Goal: Task Accomplishment & Management: Manage account settings

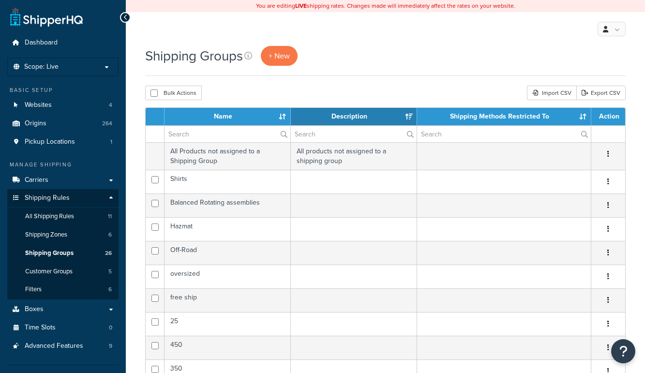
select select "15"
click at [38, 70] on span "Scope: Live" at bounding box center [41, 67] width 34 height 8
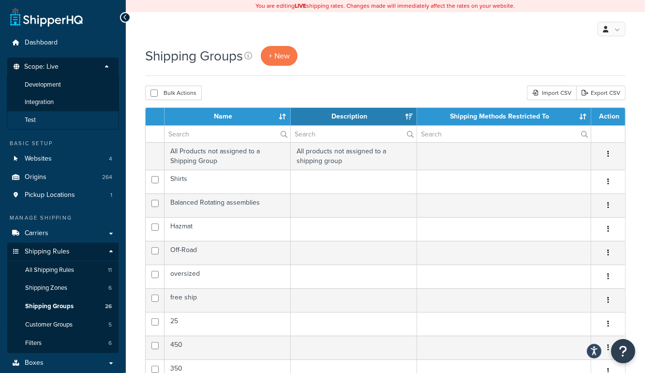
click at [41, 123] on li "Test" at bounding box center [63, 120] width 112 height 18
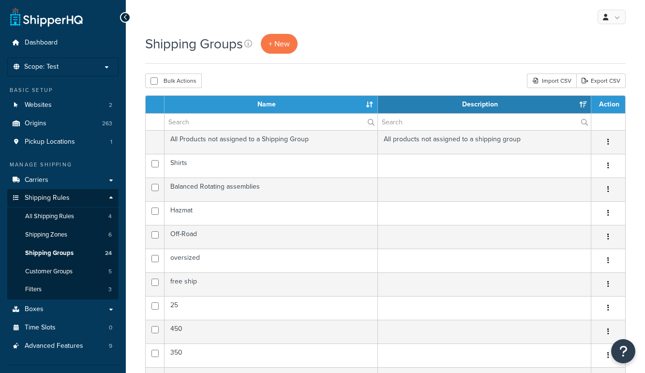
select select "15"
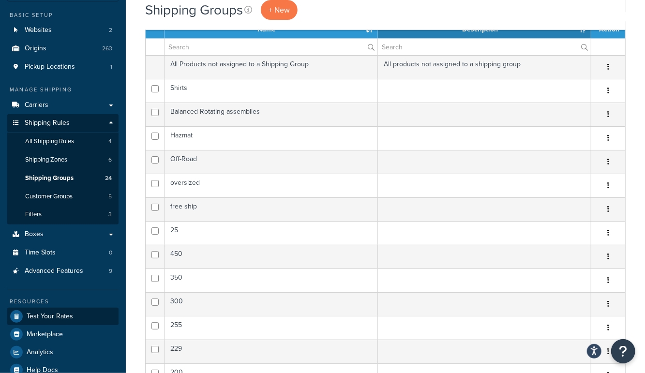
scroll to position [70, 0]
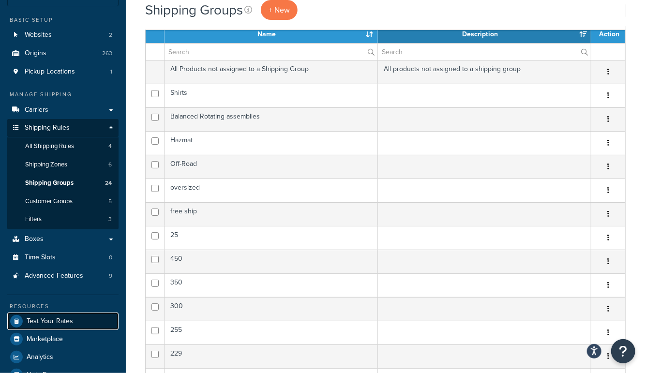
click at [52, 313] on link "Test Your Rates" at bounding box center [62, 321] width 111 height 17
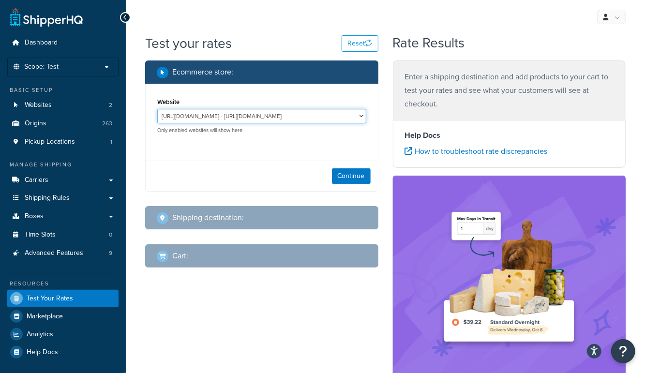
click at [342, 117] on select "https://www.enthusiastautoholdings.com/ - https://www.enthusiastautoholdings.co…" at bounding box center [261, 116] width 209 height 15
select select "bfbf24dadda05fdf53b139949fe00888"
click at [157, 109] on select "https://www.enthusiastautoholdings.com/ - https://www.enthusiastautoholdings.co…" at bounding box center [261, 116] width 209 height 15
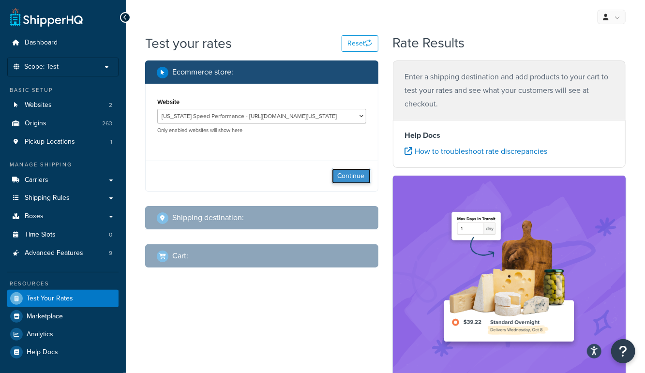
click at [342, 170] on button "Continue" at bounding box center [351, 175] width 39 height 15
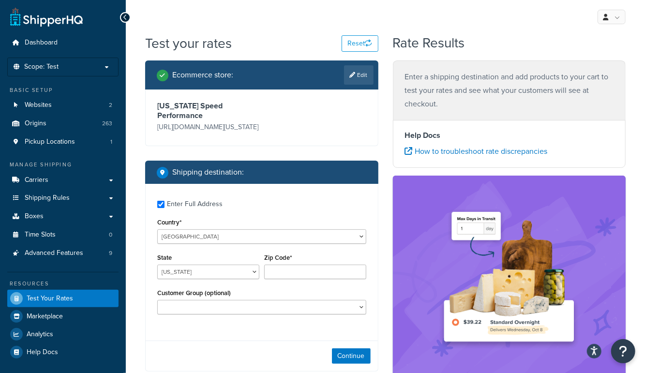
checkbox input "true"
type input "99508"
select select "AK"
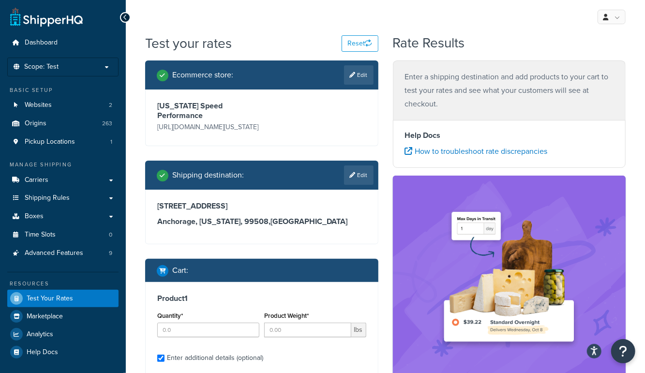
checkbox input "true"
type input "1"
type input "135"
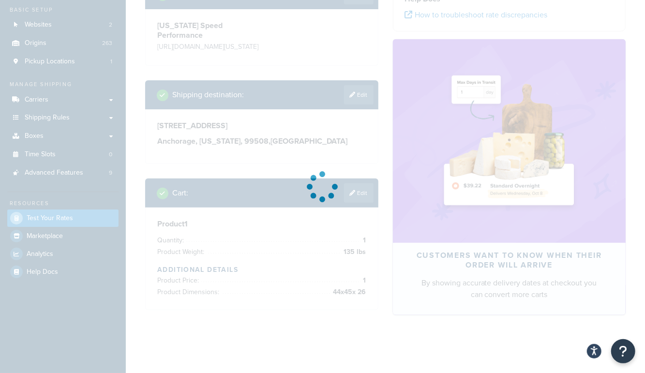
scroll to position [104, 0]
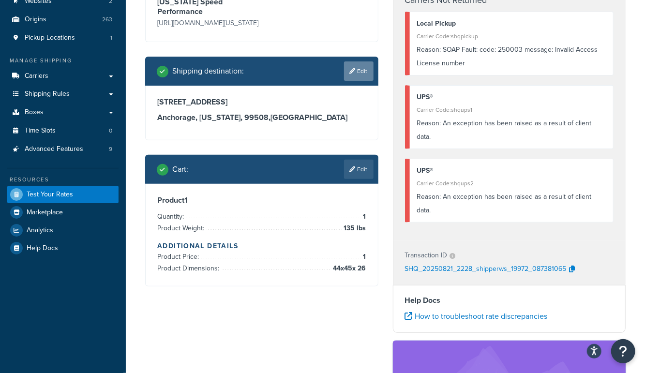
click at [365, 74] on link "Edit" at bounding box center [359, 70] width 30 height 19
select select "AK"
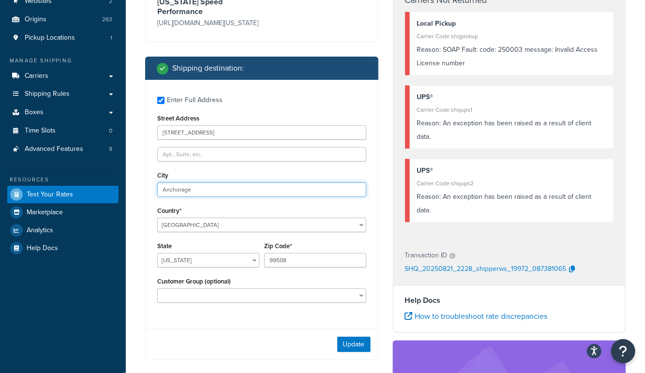
drag, startPoint x: 209, startPoint y: 194, endPoint x: 71, endPoint y: 182, distance: 138.4
click at [72, 183] on div "Dashboard Scope: Test Basic Setup Websites 2 Origins 263 Pickup Locations 1 Man…" at bounding box center [322, 285] width 645 height 778
type input "austin"
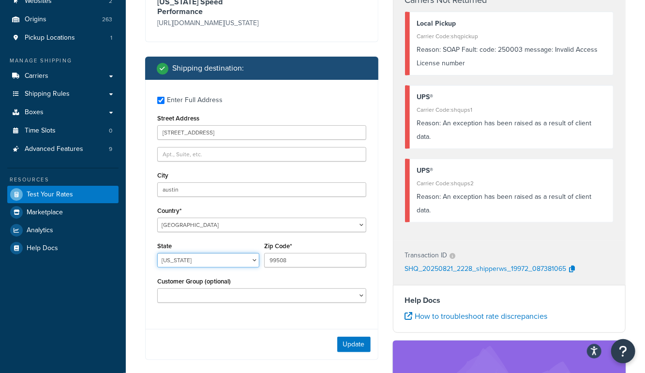
select select "TX"
type input "78745"
click at [340, 345] on button "Update" at bounding box center [353, 344] width 33 height 15
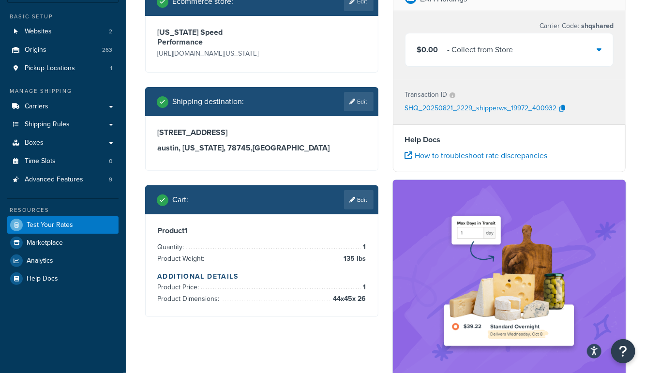
scroll to position [77, 0]
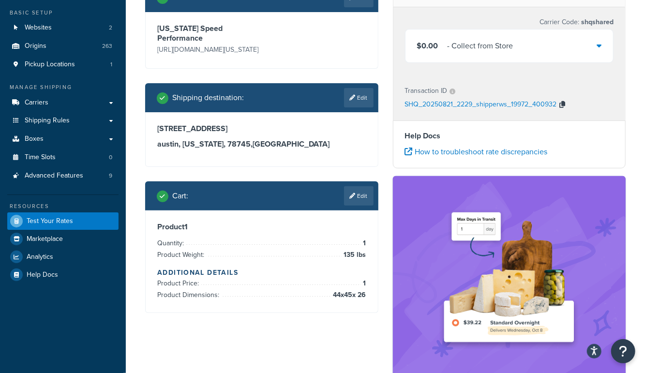
click at [561, 104] on icon "button" at bounding box center [563, 104] width 6 height 7
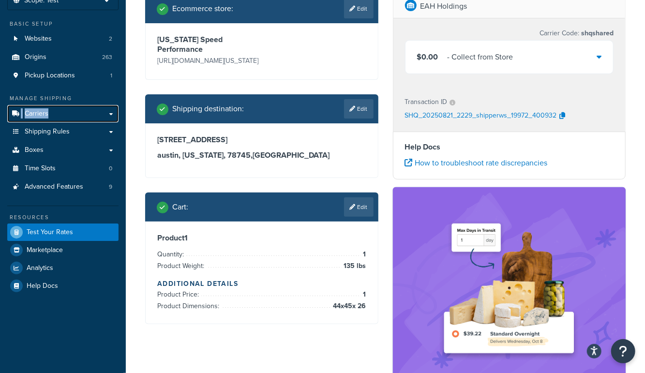
scroll to position [71, 0]
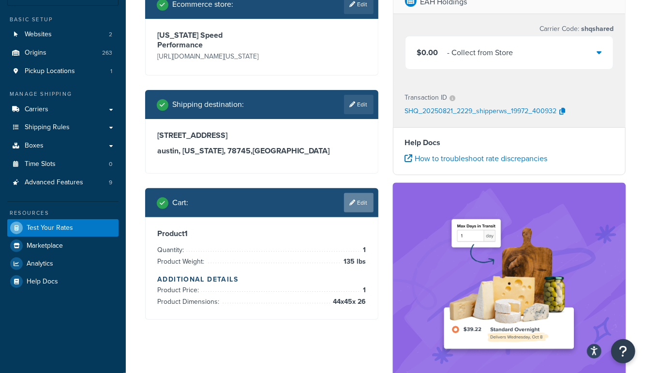
click at [360, 205] on link "Edit" at bounding box center [359, 202] width 30 height 19
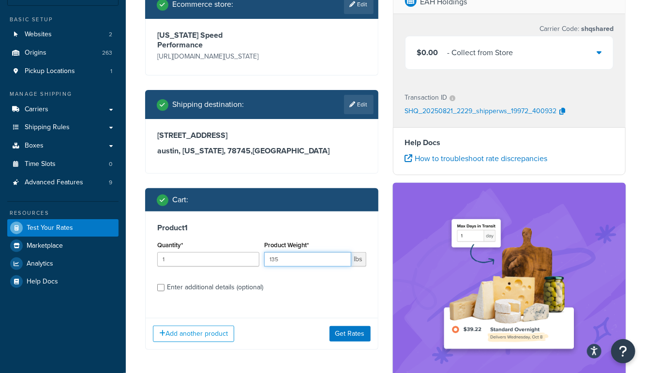
click at [297, 265] on input "135" at bounding box center [307, 259] width 87 height 15
type input "137"
click at [352, 334] on button "Get Rates" at bounding box center [349, 333] width 41 height 15
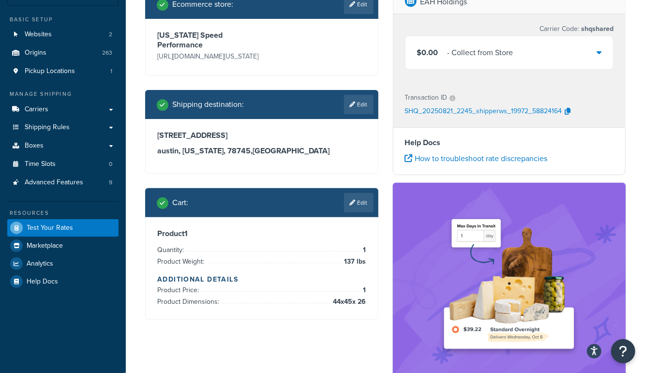
click at [375, 61] on div "Texas Speed Performance https://mcstaging.texas-speed.com/" at bounding box center [262, 47] width 232 height 56
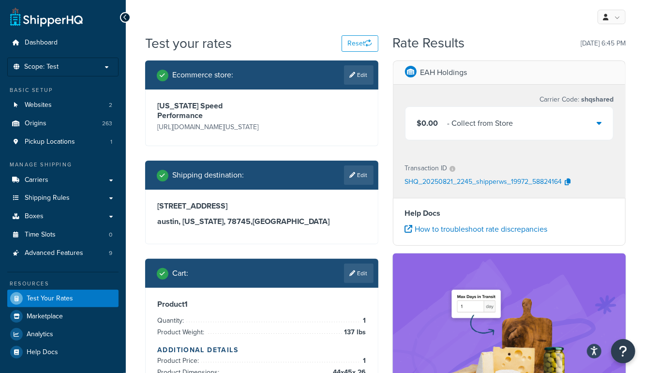
click at [368, 276] on link "Edit" at bounding box center [359, 273] width 30 height 19
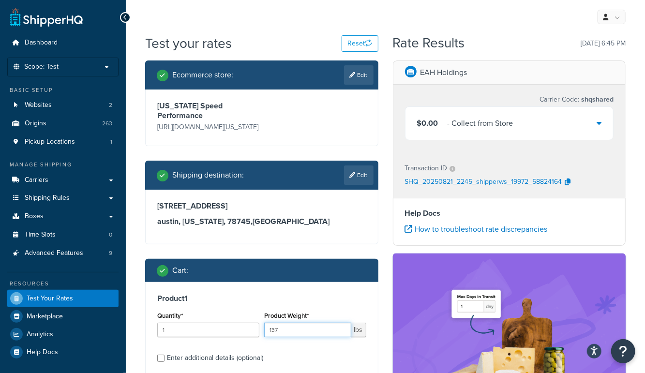
click at [312, 332] on input "137" at bounding box center [307, 330] width 87 height 15
type input "1"
type input "200"
click at [365, 284] on div "Cart : Product 1 Quantity* 1 Product Weight* 200 lbs Enter additional details (…" at bounding box center [261, 340] width 233 height 162
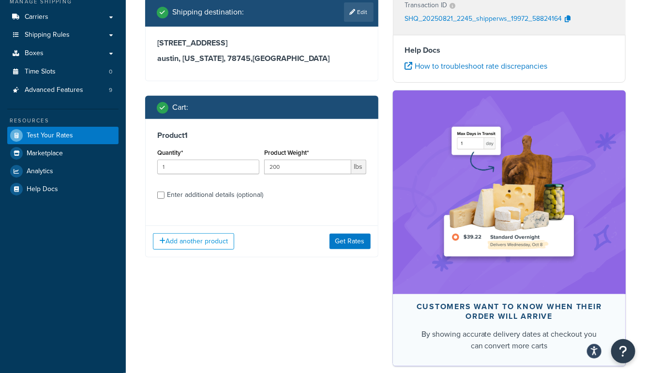
scroll to position [213, 0]
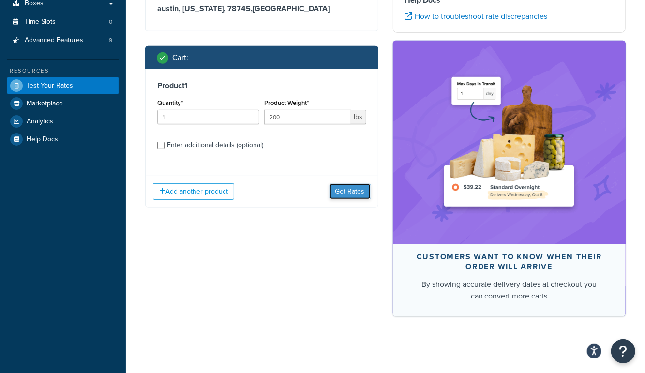
click at [343, 192] on button "Get Rates" at bounding box center [349, 191] width 41 height 15
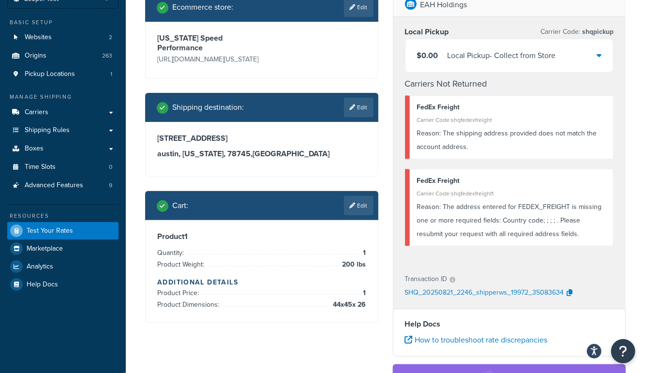
scroll to position [61, 0]
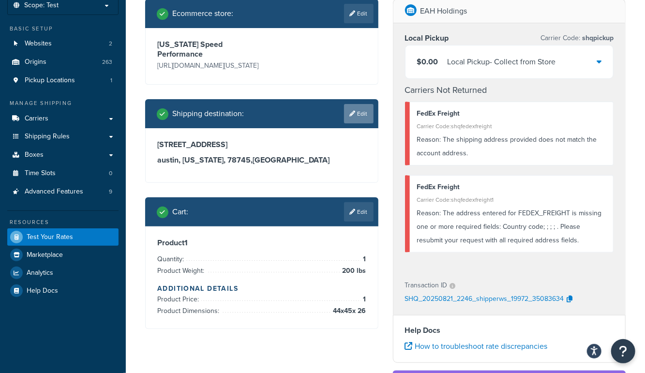
click at [367, 121] on link "Edit" at bounding box center [359, 113] width 30 height 19
select select "[GEOGRAPHIC_DATA]"
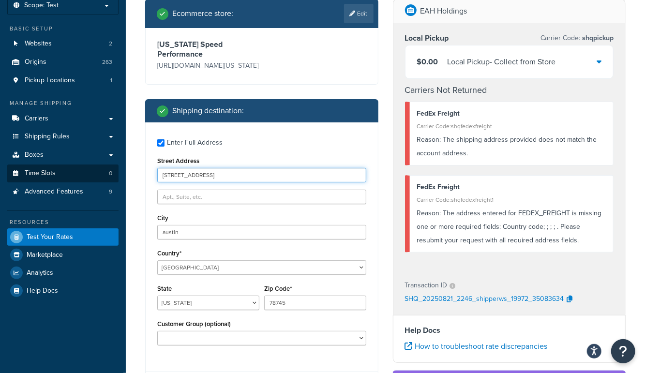
drag, startPoint x: 248, startPoint y: 178, endPoint x: 49, endPoint y: 172, distance: 198.4
click at [50, 172] on div "Dashboard Scope: Test Basic Setup Websites 2 Origins 263 Pickup Locations 1 Man…" at bounding box center [322, 322] width 645 height 766
type input "8405 Rio San Diego Dr"
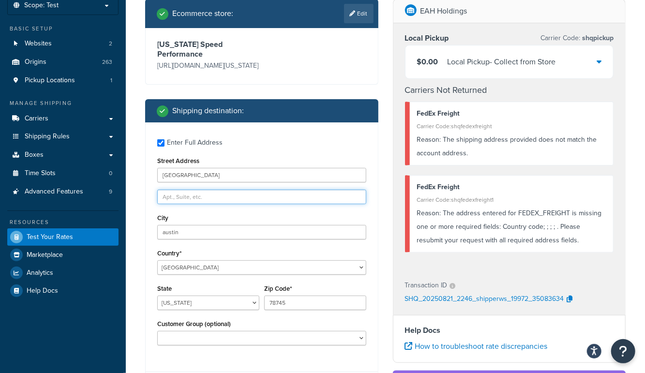
type input "mongoose"
select select "CA"
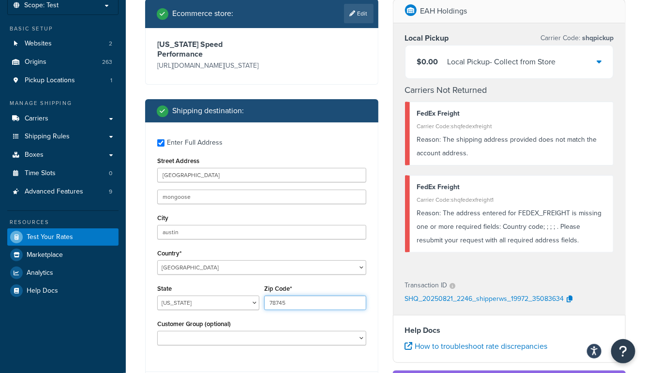
drag, startPoint x: 293, startPoint y: 307, endPoint x: 201, endPoint y: 294, distance: 92.8
click at [201, 295] on div "State Alabama Alaska American Samoa Arizona Arkansas Armed Forces Americas Arme…" at bounding box center [262, 299] width 214 height 35
type input "92108"
click at [384, 268] on div "Ecommerce store : Edit Texas Speed Performance https://mcstaging.texas-speed.co…" at bounding box center [262, 281] width 248 height 564
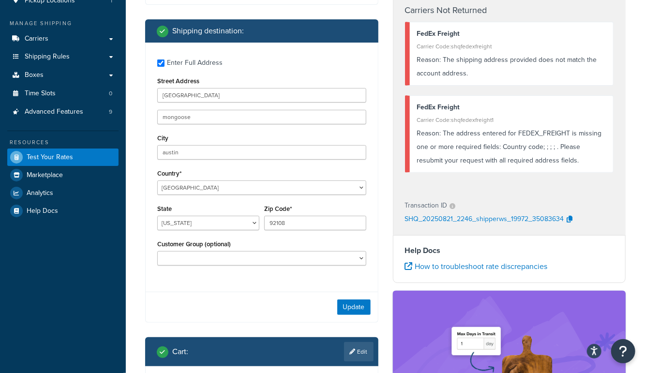
scroll to position [149, 0]
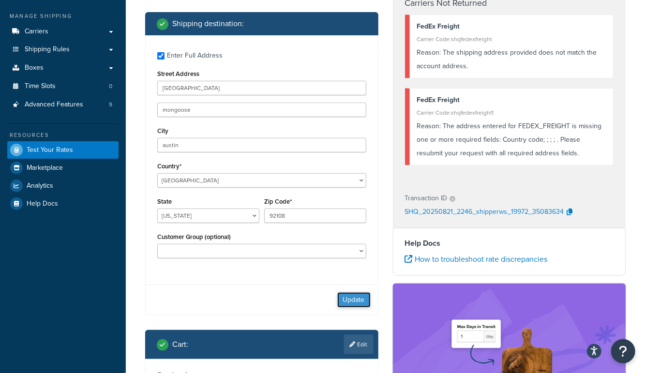
click at [358, 304] on button "Update" at bounding box center [353, 299] width 33 height 15
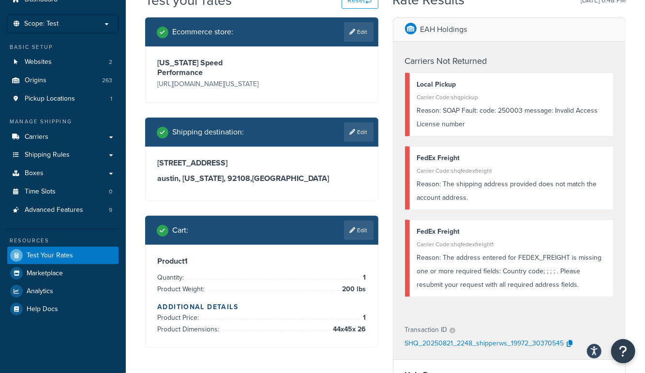
scroll to position [33, 0]
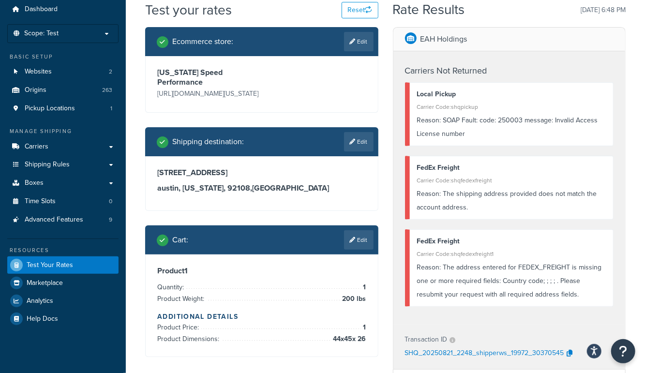
click at [421, 56] on div "Carriers Not Returned Local Pickup Carrier Code: shqpickup Reason: SOAP Fault: …" at bounding box center [509, 187] width 232 height 273
click at [361, 240] on link "Edit" at bounding box center [359, 239] width 30 height 19
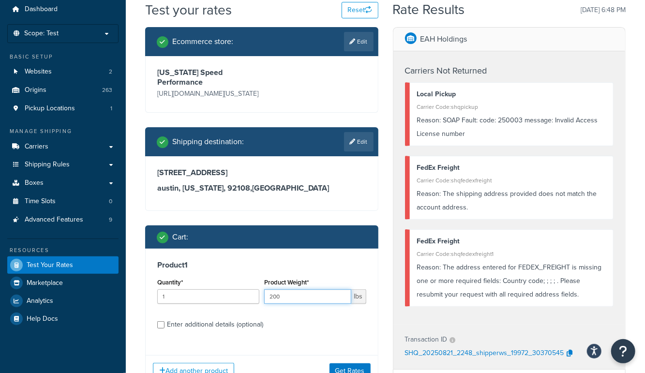
click at [322, 302] on input "200" at bounding box center [307, 296] width 87 height 15
type input "250"
click at [362, 367] on button "Get Rates" at bounding box center [349, 370] width 41 height 15
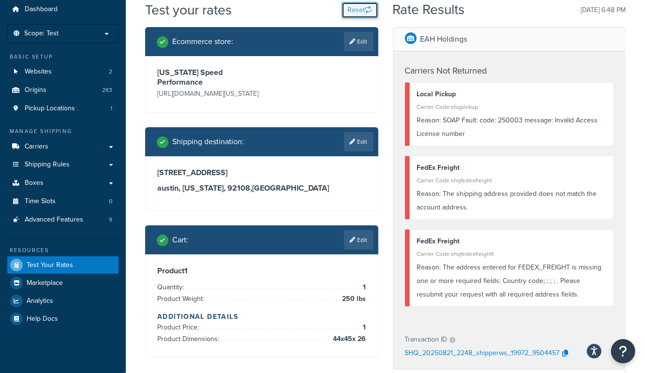
click at [353, 9] on button "Reset" at bounding box center [360, 10] width 37 height 16
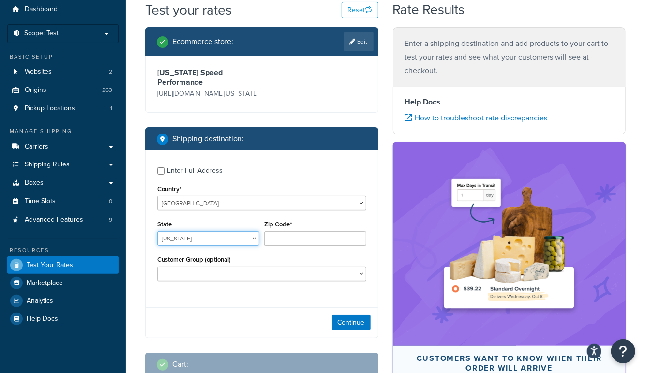
click at [200, 242] on select "Alabama Alaska American Samoa Arizona Arkansas Armed Forces Americas Armed Forc…" at bounding box center [208, 238] width 102 height 15
click at [194, 174] on div "Enter Full Address" at bounding box center [195, 171] width 56 height 14
click at [164, 174] on input "Enter Full Address" at bounding box center [160, 170] width 7 height 7
checkbox input "true"
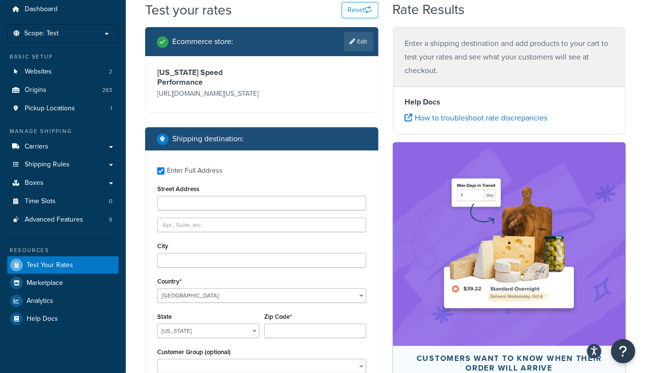
click at [170, 271] on div "Enter Full Address Street Address City Country* United States United Kingdom Af…" at bounding box center [262, 271] width 232 height 242
click at [173, 260] on input "City" at bounding box center [261, 260] width 209 height 15
type input "Hinsdale"
type input "525 York Rd, Mongoose"
type input "Mongoose"
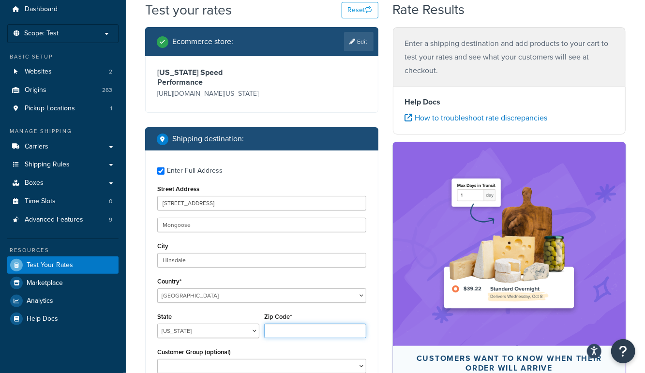
type input "60521"
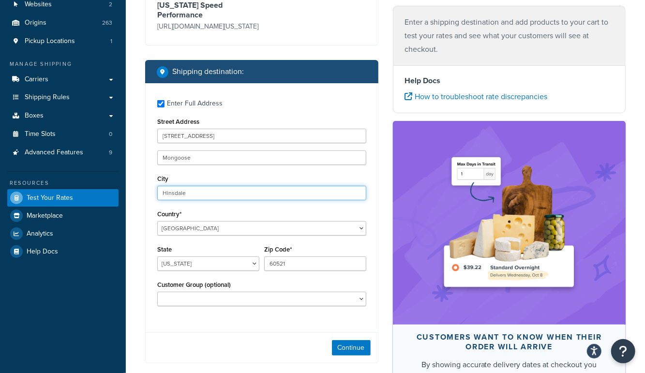
scroll to position [109, 0]
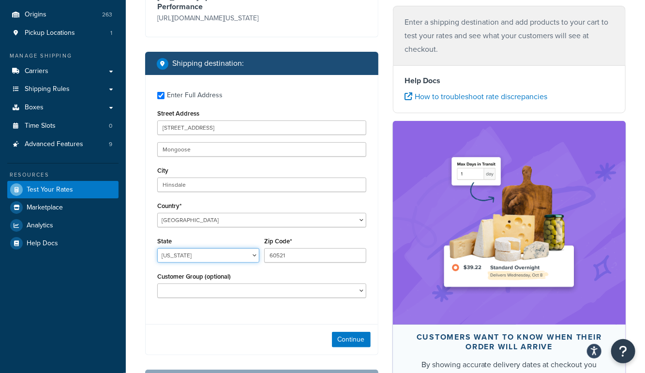
click at [208, 260] on select "Alabama Alaska American Samoa Arizona Arkansas Armed Forces Americas Armed Forc…" at bounding box center [208, 255] width 102 height 15
select select "IL"
click at [157, 252] on select "Alabama Alaska American Samoa Arizona Arkansas Armed Forces Americas Armed Forc…" at bounding box center [208, 255] width 102 height 15
click at [339, 338] on button "Continue" at bounding box center [351, 339] width 39 height 15
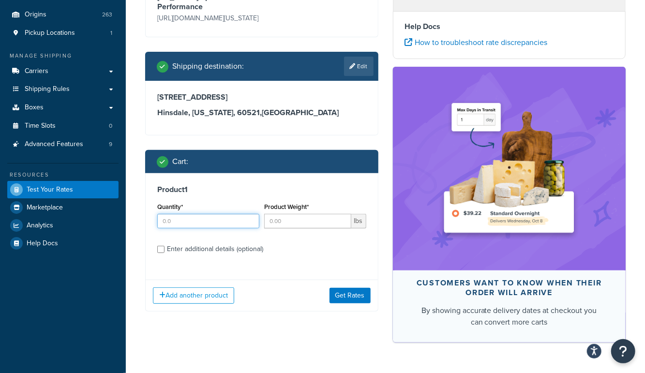
click at [193, 228] on input "Quantity*" at bounding box center [208, 221] width 102 height 15
type input "1"
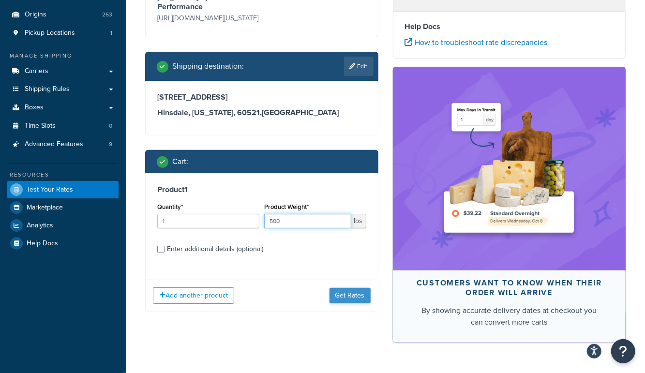
type input "500"
click at [348, 299] on button "Get Rates" at bounding box center [349, 295] width 41 height 15
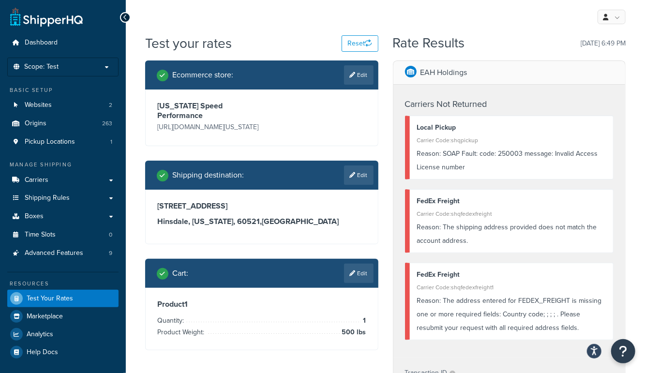
scroll to position [0, 0]
click at [355, 283] on link "Edit" at bounding box center [359, 273] width 30 height 19
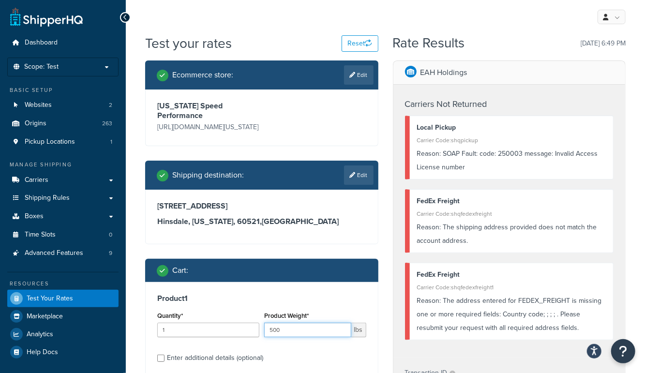
drag, startPoint x: 298, startPoint y: 335, endPoint x: 224, endPoint y: 330, distance: 74.1
click at [224, 330] on div "Quantity* 1 Product Weight* 500 lbs" at bounding box center [262, 326] width 214 height 35
type input "342"
click at [378, 302] on div "Product 1 Quantity* 1 Product Weight* 342 lbs Enter additional details (optiona…" at bounding box center [261, 351] width 233 height 138
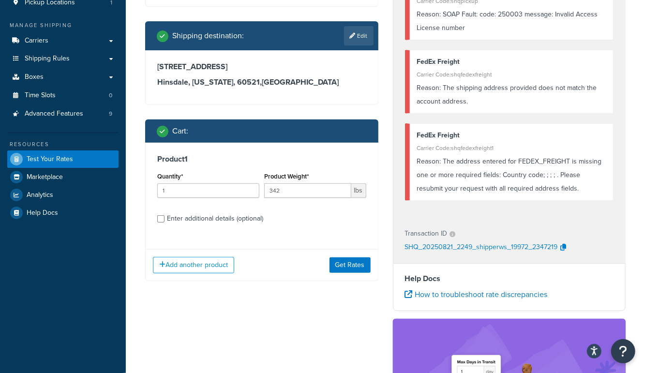
scroll to position [138, 0]
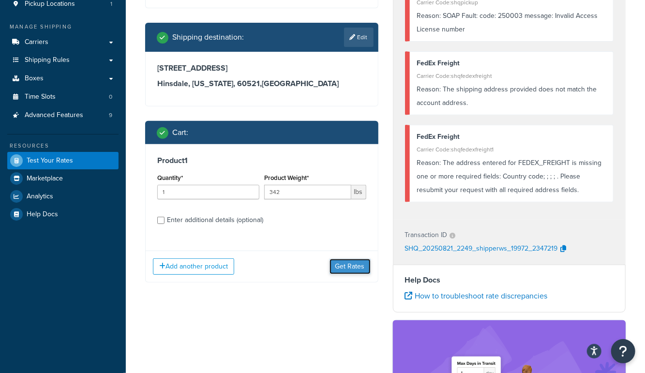
click at [346, 268] on button "Get Rates" at bounding box center [349, 266] width 41 height 15
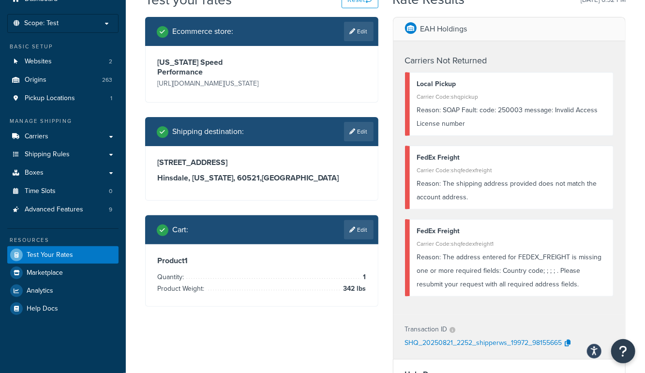
scroll to position [40, 0]
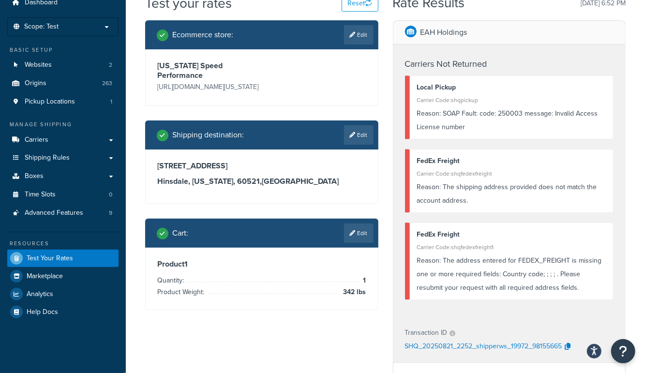
click at [221, 117] on div "Ecommerce store : Edit Texas Speed Performance https://mcstaging.texas-speed.co…" at bounding box center [262, 172] width 248 height 304
click at [357, 230] on link "Edit" at bounding box center [359, 233] width 30 height 19
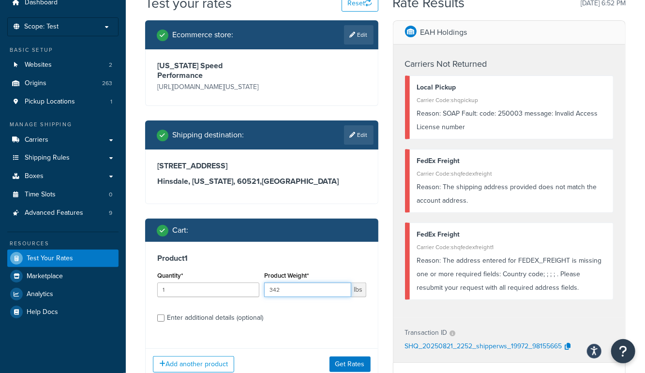
drag, startPoint x: 226, startPoint y: 289, endPoint x: 194, endPoint y: 287, distance: 32.5
click at [196, 288] on div "Quantity* 1 Product Weight* 342 lbs" at bounding box center [262, 286] width 214 height 35
type input "223"
click at [351, 363] on button "Get Rates" at bounding box center [349, 364] width 41 height 15
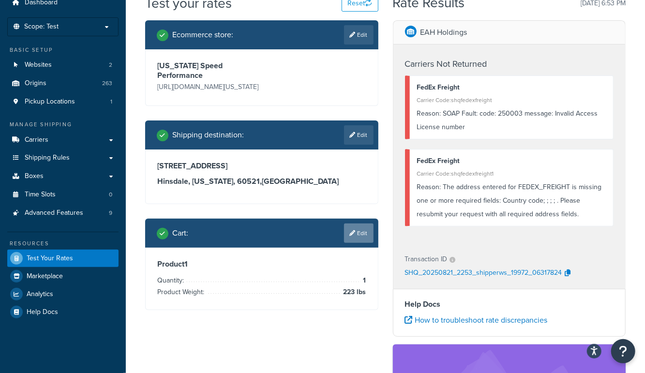
click at [364, 240] on link "Edit" at bounding box center [359, 233] width 30 height 19
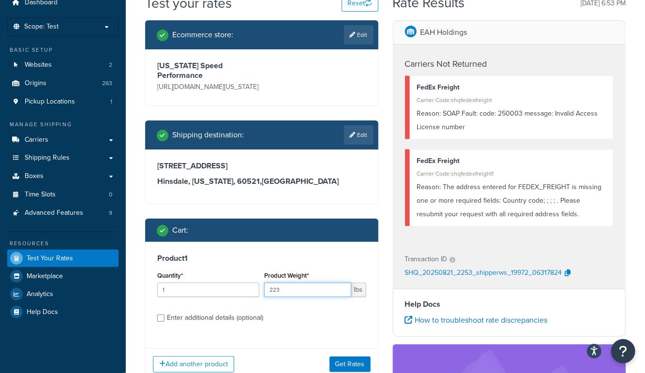
drag, startPoint x: 261, startPoint y: 296, endPoint x: 224, endPoint y: 295, distance: 37.7
click at [224, 295] on div "Quantity* 1 Product Weight* 223 lbs" at bounding box center [262, 286] width 214 height 35
type input "276"
click at [353, 367] on button "Get Rates" at bounding box center [349, 364] width 41 height 15
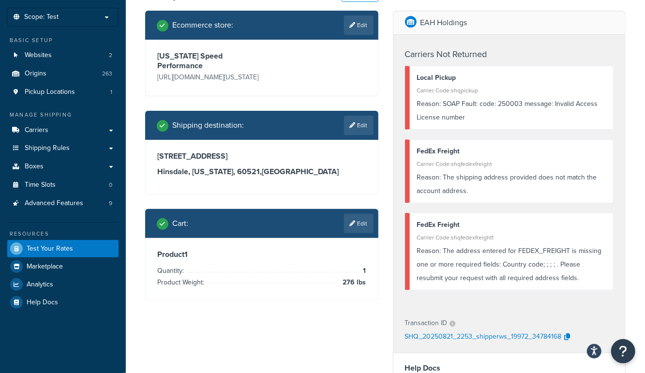
scroll to position [0, 0]
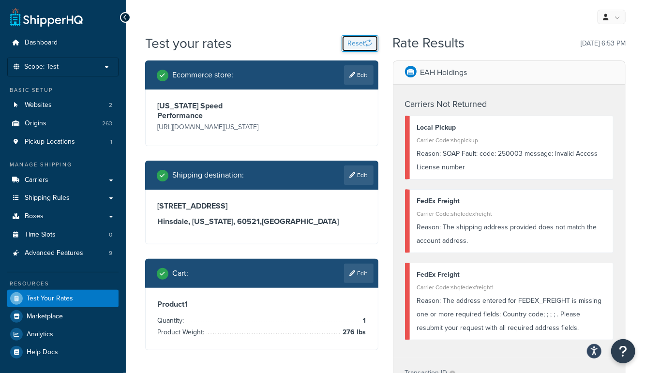
click at [359, 43] on button "Reset" at bounding box center [360, 43] width 37 height 16
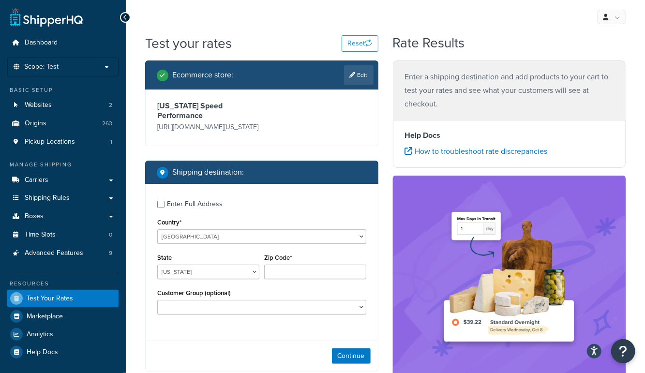
click at [192, 207] on div "Enter Full Address" at bounding box center [195, 204] width 56 height 14
click at [164, 207] on input "Enter Full Address" at bounding box center [160, 204] width 7 height 7
checkbox input "true"
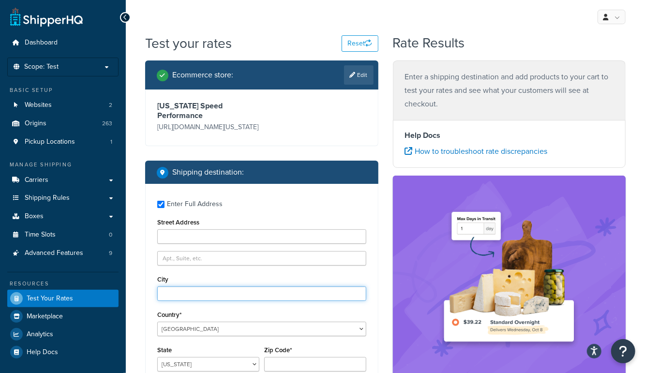
click at [196, 294] on input "City" at bounding box center [261, 293] width 209 height 15
type input "Desoto"
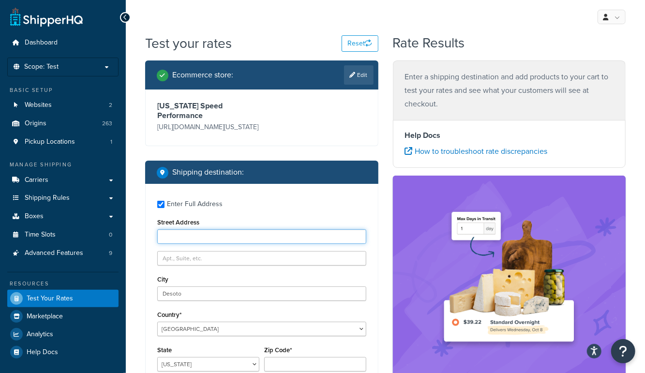
type input "609 Dartbrook"
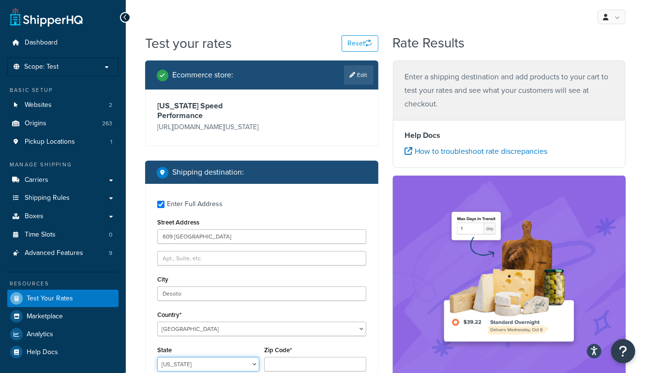
select select "TX"
type input "75115"
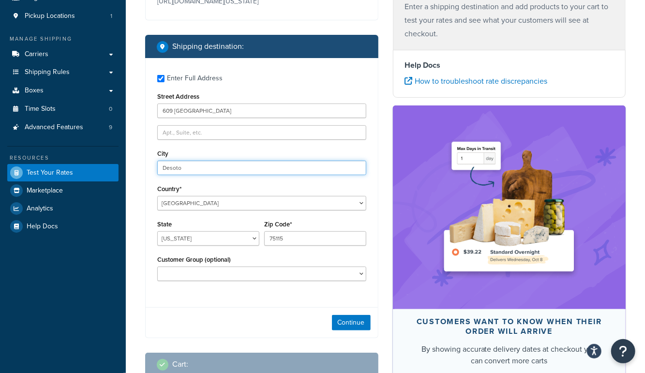
scroll to position [123, 0]
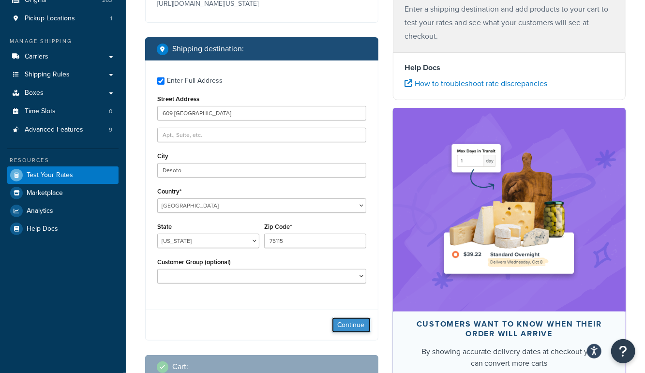
click at [360, 324] on button "Continue" at bounding box center [351, 324] width 39 height 15
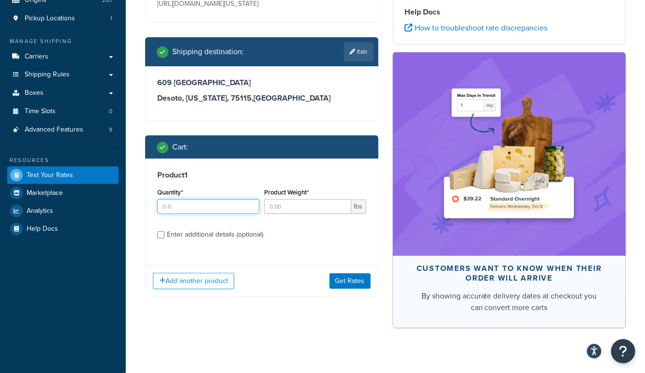
click at [195, 207] on input "Quantity*" at bounding box center [208, 206] width 102 height 15
type input "1"
click at [297, 211] on input "Product Weight*" at bounding box center [307, 206] width 87 height 15
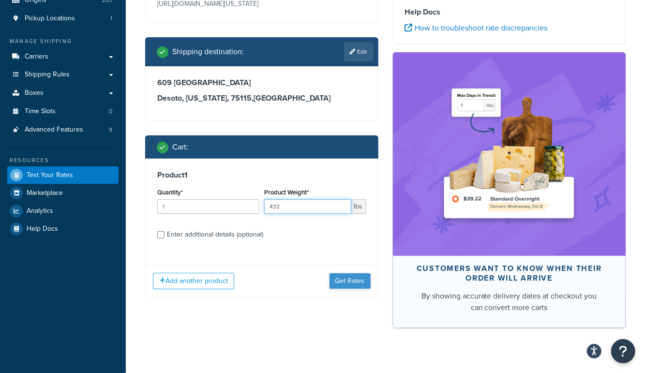
type input "432"
click at [358, 283] on button "Get Rates" at bounding box center [349, 280] width 41 height 15
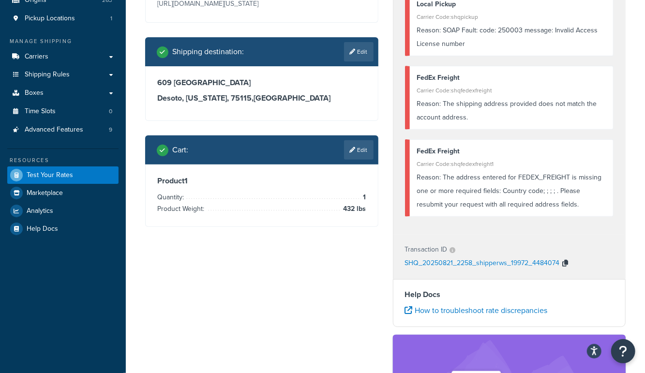
click at [566, 262] on icon "button" at bounding box center [566, 263] width 6 height 7
drag, startPoint x: 565, startPoint y: 261, endPoint x: 598, endPoint y: 205, distance: 65.5
click at [565, 261] on icon "button" at bounding box center [566, 263] width 6 height 7
click at [355, 154] on link "Edit" at bounding box center [359, 149] width 30 height 19
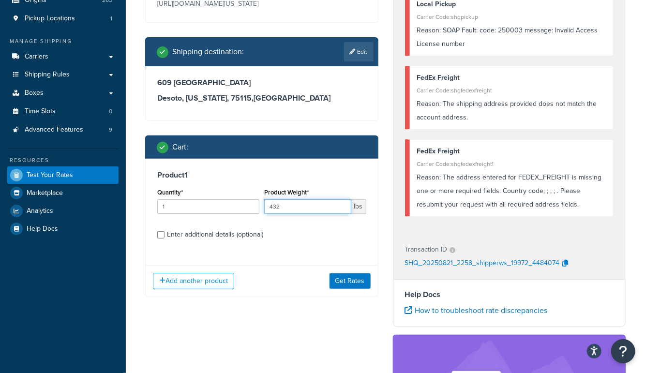
drag, startPoint x: 310, startPoint y: 212, endPoint x: 185, endPoint y: 207, distance: 124.4
click at [186, 207] on div "Quantity* 1 Product Weight* 432 lbs" at bounding box center [262, 203] width 214 height 35
type input "564"
click at [350, 287] on button "Get Rates" at bounding box center [349, 280] width 41 height 15
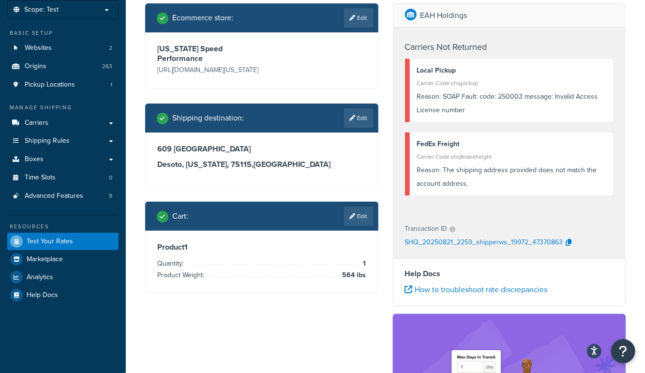
scroll to position [46, 0]
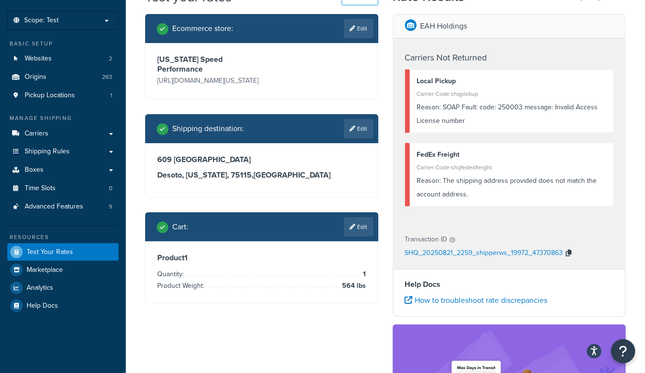
click at [569, 250] on icon "button" at bounding box center [569, 253] width 6 height 7
click at [361, 237] on link "Edit" at bounding box center [359, 226] width 30 height 19
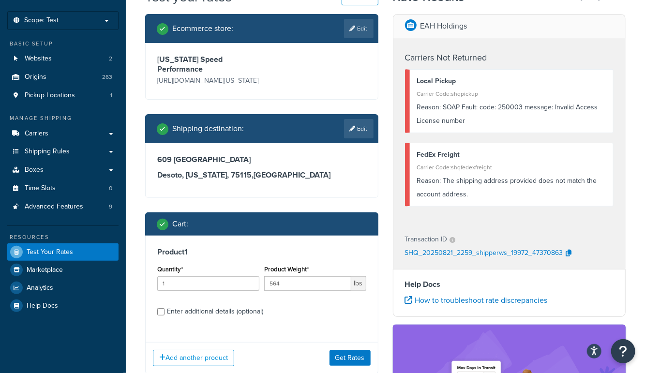
click at [172, 309] on div "Enter additional details (optional)" at bounding box center [215, 312] width 96 height 14
click at [164, 309] on input "Enter additional details (optional)" at bounding box center [160, 311] width 7 height 7
checkbox input "true"
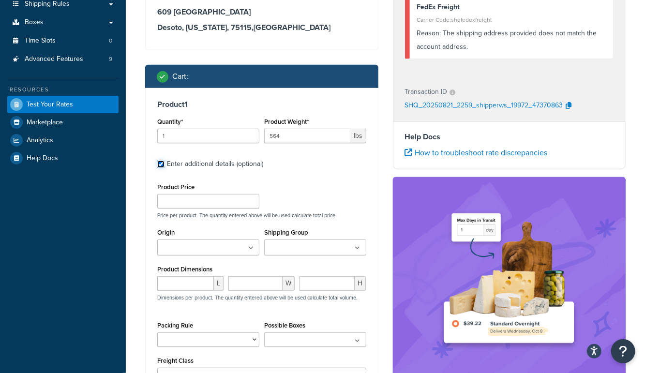
scroll to position [192, 0]
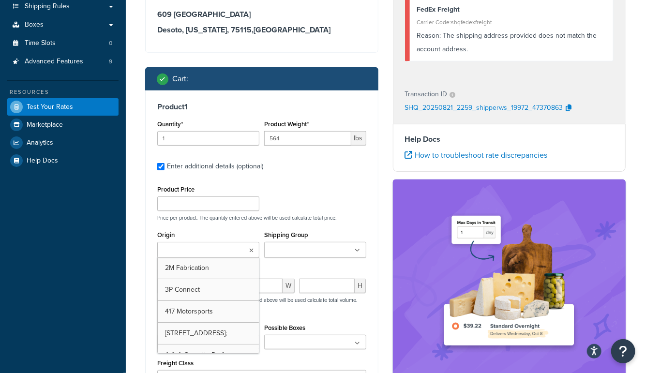
click at [178, 253] on input "Origin" at bounding box center [203, 250] width 86 height 11
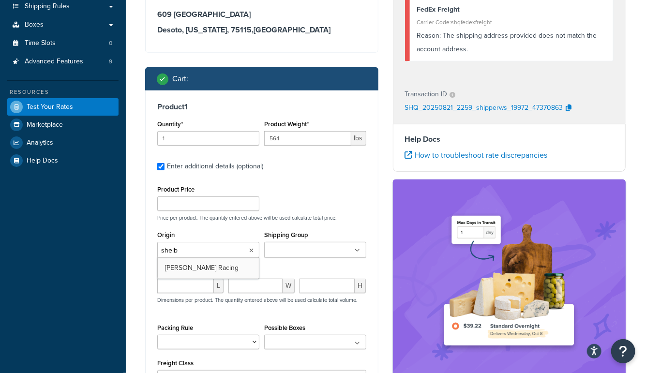
type input "shelby"
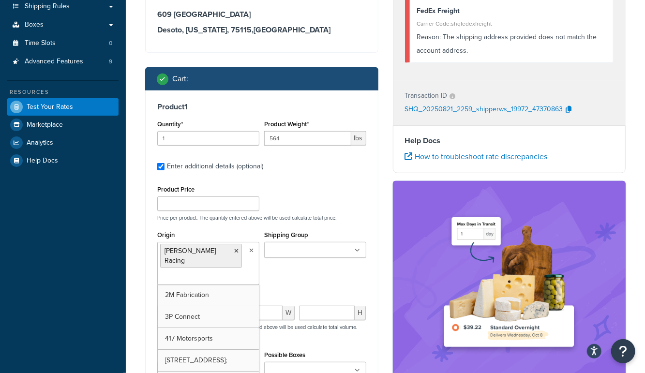
click at [139, 268] on div "Ecommerce store : Edit Texas Speed Performance https://mcstaging.texas-speed.co…" at bounding box center [262, 167] width 248 height 597
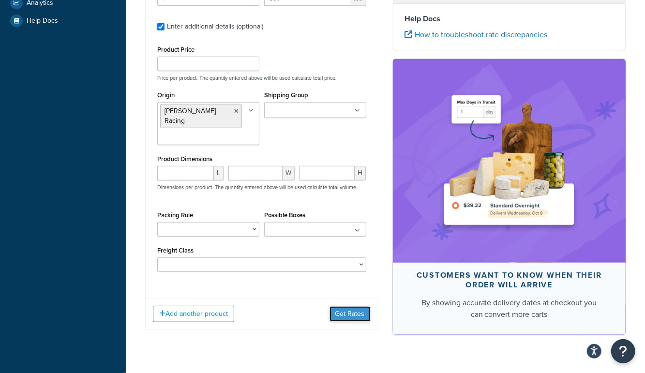
click at [348, 306] on button "Get Rates" at bounding box center [349, 313] width 41 height 15
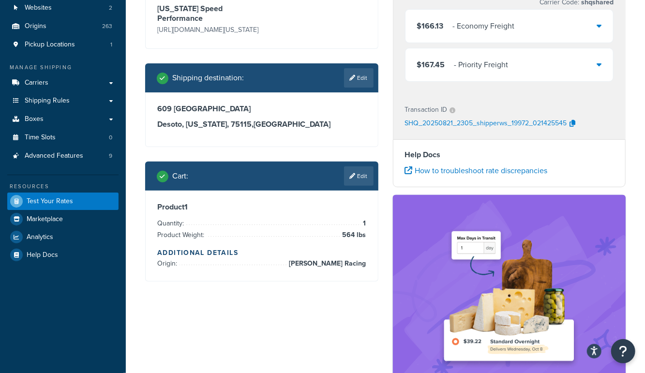
scroll to position [109, 0]
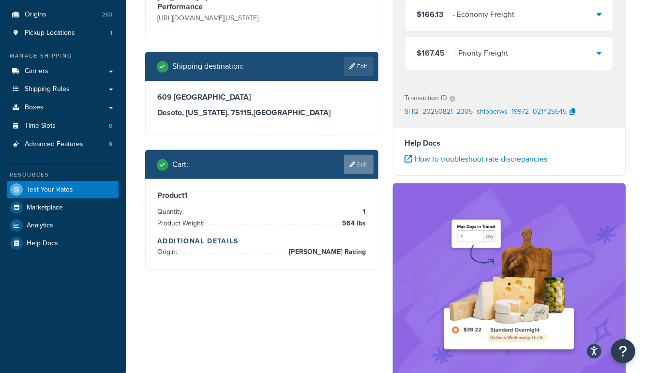
click at [362, 168] on link "Edit" at bounding box center [359, 164] width 30 height 19
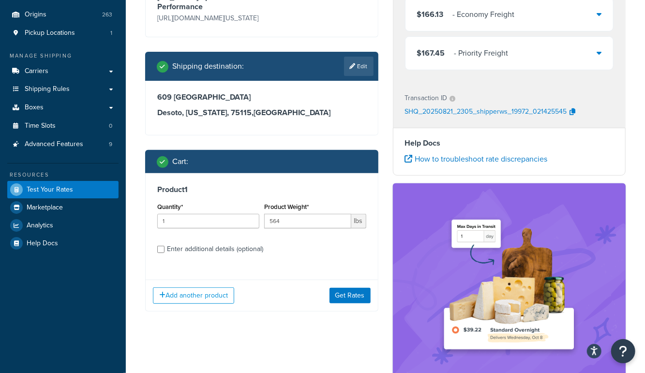
click at [240, 251] on div "Enter additional details (optional)" at bounding box center [215, 249] width 96 height 14
click at [164, 251] on input "Enter additional details (optional)" at bounding box center [160, 249] width 7 height 7
checkbox input "true"
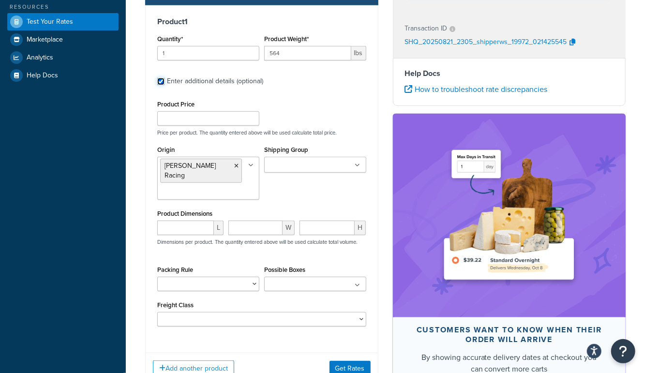
scroll to position [277, 0]
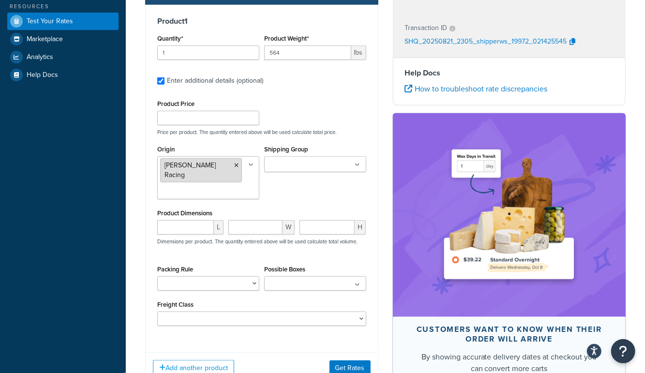
click at [234, 167] on icon at bounding box center [236, 166] width 4 height 6
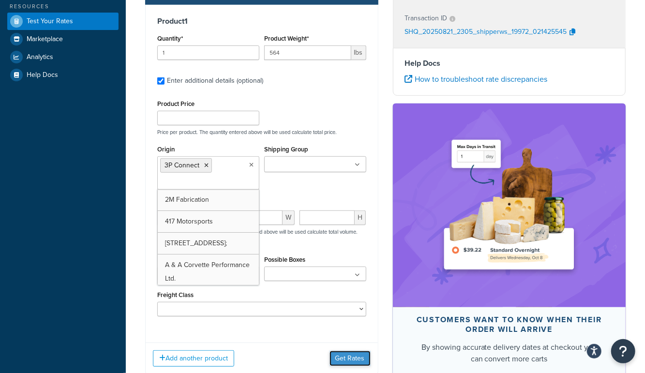
click at [362, 354] on button "Get Rates" at bounding box center [349, 358] width 41 height 15
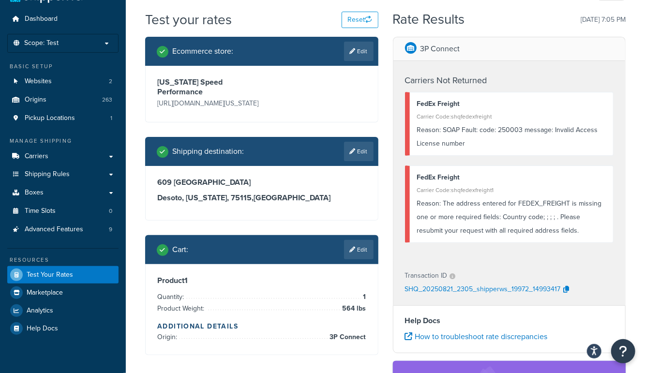
scroll to position [0, 0]
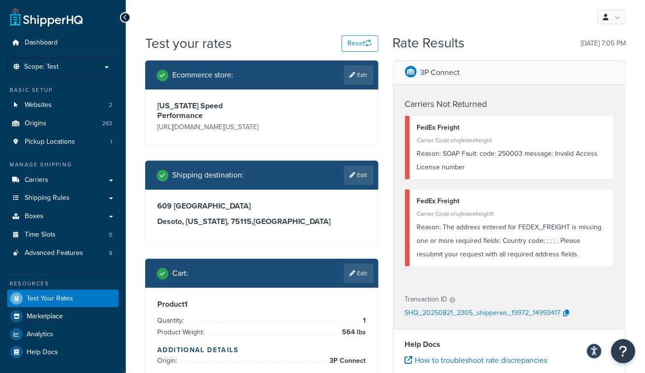
click at [378, 247] on div "Ecommerce store : Edit Texas Speed Performance https://mcstaging.texas-speed.co…" at bounding box center [262, 226] width 248 height 333
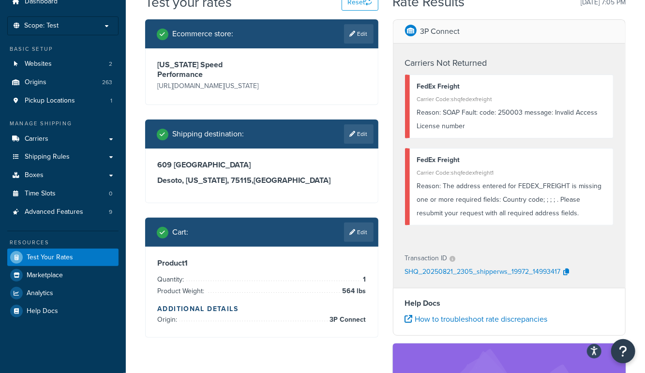
scroll to position [44, 0]
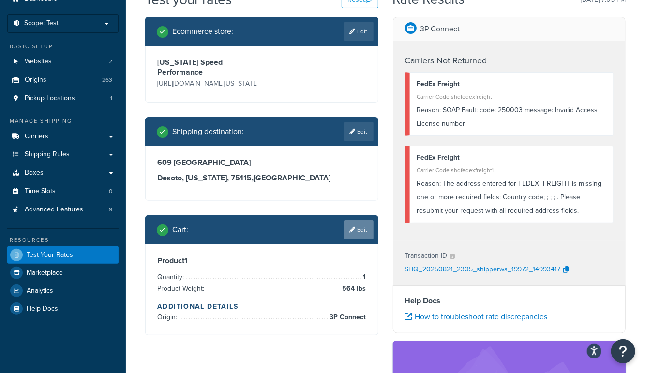
click at [356, 231] on link "Edit" at bounding box center [359, 229] width 30 height 19
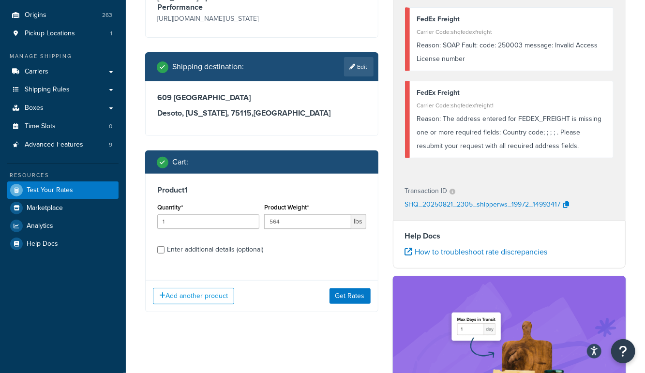
scroll to position [112, 0]
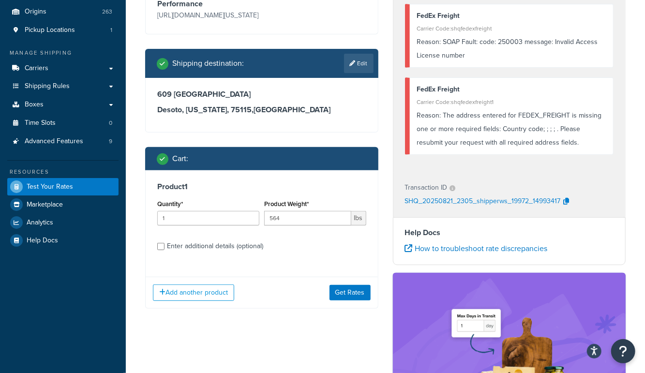
click at [185, 247] on div "Enter additional details (optional)" at bounding box center [215, 246] width 96 height 14
click at [164, 247] on input "Enter additional details (optional)" at bounding box center [160, 246] width 7 height 7
checkbox input "true"
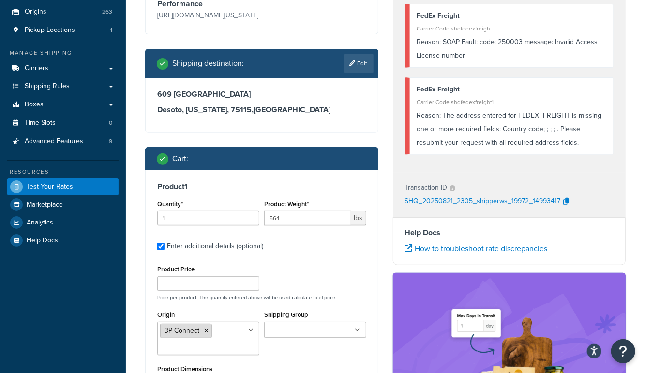
click at [205, 330] on li "3P Connect" at bounding box center [186, 331] width 52 height 15
click at [205, 332] on icon at bounding box center [206, 331] width 4 height 6
click at [291, 301] on p "Price per product. The quantity entered above will be used calculate total pric…" at bounding box center [262, 297] width 214 height 7
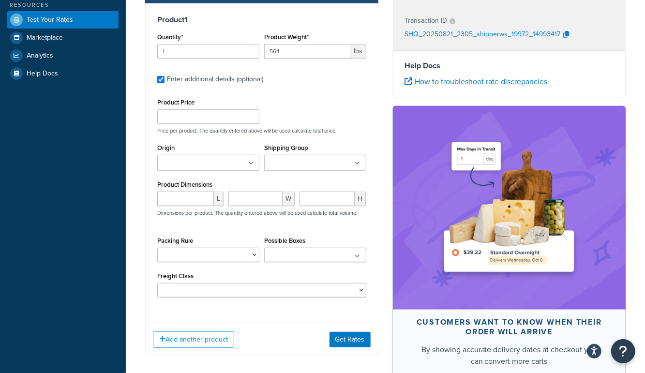
scroll to position [281, 0]
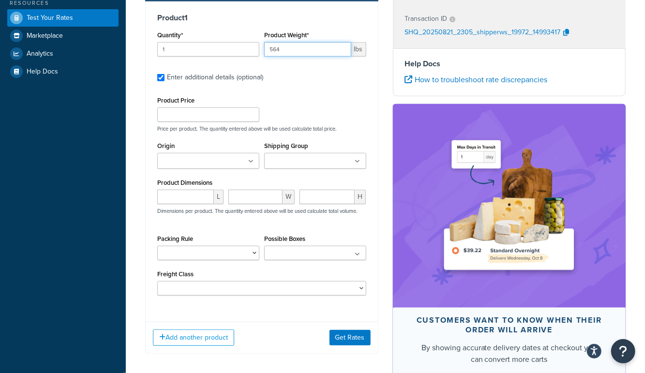
drag, startPoint x: 314, startPoint y: 53, endPoint x: 190, endPoint y: 39, distance: 125.1
click at [190, 39] on div "Quantity* 1 Product Weight* 564 lbs" at bounding box center [262, 46] width 214 height 35
type input "378"
click at [342, 339] on button "Get Rates" at bounding box center [349, 337] width 41 height 15
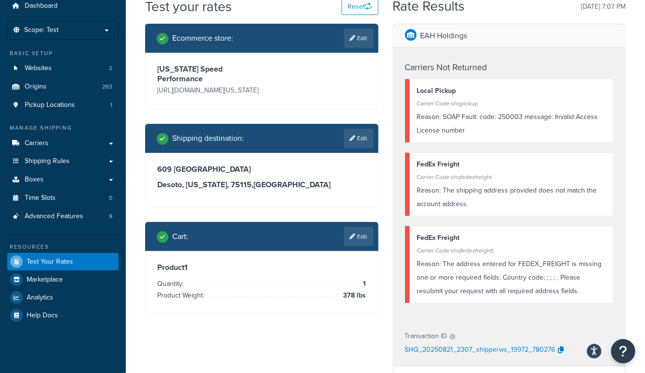
scroll to position [0, 0]
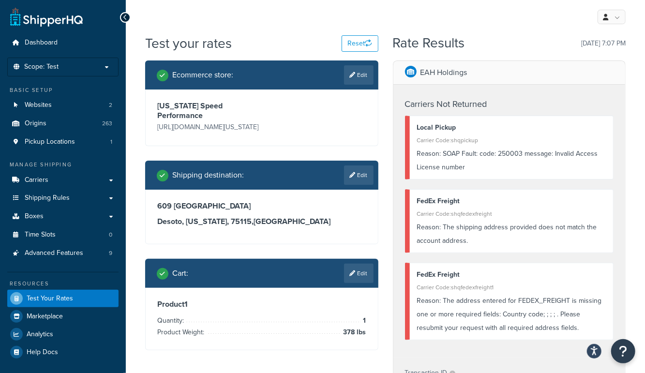
click at [384, 255] on div "Ecommerce store : Edit Texas Speed Performance https://mcstaging.texas-speed.co…" at bounding box center [262, 212] width 248 height 304
click at [274, 28] on div "My Profile Billing Global Settings Contact Us Logout" at bounding box center [385, 17] width 519 height 34
click at [267, 33] on div "My Profile Billing Global Settings Contact Us Logout" at bounding box center [385, 17] width 519 height 34
click at [247, 17] on div "My Profile Billing Global Settings Contact Us Logout" at bounding box center [385, 17] width 519 height 34
click at [355, 276] on link "Edit" at bounding box center [359, 273] width 30 height 19
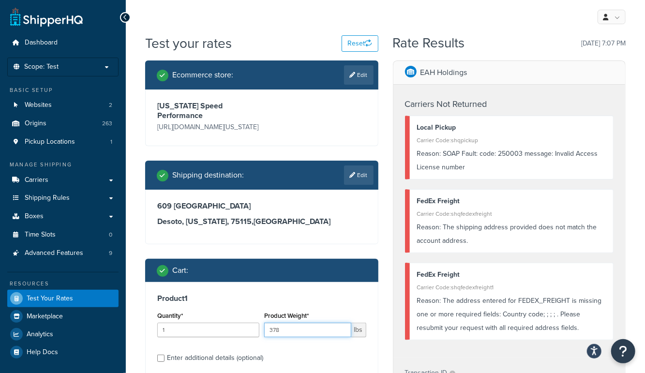
drag, startPoint x: 293, startPoint y: 335, endPoint x: 185, endPoint y: 327, distance: 108.7
click at [185, 327] on div "Quantity* 1 Product Weight* 378 lbs" at bounding box center [262, 326] width 214 height 35
type input "435"
click at [376, 318] on div "Product 1 Quantity* 1 Product Weight* 435 lbs Enter additional details (optiona…" at bounding box center [262, 331] width 232 height 99
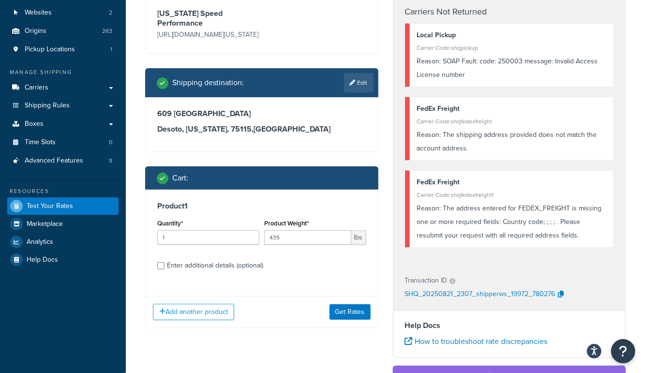
scroll to position [98, 0]
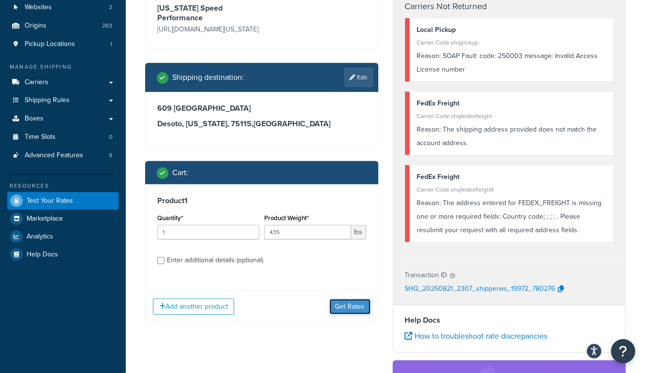
click at [360, 306] on button "Get Rates" at bounding box center [349, 306] width 41 height 15
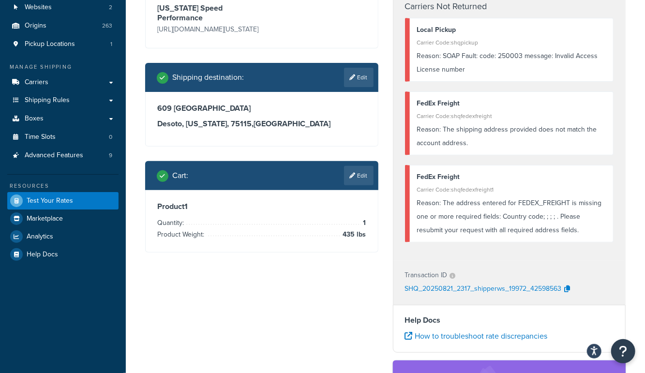
scroll to position [0, 0]
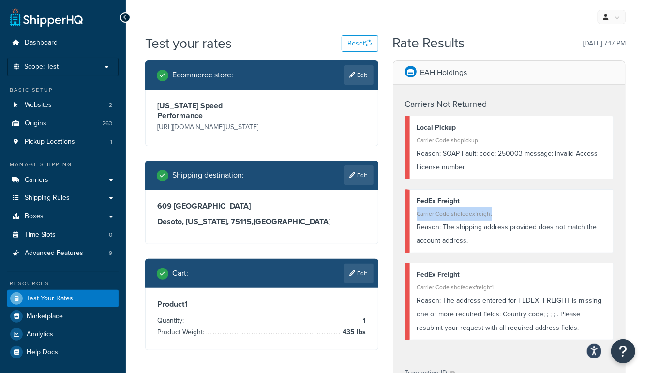
drag, startPoint x: 463, startPoint y: 212, endPoint x: 413, endPoint y: 215, distance: 49.9
click at [411, 215] on div "FedEx Freight Carrier Code: shqfedexfreight Reason: The shipping address provid…" at bounding box center [509, 221] width 209 height 64
click at [486, 217] on div "Carrier Code: shqfedexfreight" at bounding box center [511, 214] width 189 height 14
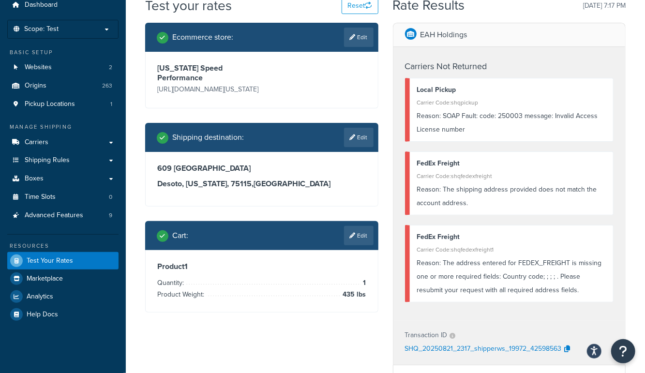
scroll to position [47, 0]
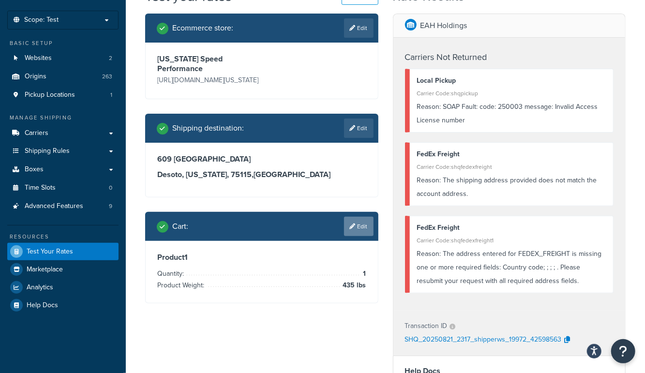
click at [365, 229] on link "Edit" at bounding box center [359, 226] width 30 height 19
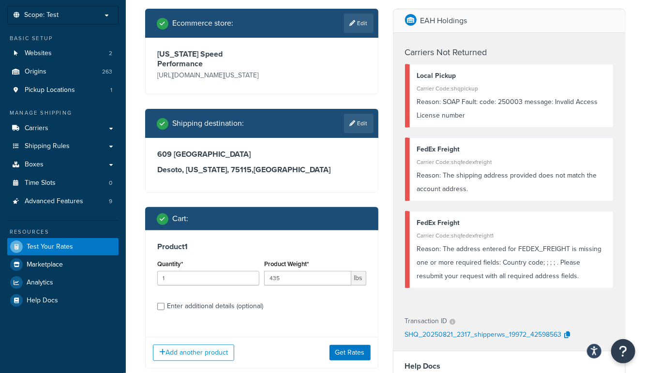
click at [208, 301] on label "Enter additional details (optional)" at bounding box center [266, 305] width 199 height 15
click at [164, 303] on input "Enter additional details (optional)" at bounding box center [160, 306] width 7 height 7
checkbox input "true"
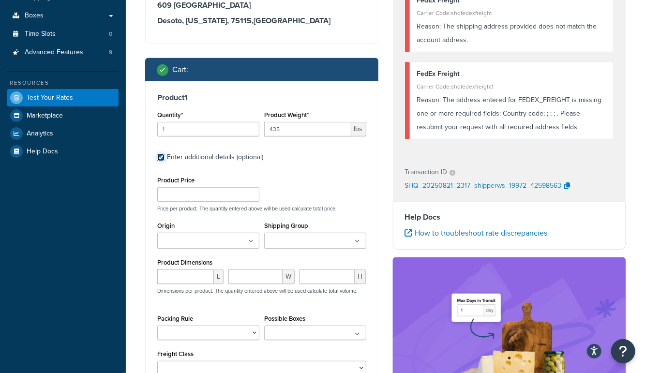
scroll to position [202, 0]
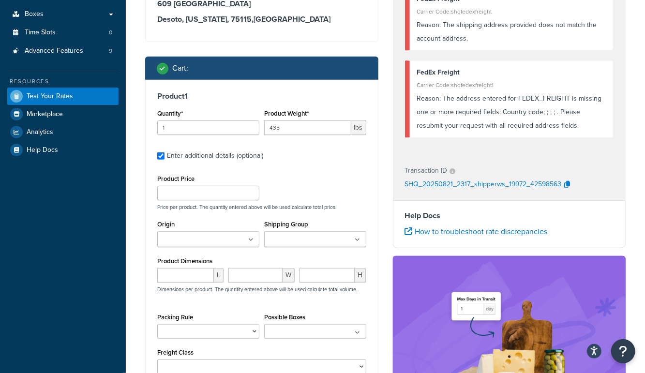
click at [195, 242] on input "Origin" at bounding box center [203, 240] width 86 height 11
type input "shelby"
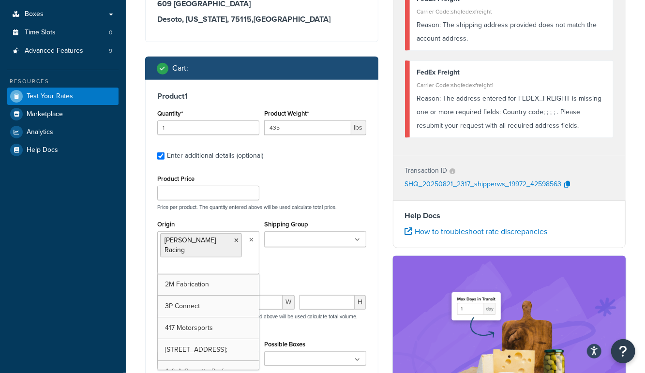
click at [126, 261] on div "Test your rates Reset Rate Results 08/21/2025, 7:17 PM Ecommerce store : Edit T…" at bounding box center [385, 199] width 519 height 734
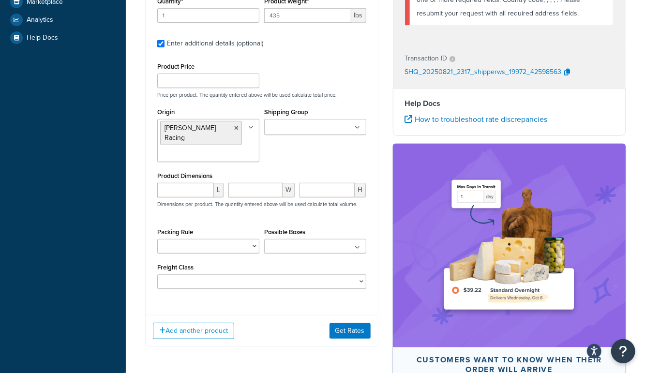
scroll to position [315, 0]
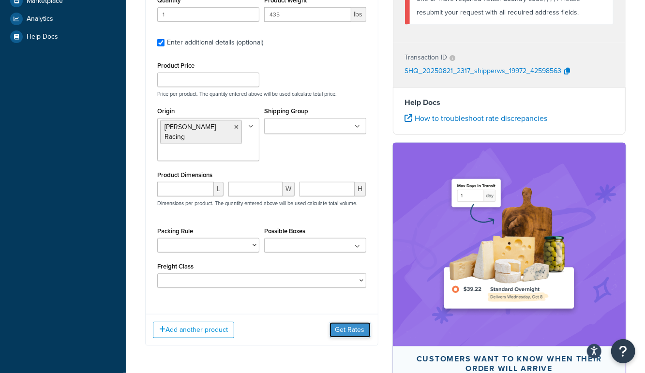
click at [364, 323] on button "Get Rates" at bounding box center [349, 329] width 41 height 15
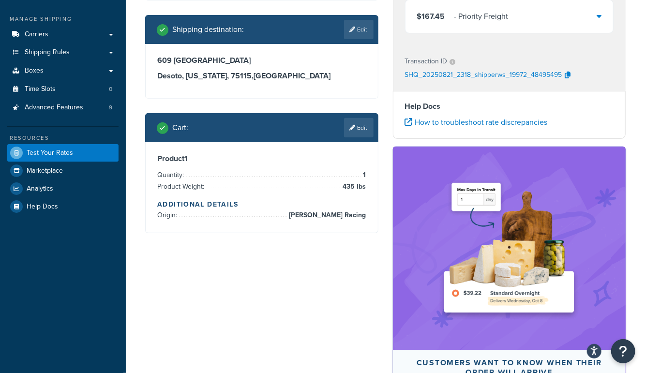
scroll to position [156, 0]
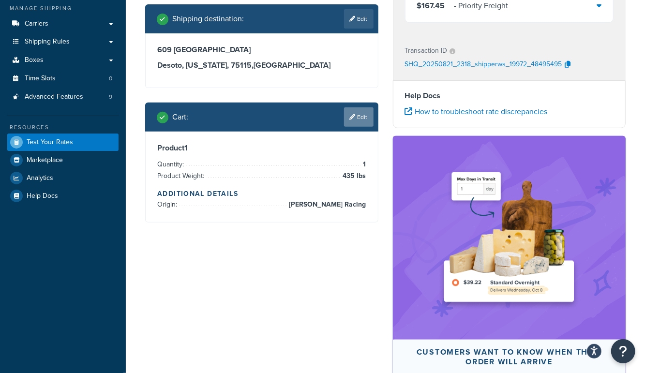
click at [358, 119] on link "Edit" at bounding box center [359, 116] width 30 height 19
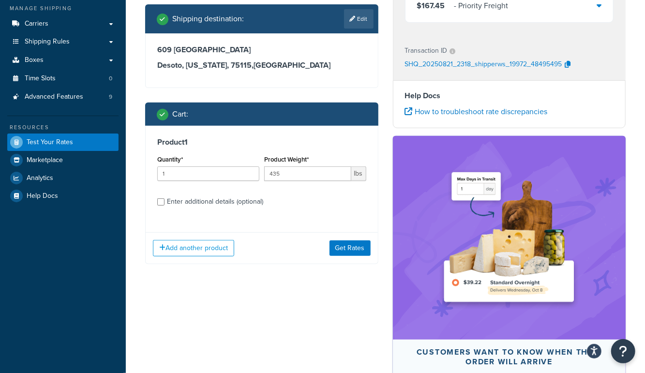
click at [203, 209] on div "Enter additional details (optional)" at bounding box center [215, 202] width 96 height 14
click at [164, 206] on input "Enter additional details (optional)" at bounding box center [160, 201] width 7 height 7
checkbox input "true"
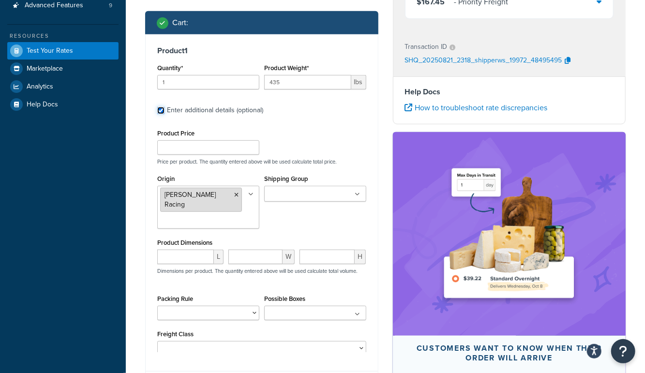
scroll to position [241, 0]
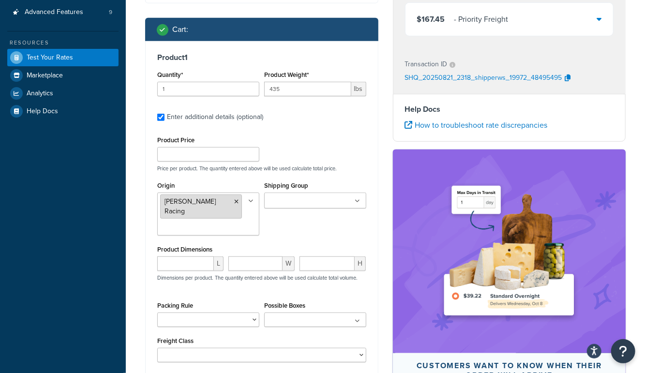
click at [234, 203] on icon at bounding box center [236, 202] width 4 height 6
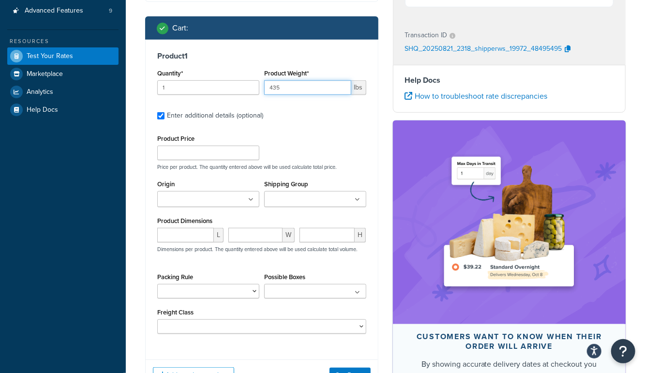
drag, startPoint x: 293, startPoint y: 92, endPoint x: 219, endPoint y: 88, distance: 74.1
click at [219, 88] on div "Quantity* 1 Product Weight* 435 lbs" at bounding box center [262, 84] width 214 height 35
type input "654"
click at [113, 213] on div "Dashboard Scope: Test Basic Setup Websites 2 Origins 263 Pickup Locations 1 Man…" at bounding box center [63, 106] width 126 height 697
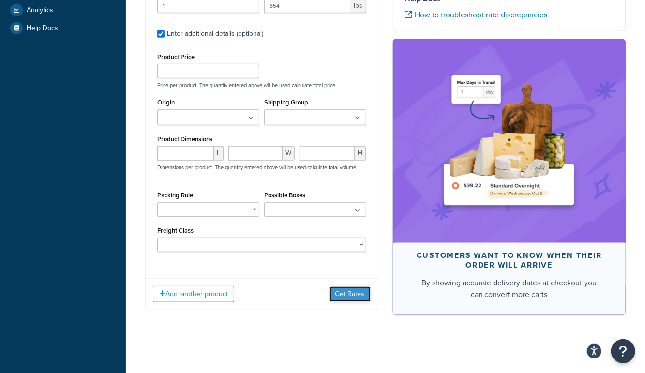
click at [356, 294] on button "Get Rates" at bounding box center [349, 293] width 41 height 15
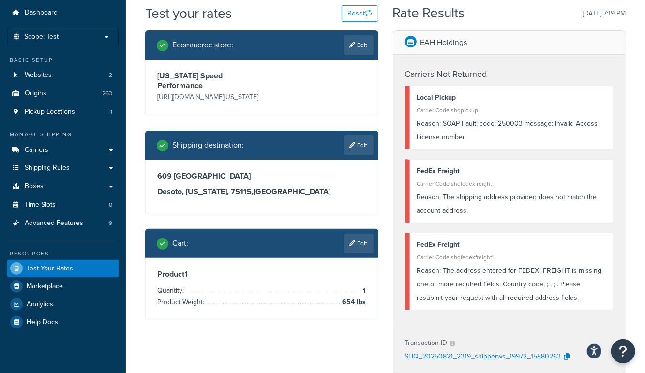
scroll to position [26, 0]
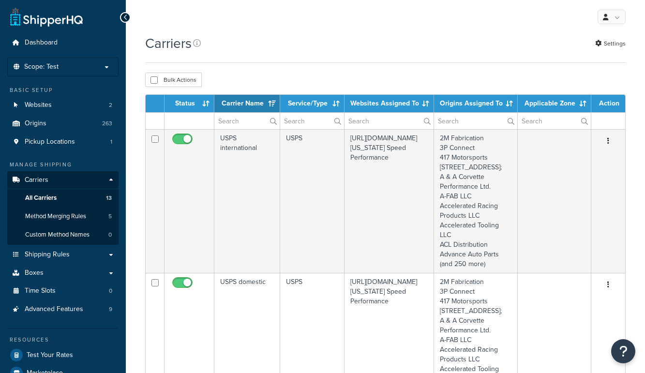
select select "15"
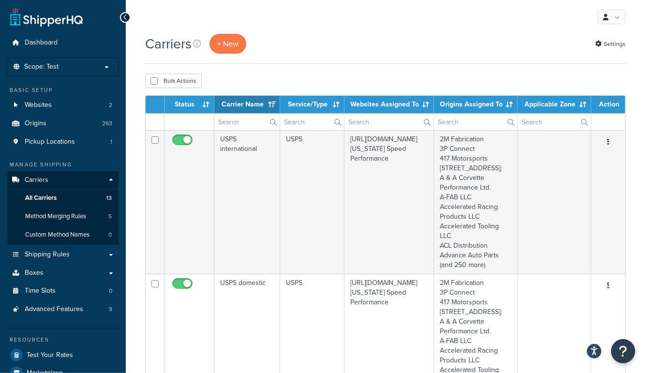
click at [306, 102] on th "Service/Type" at bounding box center [312, 104] width 64 height 17
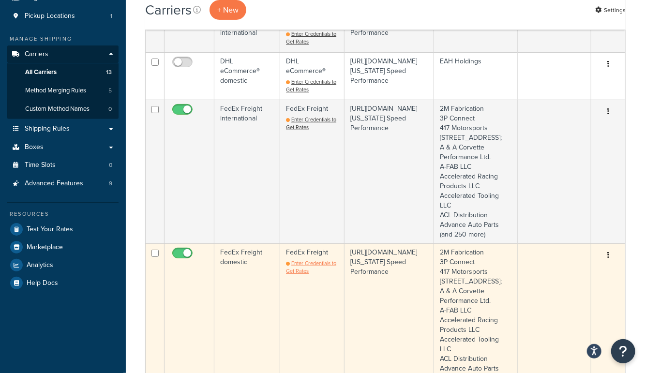
scroll to position [125, 0]
click at [305, 262] on span "Enter Credentials to Get Rates" at bounding box center [311, 267] width 50 height 15
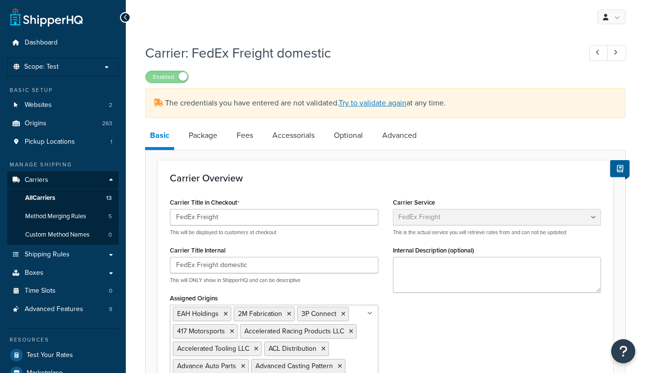
select select "fedExFreight"
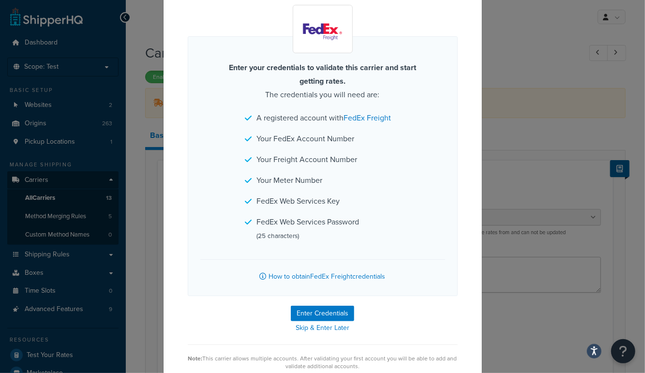
scroll to position [54, 0]
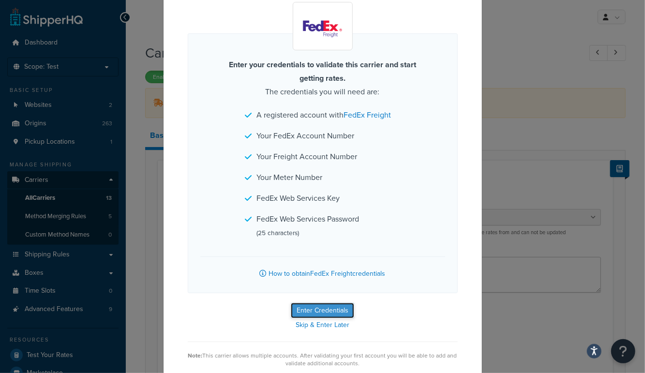
click at [322, 312] on button "Enter Credentials" at bounding box center [322, 310] width 63 height 15
select select "SKID"
select select "US"
select select "[GEOGRAPHIC_DATA]"
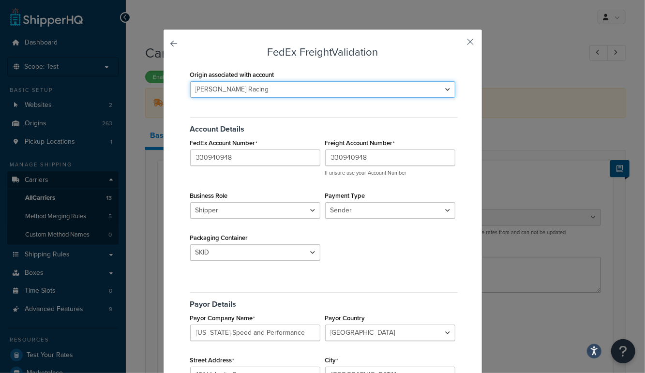
click at [316, 88] on select "2M Fabrication 3P Connect 417 Motorsports 9574 217th Street West; A & A Corvett…" at bounding box center [322, 89] width 265 height 16
click at [251, 90] on select "2M Fabrication 3P Connect 417 Motorsports 9574 217th Street West; A & A Corvett…" at bounding box center [322, 89] width 265 height 16
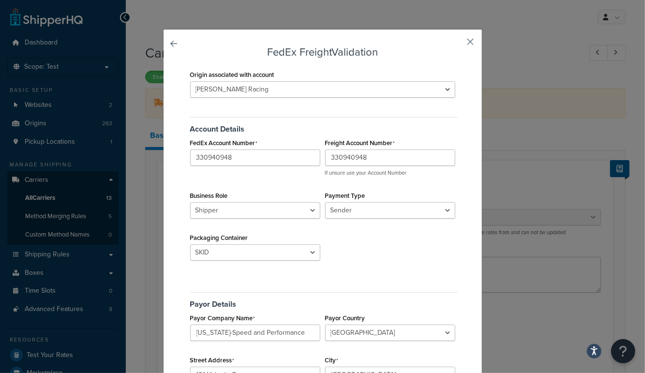
click at [458, 44] on button "button" at bounding box center [456, 45] width 2 height 2
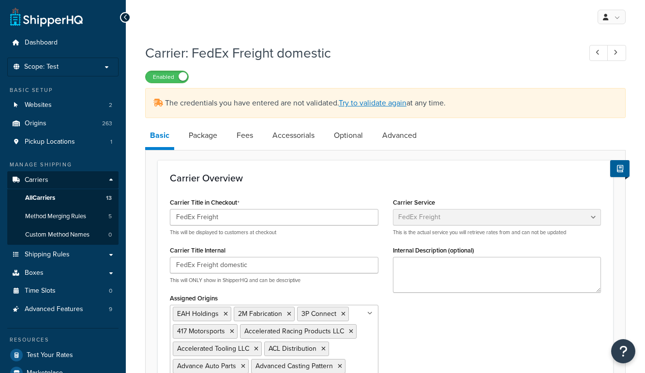
select select "fedExFreight"
click at [350, 104] on link "Try to validate again" at bounding box center [373, 102] width 68 height 11
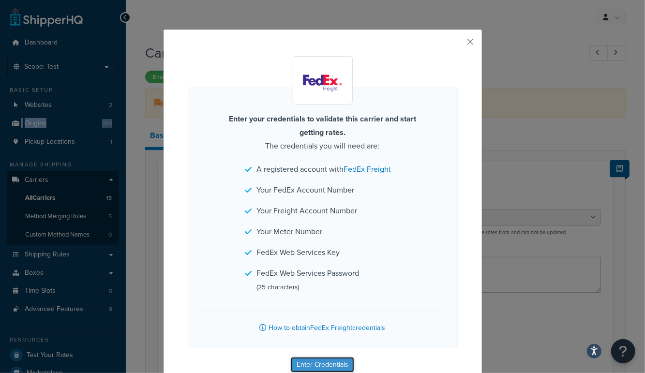
click at [318, 366] on button "Enter Credentials" at bounding box center [322, 364] width 63 height 15
select select "SKID"
select select "US"
select select "[GEOGRAPHIC_DATA]"
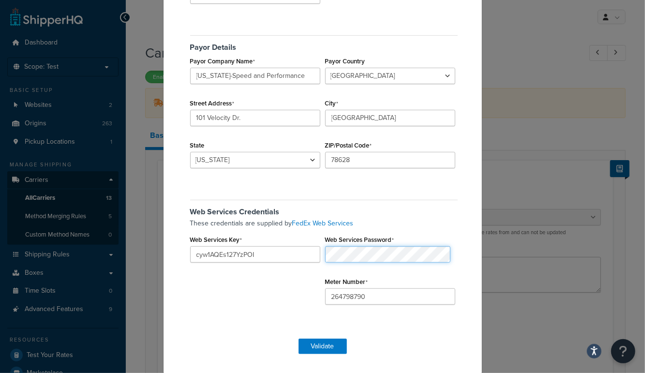
scroll to position [17, 0]
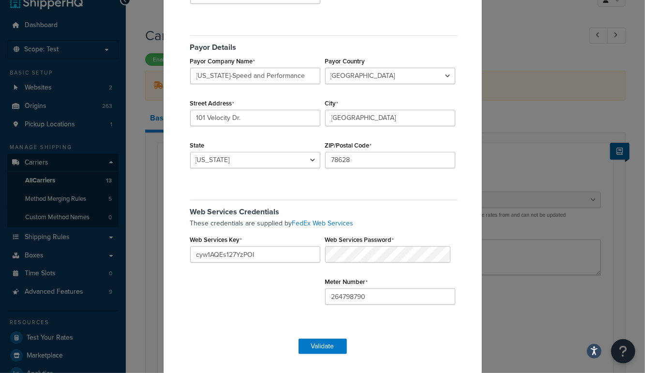
drag, startPoint x: 463, startPoint y: 211, endPoint x: 448, endPoint y: 218, distance: 16.5
click at [462, 211] on div "FedEx Freight Validation Origin associated with account 2M Fabrication 3P Conne…" at bounding box center [322, 73] width 319 height 602
click at [465, 210] on div "FedEx Freight Validation Origin associated with account 2M Fabrication 3P Conne…" at bounding box center [322, 73] width 319 height 602
click at [263, 259] on input "cyw1AQEs127YzPOI" at bounding box center [255, 254] width 130 height 16
click at [325, 299] on input "264798790" at bounding box center [390, 296] width 130 height 16
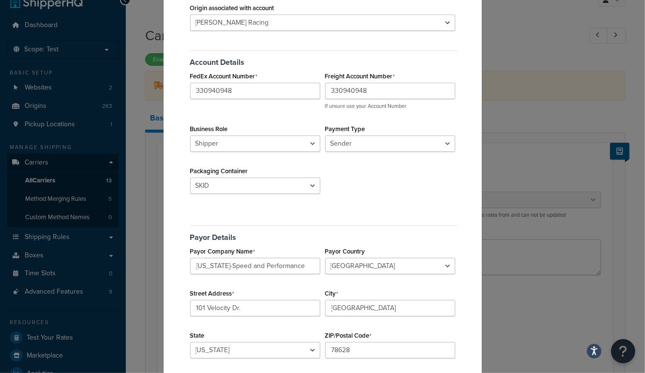
scroll to position [257, 0]
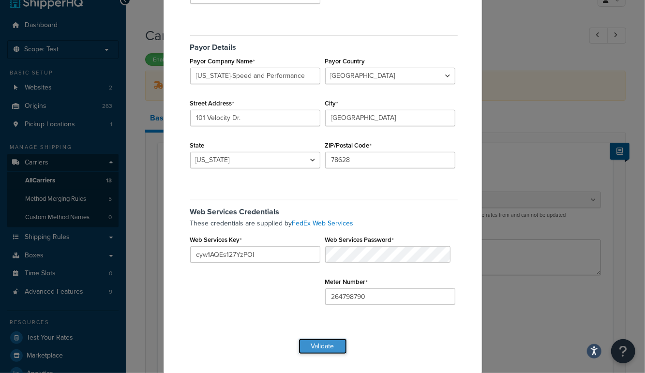
click at [340, 345] on button "Validate" at bounding box center [322, 346] width 48 height 15
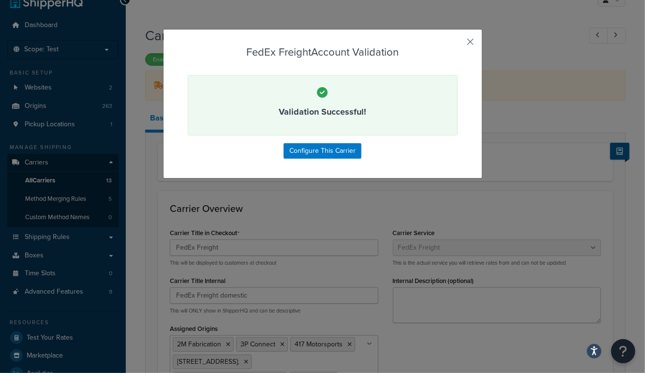
click at [458, 44] on button "button" at bounding box center [456, 45] width 2 height 2
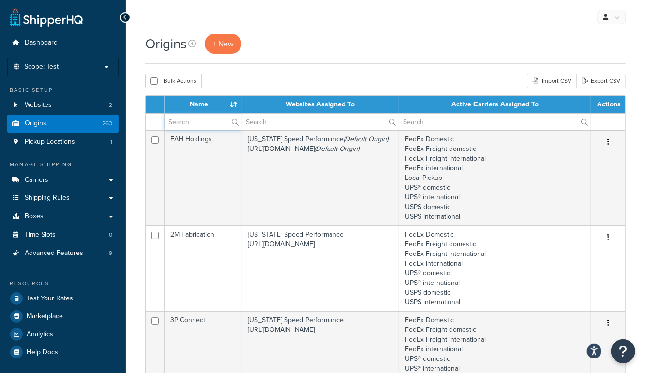
click at [194, 123] on input "text" at bounding box center [202, 122] width 77 height 16
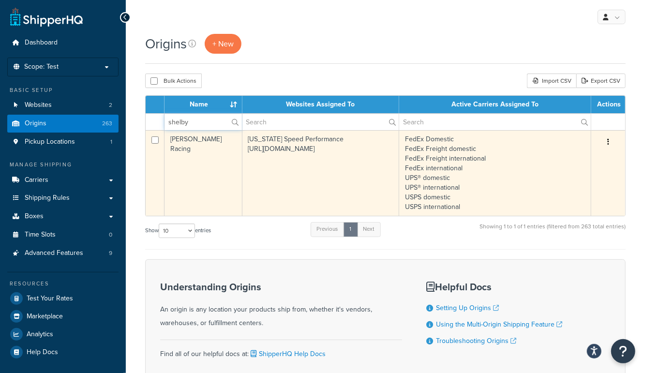
type input "shelby"
click at [199, 168] on td "[PERSON_NAME] Racing" at bounding box center [203, 173] width 78 height 86
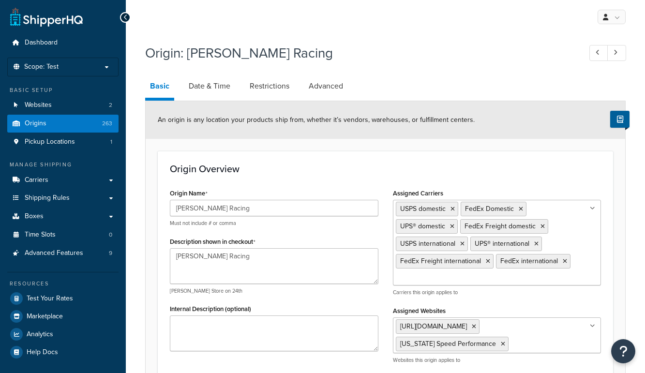
select select "43"
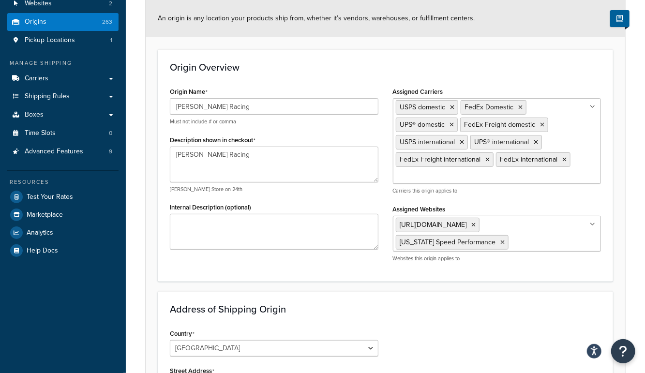
scroll to position [99, 0]
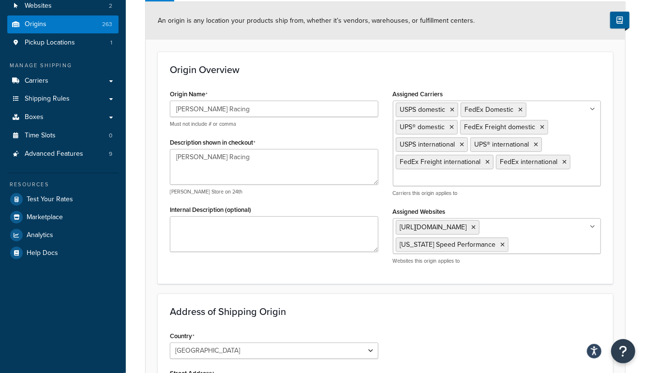
click at [343, 49] on form "An origin is any location your products ship from, whether it’s vendors, wareho…" at bounding box center [385, 314] width 479 height 624
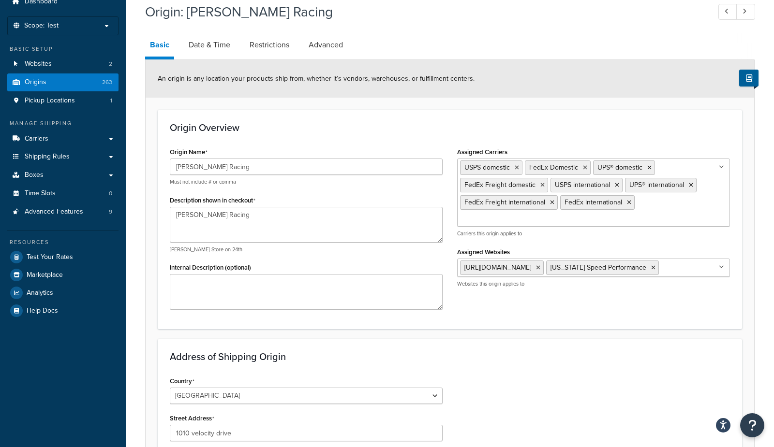
scroll to position [41, 0]
click at [508, 352] on h3 "Address of Shipping Origin" at bounding box center [450, 357] width 560 height 11
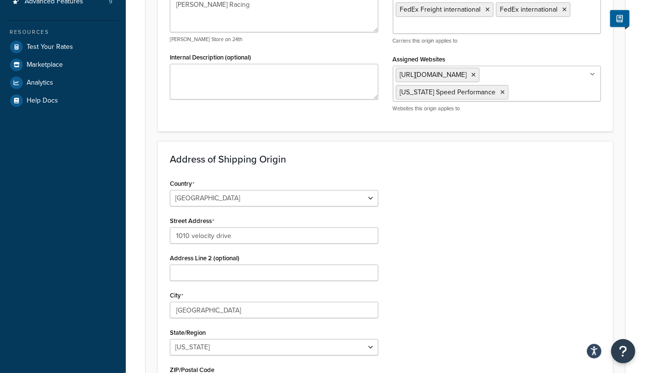
scroll to position [259, 0]
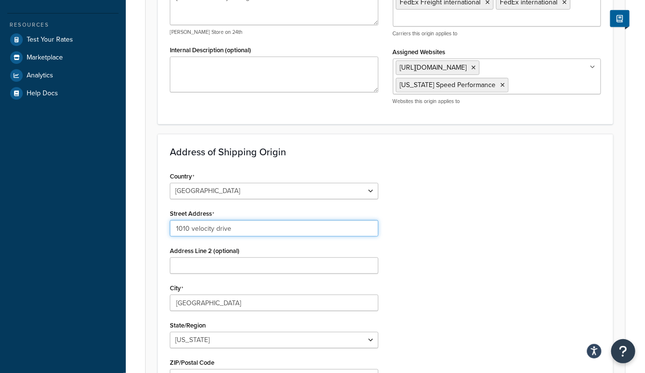
drag, startPoint x: 188, startPoint y: 223, endPoint x: 377, endPoint y: 191, distance: 191.9
click at [188, 223] on input "1010 velocity drive" at bounding box center [274, 228] width 209 height 16
type input "101 velocity drive"
click at [502, 219] on div "Country United States United Kingdom Afghanistan Åland Islands Albania Algeria …" at bounding box center [386, 291] width 446 height 245
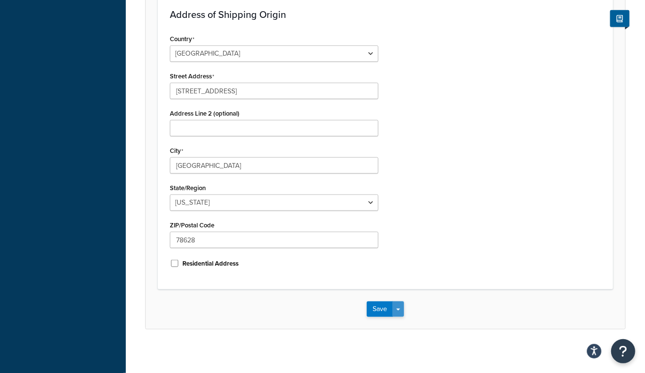
click at [398, 309] on span "button" at bounding box center [398, 310] width 4 height 2
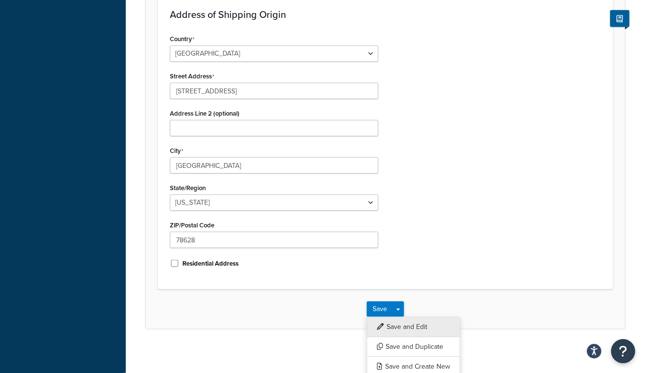
click at [402, 323] on button "Save and Edit" at bounding box center [413, 327] width 93 height 20
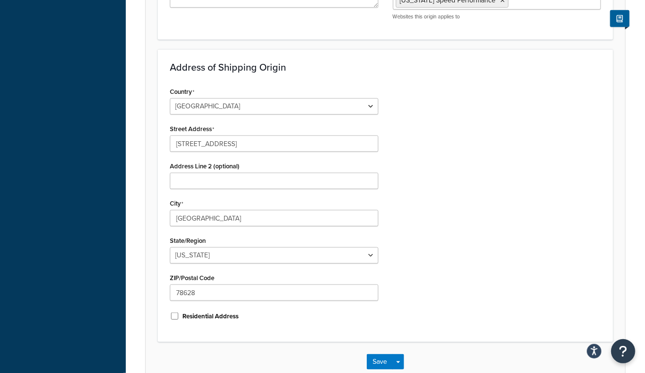
scroll to position [0, 0]
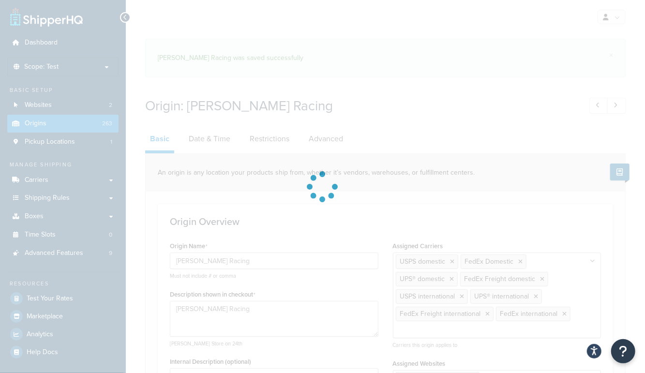
select select "43"
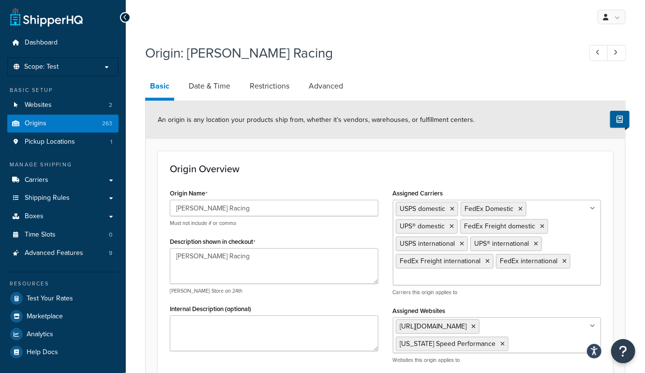
click at [377, 53] on h1 "Origin: Shelby Mike Racing" at bounding box center [358, 53] width 426 height 19
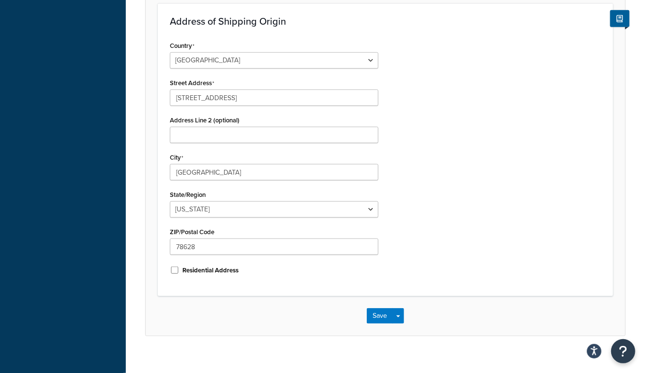
scroll to position [396, 0]
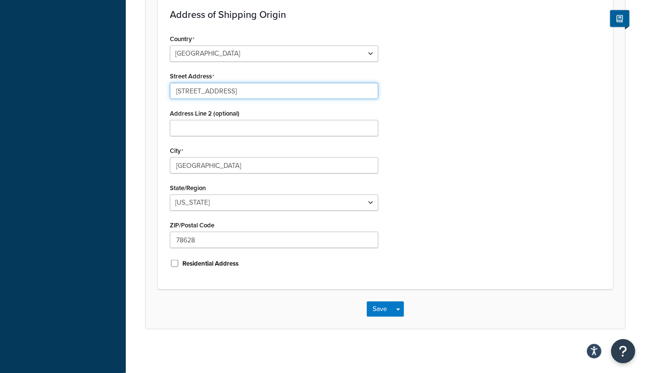
drag, startPoint x: 187, startPoint y: 85, endPoint x: 277, endPoint y: 86, distance: 90.0
click at [277, 86] on input "101 velocity drive" at bounding box center [274, 91] width 209 height 16
type input "101 Velocity Dr."
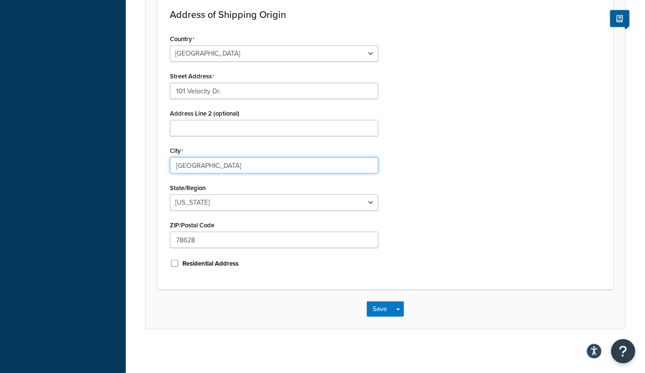
drag, startPoint x: 179, startPoint y: 161, endPoint x: 347, endPoint y: 160, distance: 168.4
click at [179, 161] on input "georgetown" at bounding box center [274, 165] width 209 height 16
type input "Georgetown"
click at [497, 174] on div "Country United States United Kingdom Afghanistan Åland Islands Albania Algeria …" at bounding box center [386, 154] width 446 height 245
click at [401, 304] on button "Save Dropdown" at bounding box center [398, 308] width 12 height 15
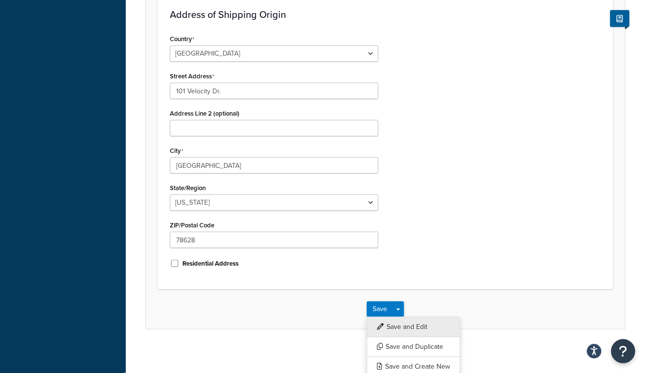
click at [401, 318] on button "Save and Edit" at bounding box center [413, 327] width 93 height 20
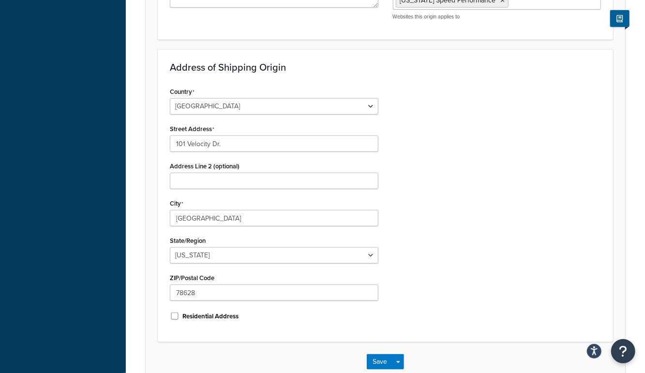
scroll to position [0, 0]
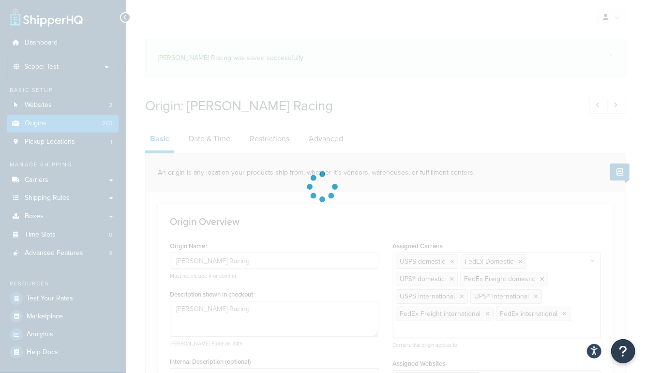
select select "43"
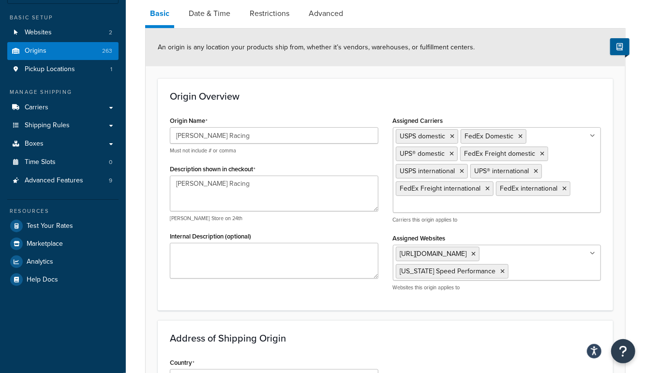
scroll to position [69, 0]
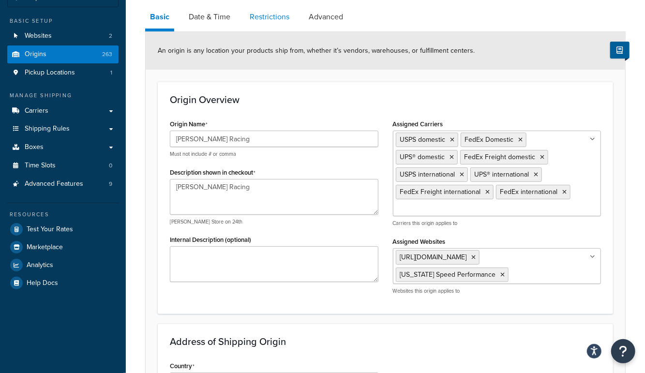
drag, startPoint x: 210, startPoint y: 19, endPoint x: 247, endPoint y: 15, distance: 36.9
click at [210, 19] on link "Date & Time" at bounding box center [209, 16] width 51 height 23
select select "PER_SHIPPING_METHOD_TYPE"
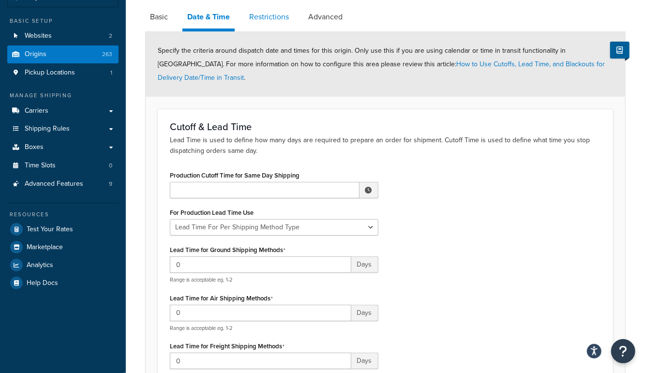
click at [262, 15] on link "Restrictions" at bounding box center [268, 16] width 49 height 23
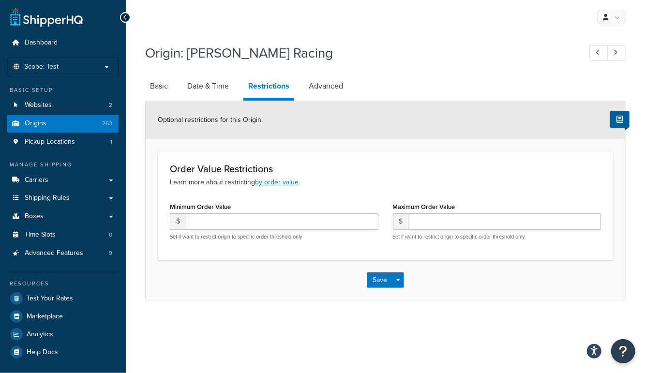
click at [329, 16] on div "My Profile Billing Global Settings Contact Us Logout" at bounding box center [385, 17] width 519 height 34
click at [333, 78] on link "Advanced" at bounding box center [326, 86] width 44 height 23
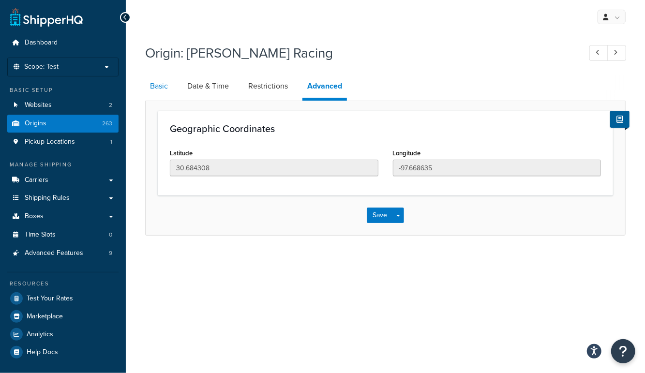
click at [152, 90] on link "Basic" at bounding box center [159, 86] width 28 height 23
select select "43"
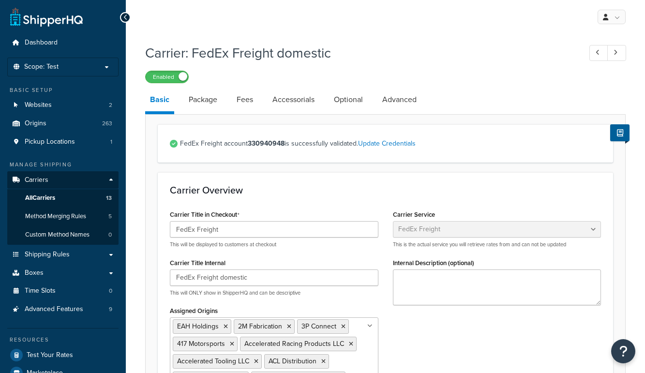
select select "fedExFreight"
click at [71, 199] on link "All Carriers 13" at bounding box center [62, 198] width 111 height 18
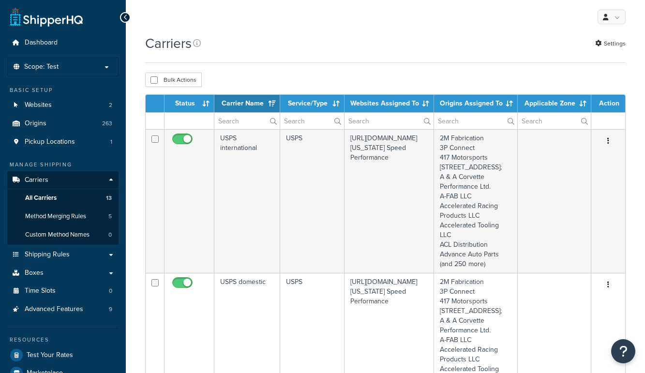
select select "15"
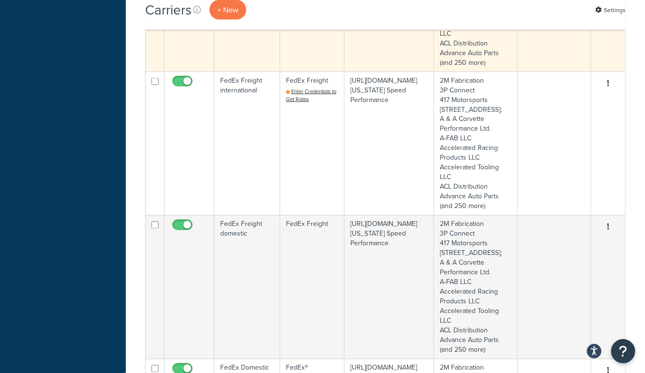
scroll to position [850, 0]
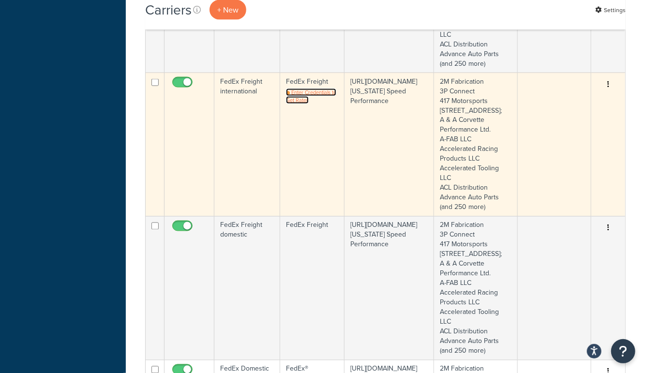
click at [303, 104] on span "Enter Credentials to Get Rates" at bounding box center [311, 96] width 50 height 15
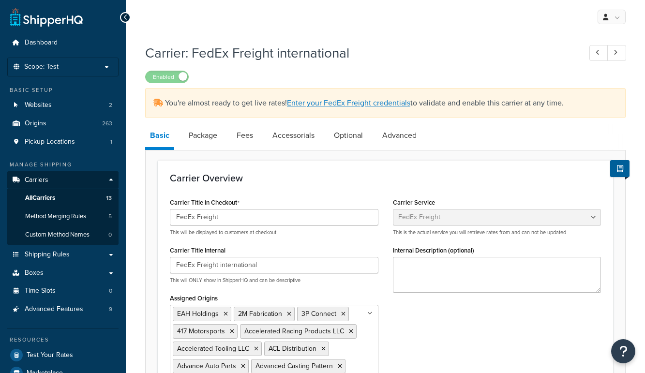
select select "fedExFreight"
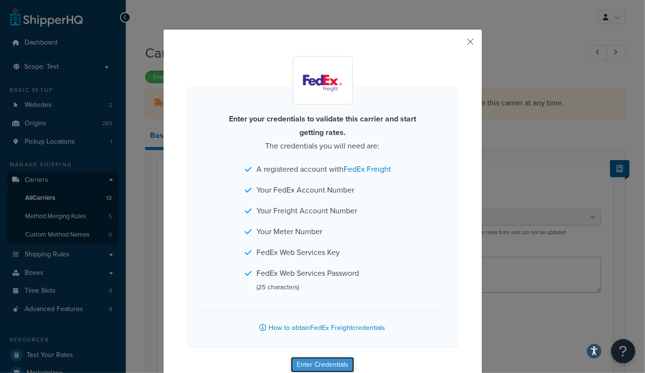
click at [308, 370] on button "Enter Credentials" at bounding box center [322, 364] width 63 height 15
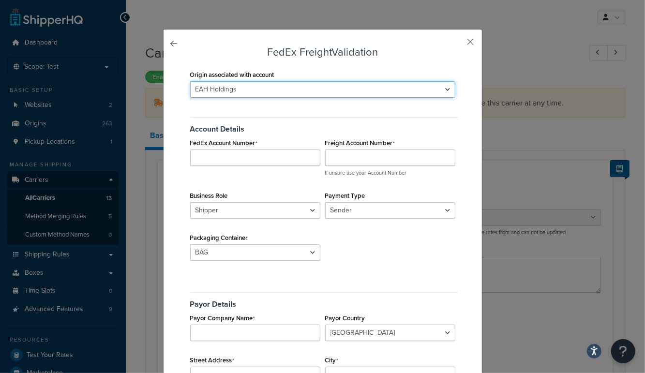
click at [263, 96] on select "2M Fabrication 3P Connect 417 Motorsports 9574 217th Street West; A & A Corvett…" at bounding box center [322, 89] width 265 height 16
click at [350, 92] on select "2M Fabrication 3P Connect 417 Motorsports 9574 217th Street West; A & A Corvett…" at bounding box center [322, 89] width 265 height 16
select select "158864"
click at [190, 81] on select "2M Fabrication 3P Connect 417 Motorsports 9574 217th Street West; A & A Corvett…" at bounding box center [322, 89] width 265 height 16
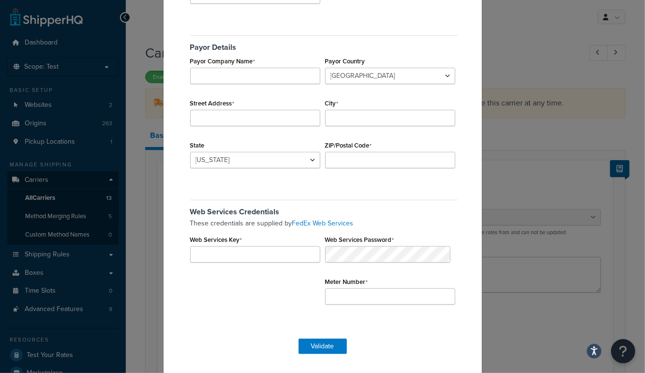
scroll to position [254, 0]
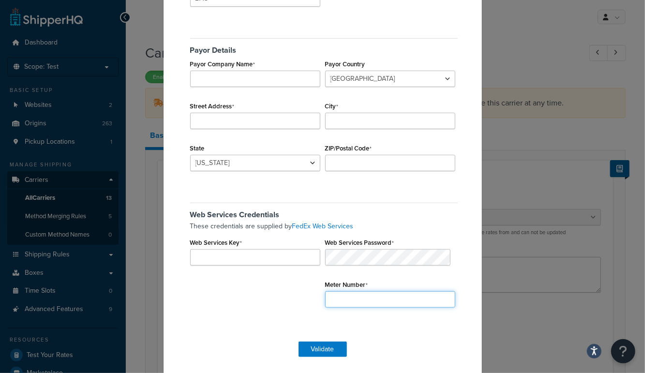
click at [325, 295] on input "Meter Number" at bounding box center [390, 299] width 130 height 16
paste input "264798790"
type input "264798790"
click at [232, 261] on input "Web Services Key" at bounding box center [255, 257] width 130 height 16
paste input "cyw1AQEs127YzPOI"
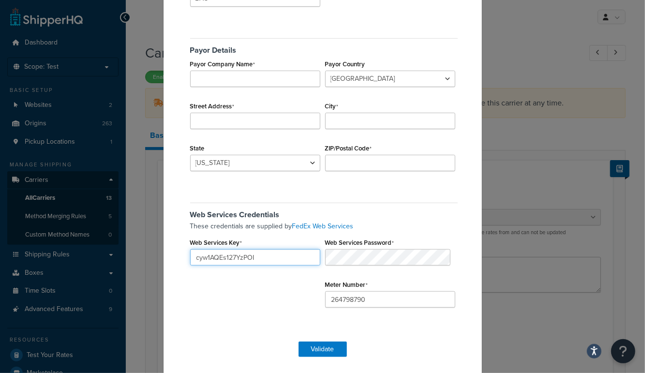
type input "cyw1AQEs127YzPOI"
click at [210, 191] on div "Origin associated with account 2M Fabrication 3P Connect 417 Motorsports 9574 2…" at bounding box center [323, 73] width 270 height 518
click at [219, 163] on select "Alabama Alaska American Samoa Arizona Arkansas Armed Forces Americas Armed Forc…" at bounding box center [255, 163] width 130 height 16
select select "TX"
click at [190, 155] on select "Alabama Alaska American Samoa Arizona Arkansas Armed Forces Americas Armed Forc…" at bounding box center [255, 163] width 130 height 16
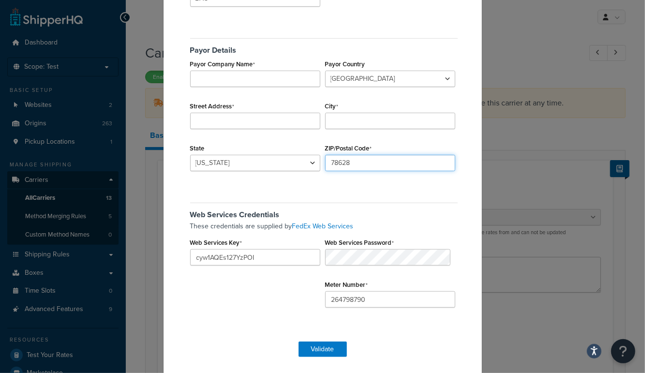
type input "78628"
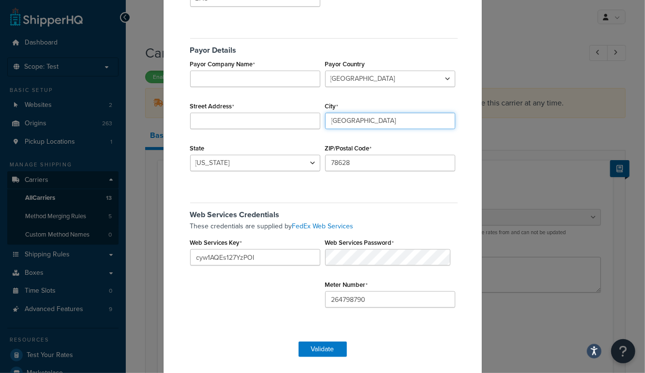
type input "Georgetown"
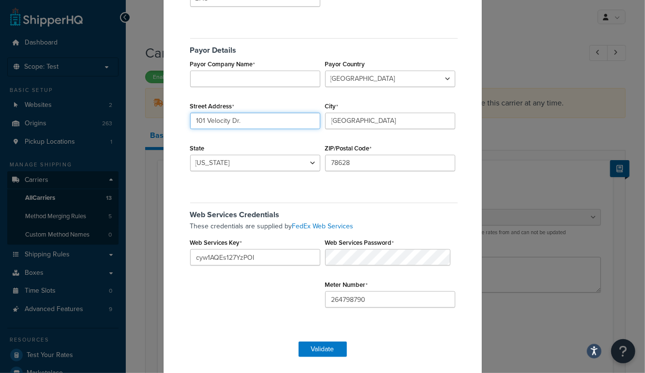
type input "101 Velocity Dr."
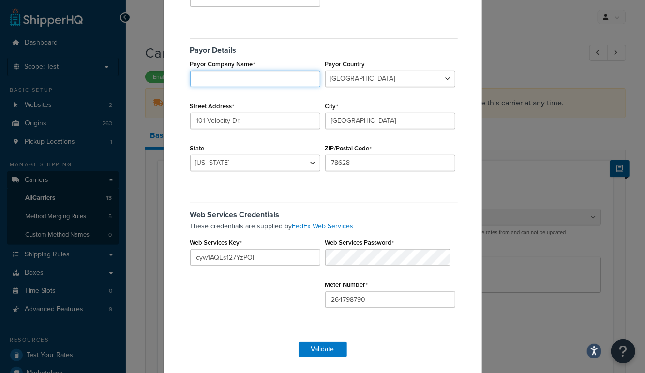
click at [216, 76] on input "Payor Company Name" at bounding box center [255, 79] width 130 height 16
type input "Texas-Speed and Performance"
click at [432, 51] on h5 "Payor Details" at bounding box center [324, 46] width 268 height 16
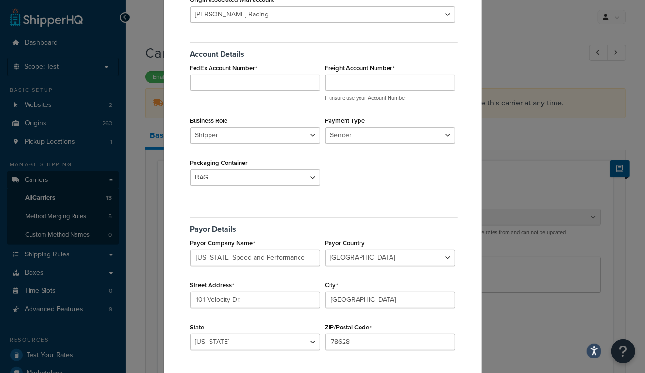
scroll to position [66, 0]
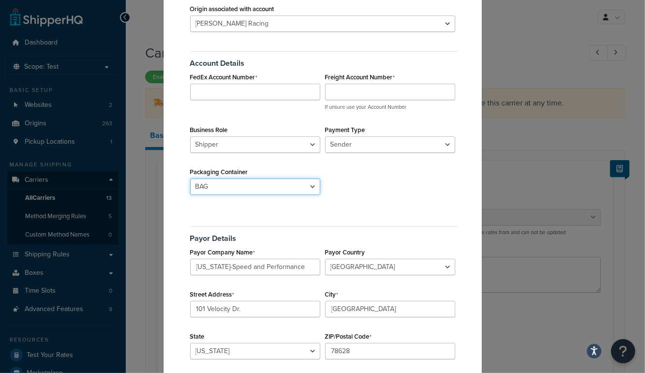
click at [262, 184] on select "BAG BARREL BASKET BOX BUCKET CARTON CASE CONTAINER CYLINDER ENVELOPE HAMPER OTH…" at bounding box center [255, 187] width 130 height 16
select select "SKID"
click at [190, 179] on select "BAG BARREL BASKET BOX BUCKET CARTON CASE CONTAINER CYLINDER ENVELOPE HAMPER OTH…" at bounding box center [255, 187] width 130 height 16
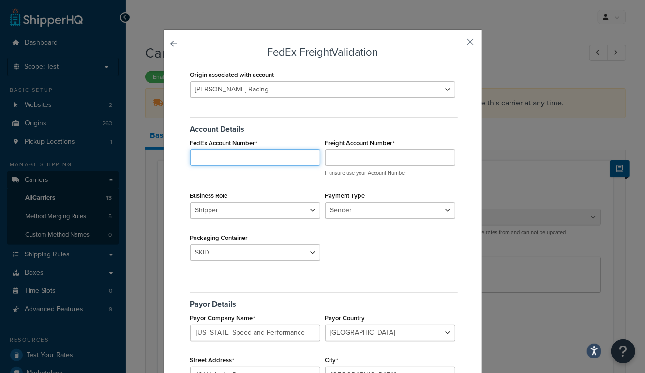
click at [248, 158] on input "FedEx Account Number" at bounding box center [255, 157] width 130 height 16
type input "330940948"
click at [354, 155] on input "Freight Account Number" at bounding box center [390, 157] width 130 height 16
paste input "330940948"
type input "330940948"
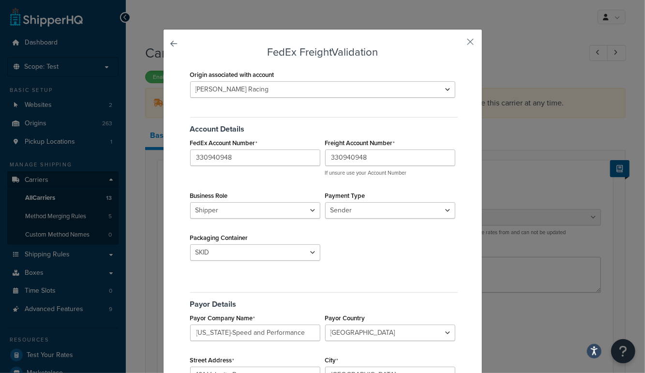
click at [388, 120] on h5 "Account Details" at bounding box center [324, 125] width 268 height 16
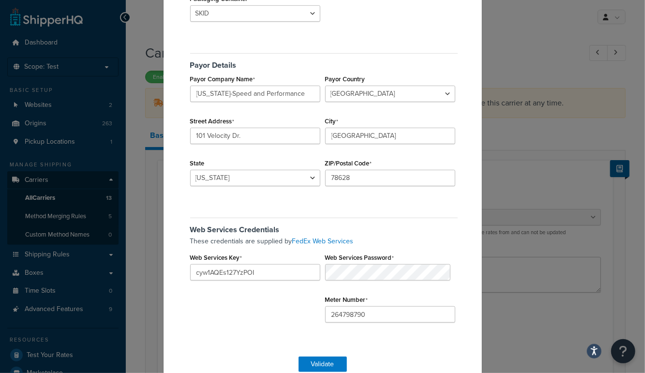
scroll to position [257, 0]
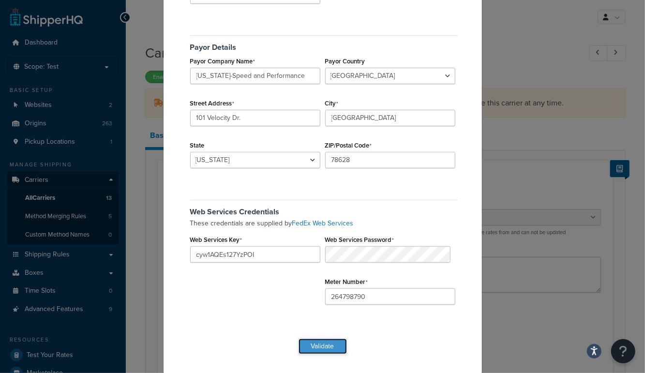
click at [315, 344] on button "Validate" at bounding box center [322, 346] width 48 height 15
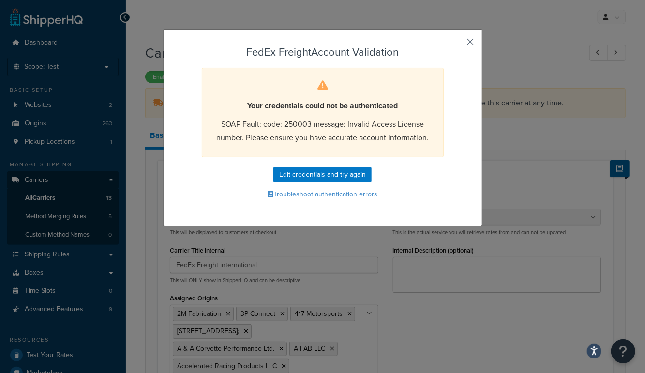
click at [458, 44] on button "button" at bounding box center [456, 45] width 2 height 2
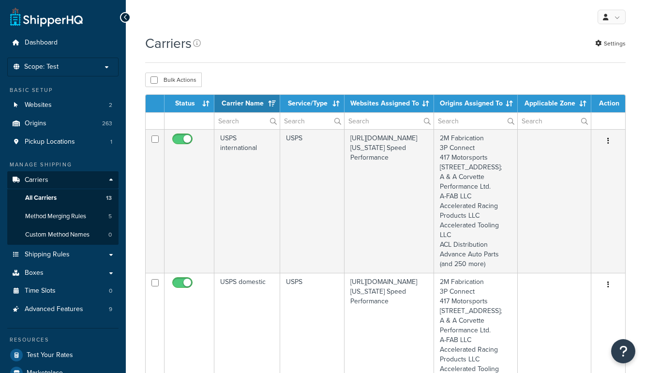
select select "15"
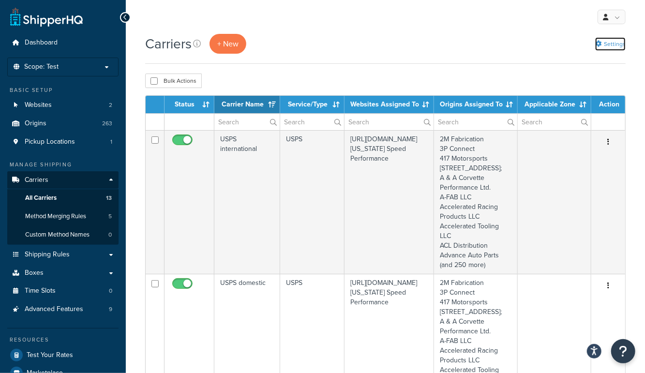
click at [609, 40] on link "Settings" at bounding box center [610, 44] width 30 height 14
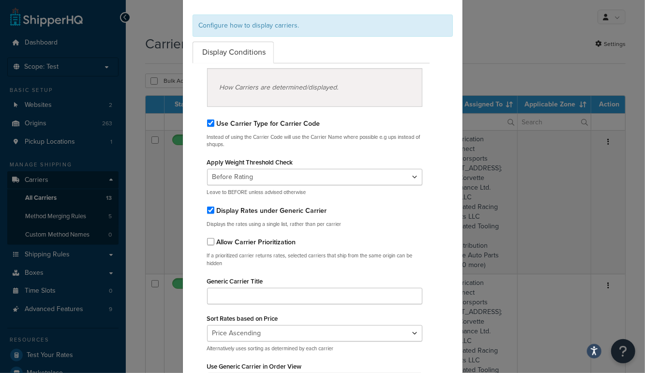
click at [262, 209] on label "Display Rates under Generic Carrier" at bounding box center [272, 211] width 110 height 10
click at [214, 209] on input "Display Rates under Generic Carrier" at bounding box center [210, 210] width 7 height 7
checkbox input "false"
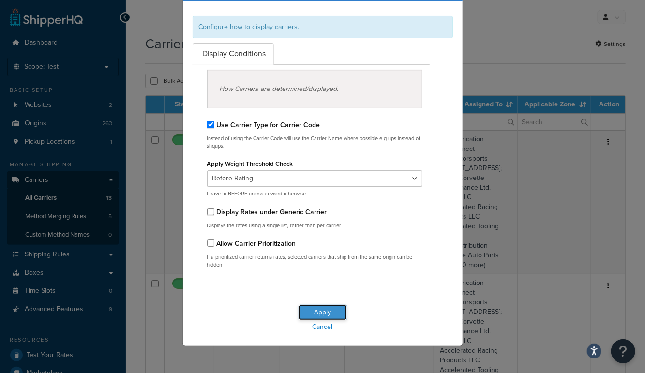
click at [317, 307] on button "Apply" at bounding box center [322, 312] width 48 height 15
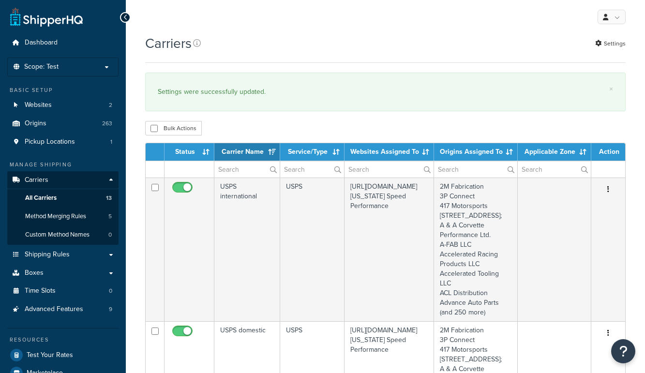
select select "15"
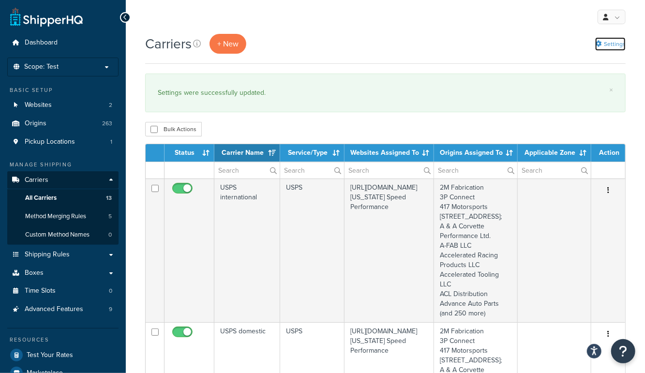
click at [609, 45] on link "Settings" at bounding box center [610, 44] width 30 height 14
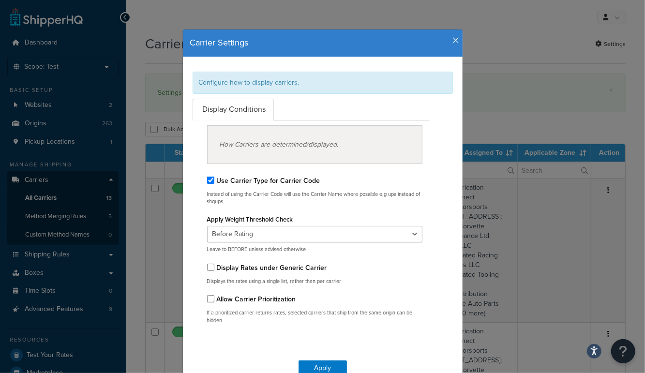
click at [247, 265] on label "Display Rates under Generic Carrier" at bounding box center [272, 268] width 110 height 10
click at [214, 265] on input "Display Rates under Generic Carrier" at bounding box center [210, 267] width 7 height 7
checkbox input "true"
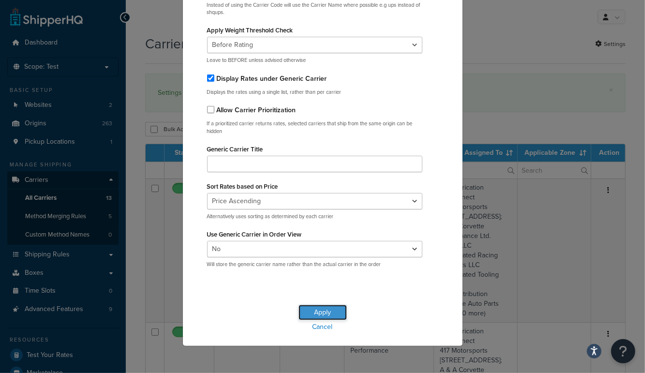
click at [315, 311] on button "Apply" at bounding box center [322, 312] width 48 height 15
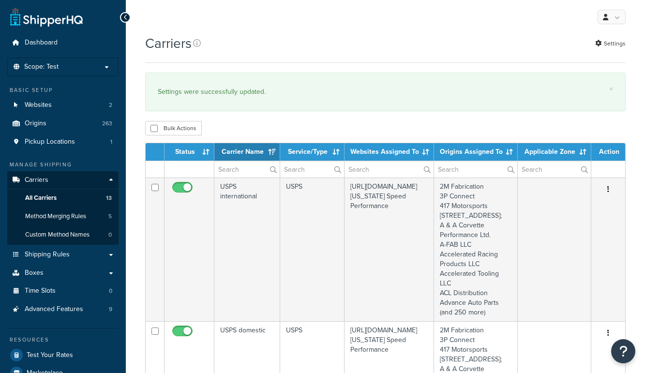
select select "15"
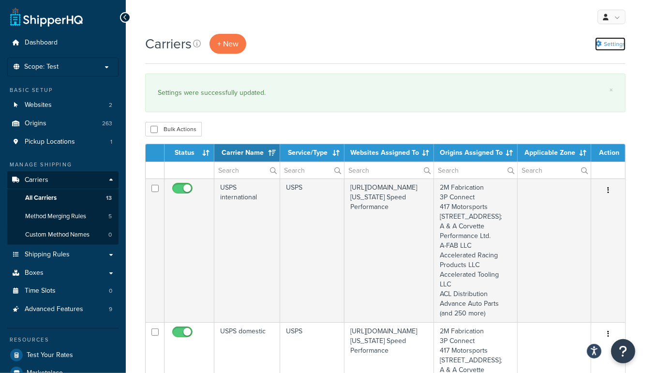
click at [600, 43] on icon at bounding box center [598, 44] width 6 height 6
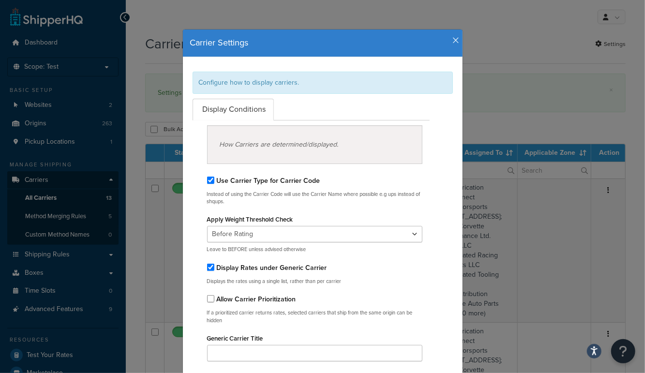
click at [455, 40] on icon "button" at bounding box center [456, 40] width 7 height 9
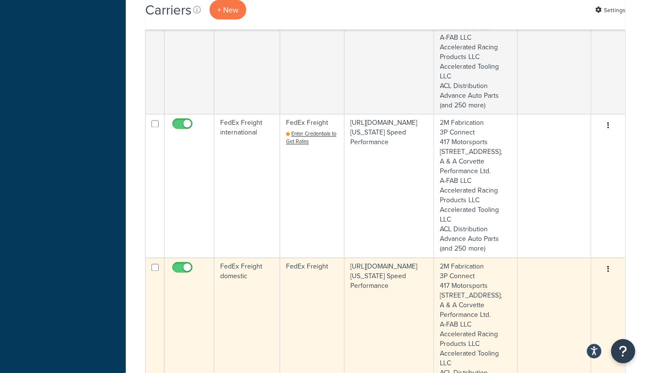
scroll to position [881, 0]
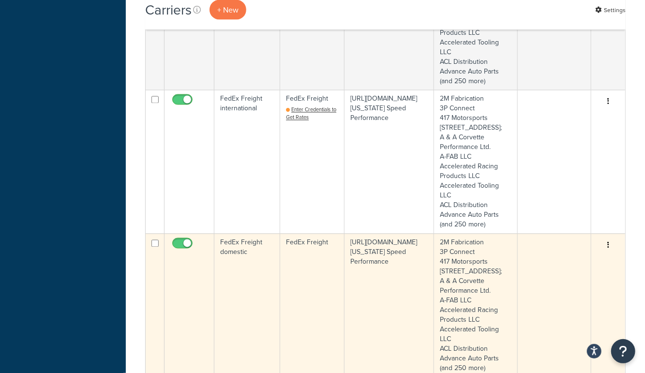
click at [233, 312] on td "FedEx Freight domestic" at bounding box center [247, 306] width 66 height 144
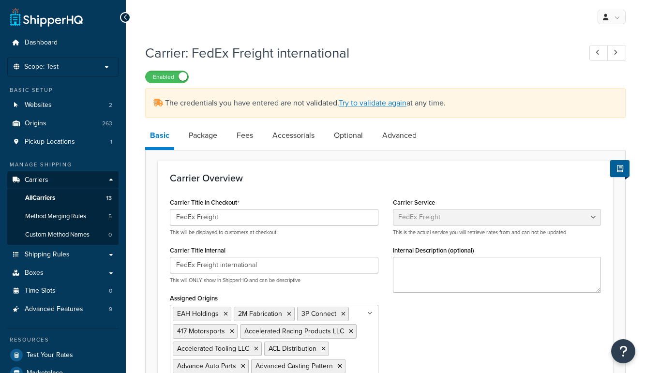
select select "fedExFreight"
click at [402, 137] on link "Advanced" at bounding box center [399, 135] width 44 height 23
select select "false"
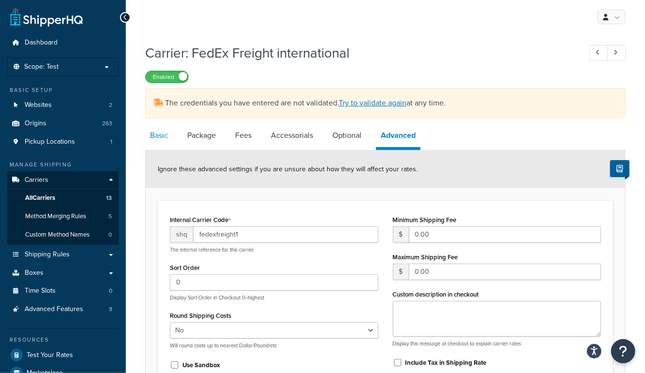
click at [158, 138] on link "Basic" at bounding box center [159, 135] width 28 height 23
select select "fedExFreight"
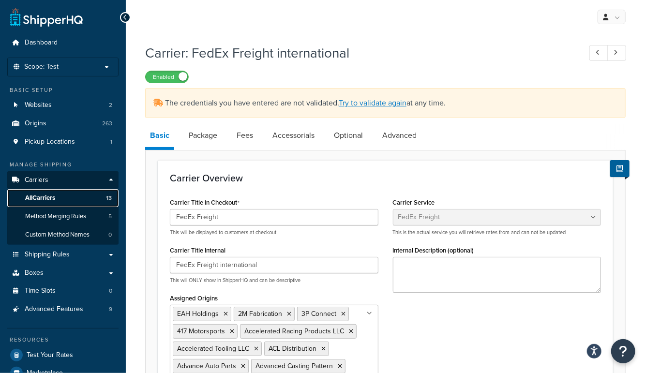
click at [60, 199] on link "All Carriers 13" at bounding box center [62, 198] width 111 height 18
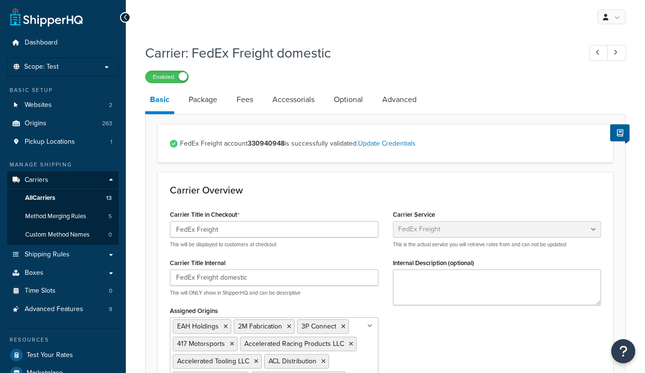
select select "fedExFreight"
click at [385, 146] on link "Update Credentials" at bounding box center [387, 143] width 58 height 10
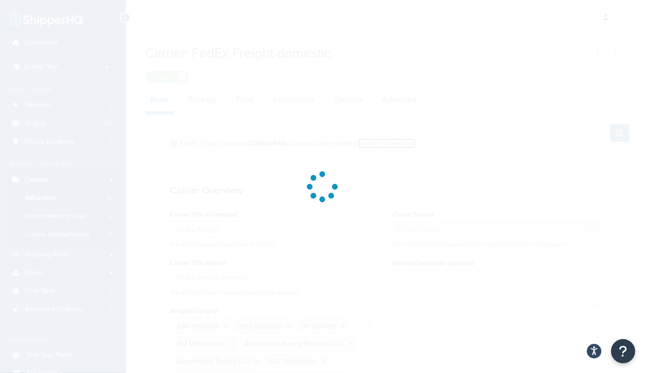
select select "SKID"
select select "US"
select select "[GEOGRAPHIC_DATA]"
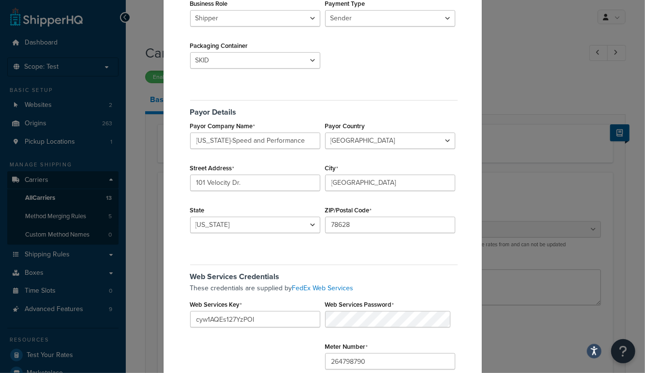
scroll to position [257, 0]
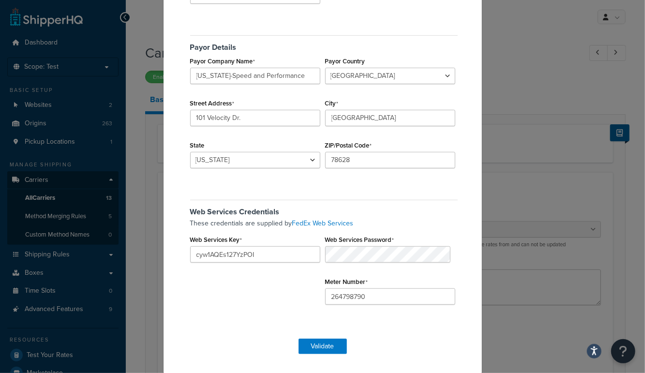
click at [430, 191] on div "Origin associated with account 2M Fabrication 3P Connect 417 Motorsports [STREE…" at bounding box center [323, 70] width 270 height 518
click at [330, 343] on button "Validate" at bounding box center [322, 346] width 48 height 15
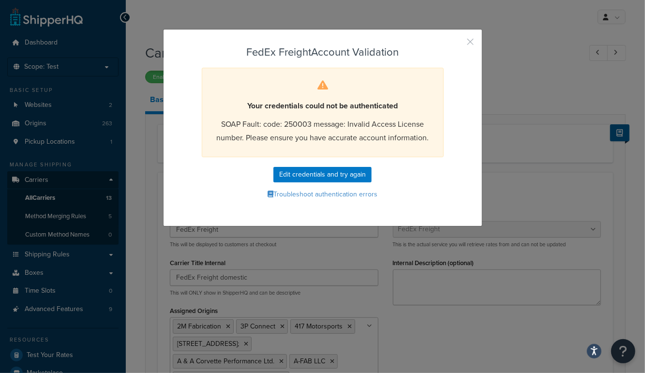
drag, startPoint x: 471, startPoint y: 42, endPoint x: 455, endPoint y: 5, distance: 40.5
click at [458, 44] on button "button" at bounding box center [456, 45] width 2 height 2
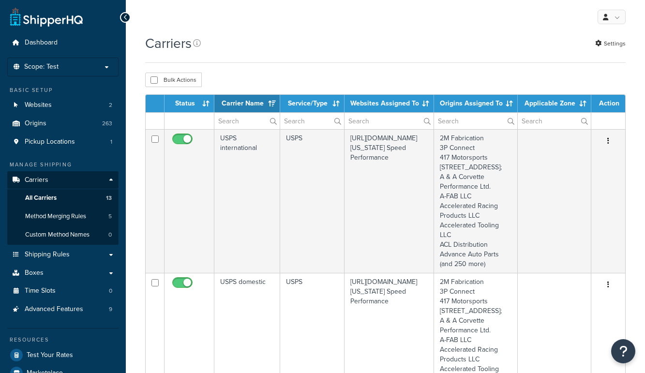
select select "15"
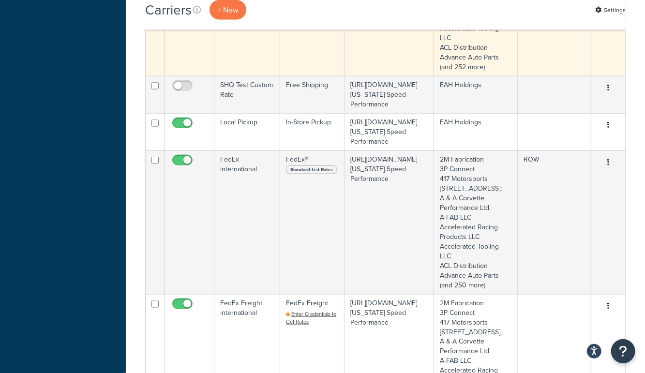
scroll to position [635, 0]
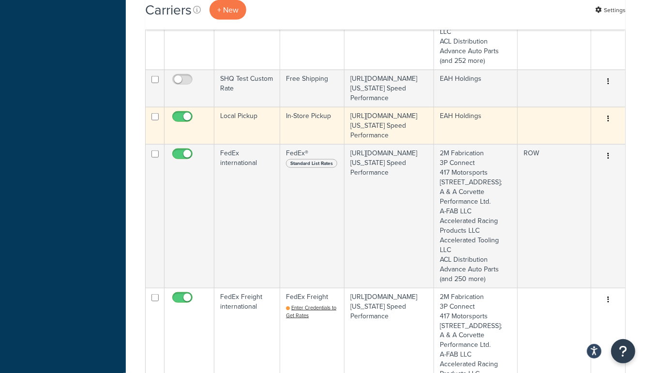
click at [241, 144] on td "Local Pickup" at bounding box center [247, 125] width 66 height 37
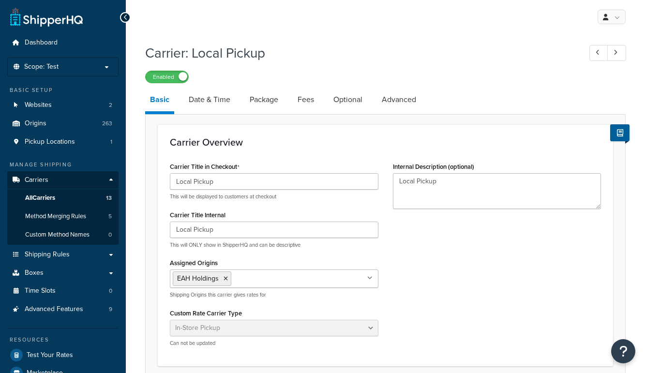
select select "pickup"
click at [161, 77] on label "Enabled" at bounding box center [167, 77] width 43 height 12
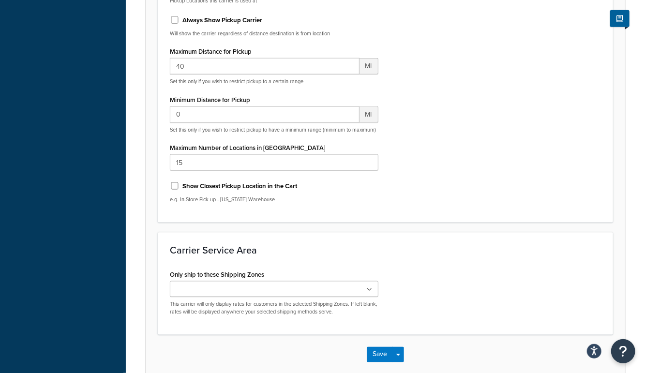
scroll to position [683, 0]
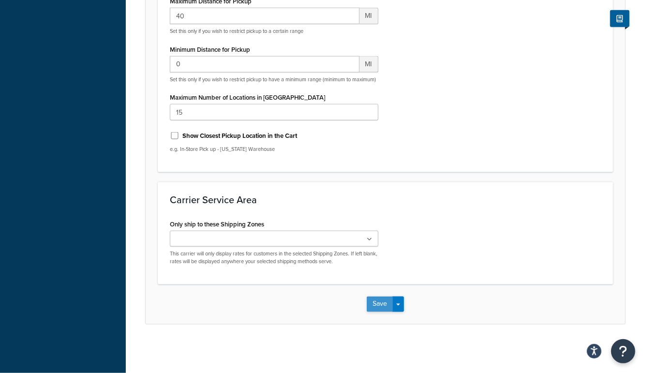
click at [374, 307] on button "Save" at bounding box center [380, 304] width 26 height 15
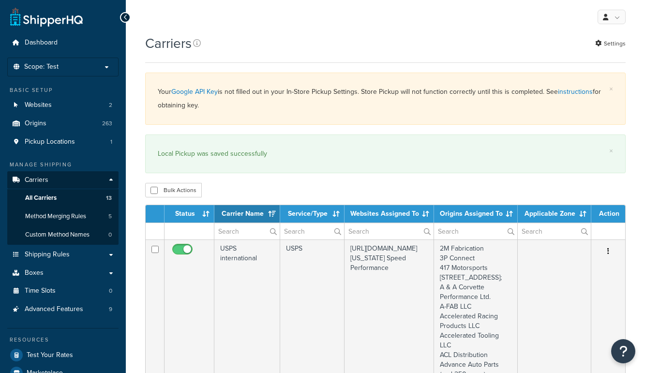
select select "15"
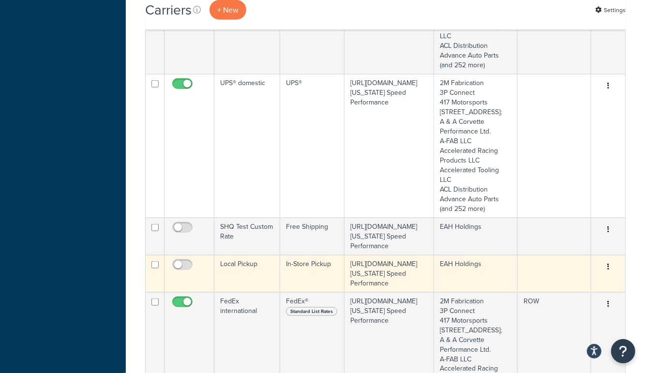
scroll to position [612, 0]
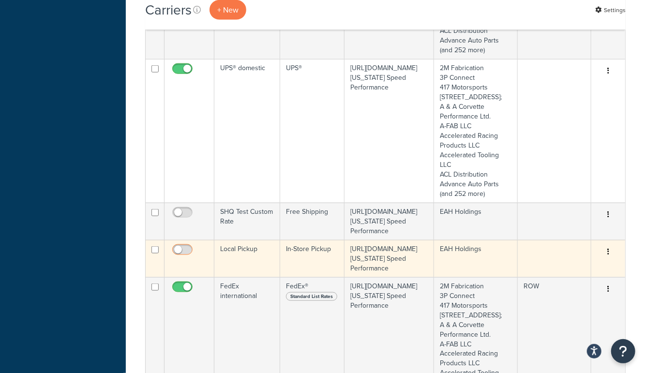
click at [183, 255] on input "checkbox" at bounding box center [183, 252] width 27 height 12
checkbox input "true"
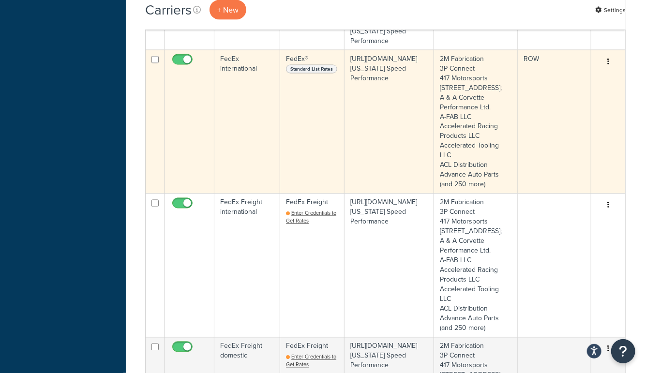
scroll to position [841, 0]
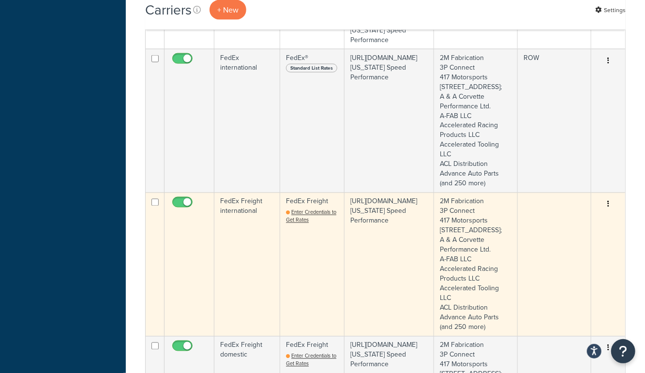
click at [179, 211] on input "checkbox" at bounding box center [183, 205] width 27 height 12
click at [182, 211] on input "checkbox" at bounding box center [183, 205] width 27 height 12
checkbox input "true"
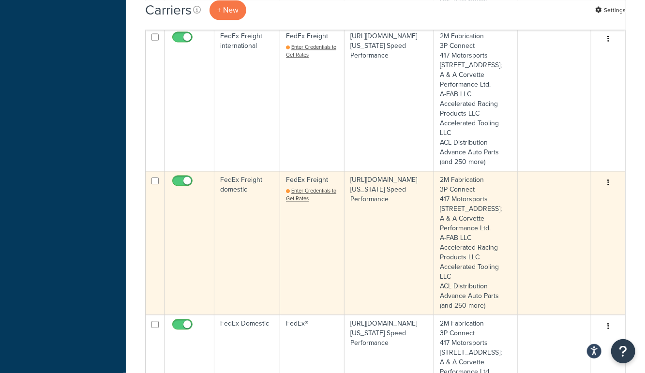
scroll to position [1007, 0]
click at [306, 250] on td "FedEx Freight Enter Credentials to Get Rates" at bounding box center [312, 242] width 64 height 144
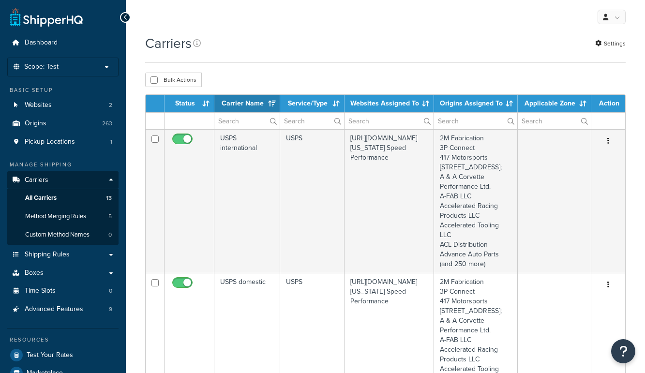
select select "15"
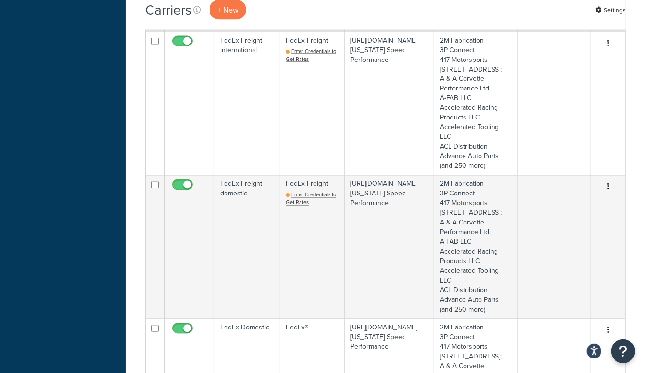
scroll to position [891, 0]
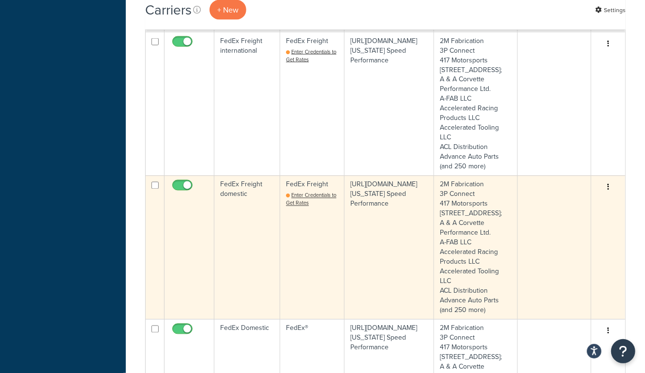
click at [253, 286] on td "FedEx Freight domestic" at bounding box center [247, 248] width 66 height 144
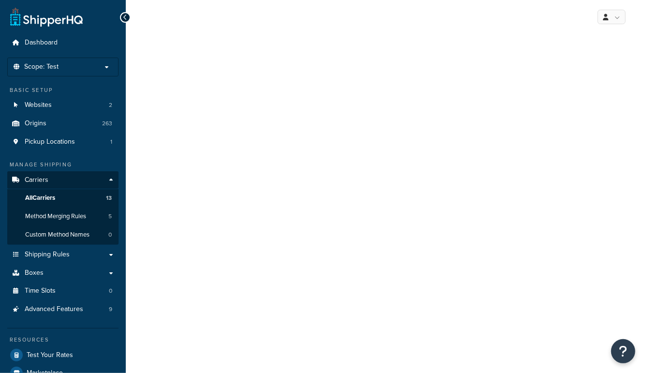
select select "fedExFreight"
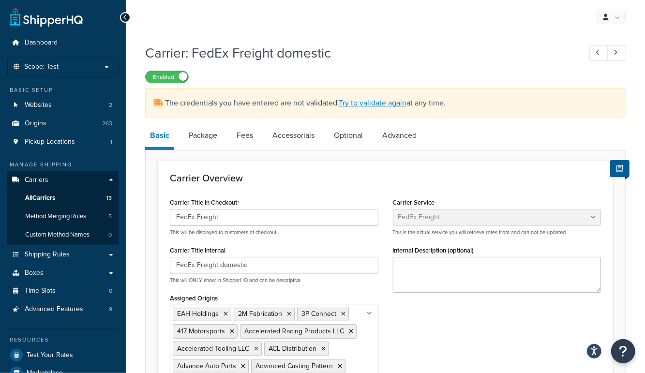
scroll to position [5, 0]
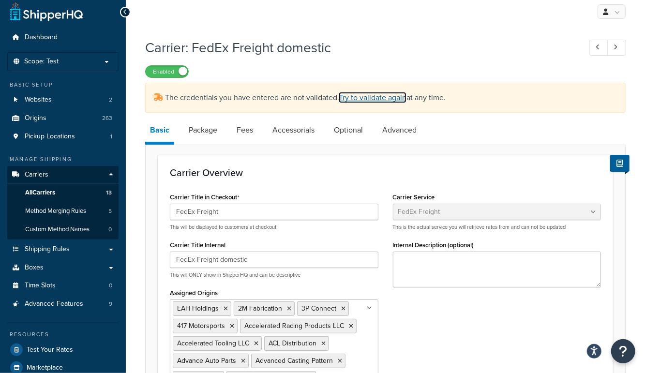
click at [391, 97] on link "Try to validate again" at bounding box center [373, 97] width 68 height 11
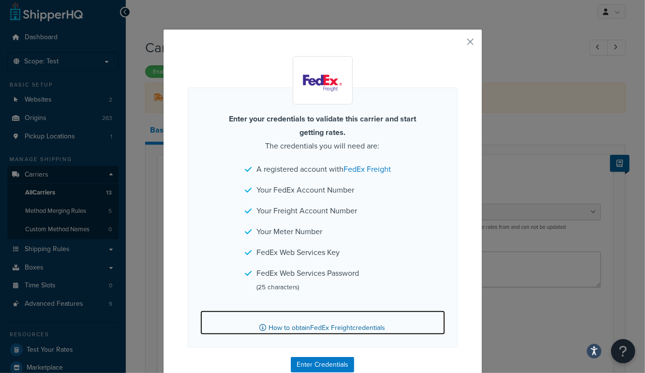
click at [367, 332] on link "How to obtain FedEx Freight credentials" at bounding box center [322, 323] width 245 height 24
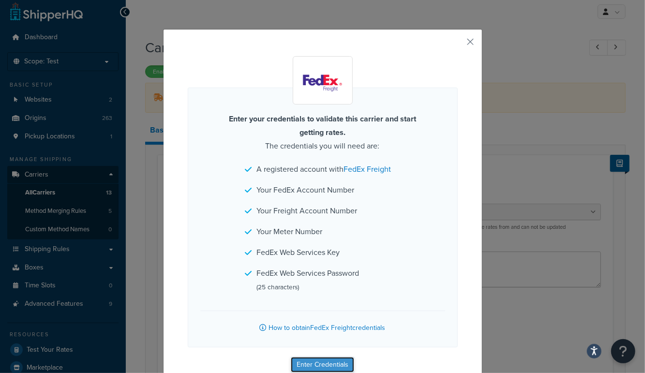
click at [314, 367] on button "Enter Credentials" at bounding box center [322, 364] width 63 height 15
select select "SKID"
select select "US"
select select "TX"
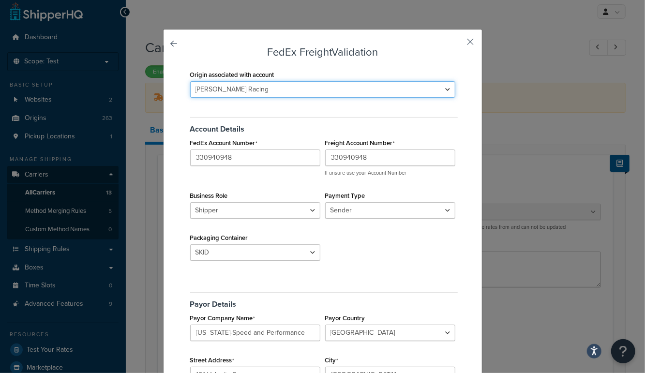
click at [289, 85] on select "2M Fabrication 3P Connect 417 Motorsports 9574 217th Street West; A & A Corvett…" at bounding box center [322, 89] width 265 height 16
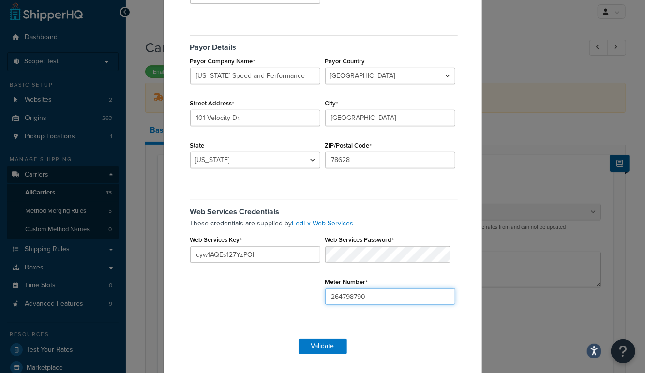
click at [325, 295] on input "264798790" at bounding box center [390, 296] width 130 height 16
click at [325, 297] on input "264798790" at bounding box center [390, 296] width 130 height 16
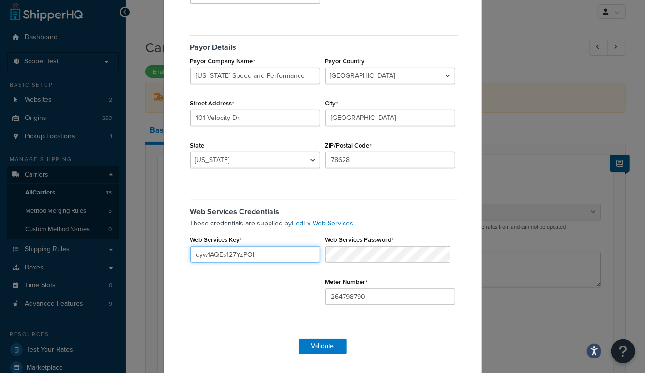
click at [253, 256] on input "cyw1AQEs127YzPOI" at bounding box center [255, 254] width 130 height 16
click at [324, 346] on button "Validate" at bounding box center [322, 346] width 48 height 15
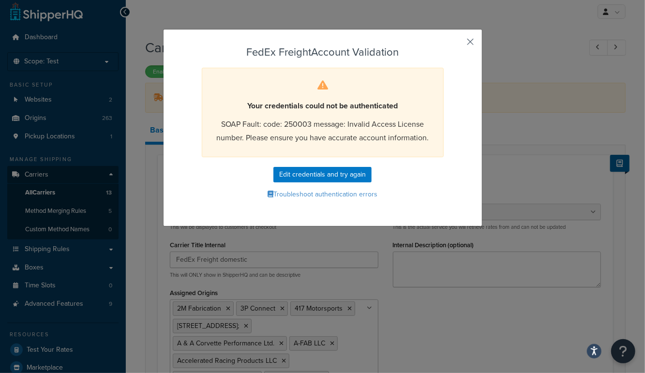
click at [458, 44] on button "button" at bounding box center [456, 45] width 2 height 2
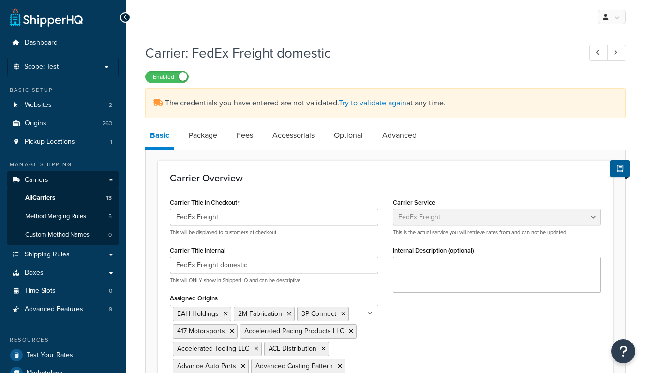
select select "fedExFreight"
click at [381, 103] on link "Try to validate again" at bounding box center [373, 102] width 68 height 11
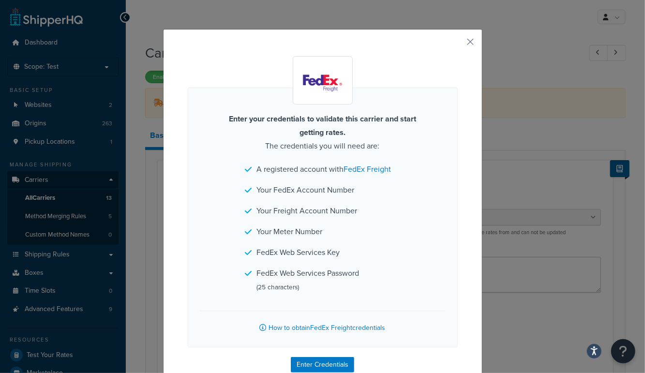
scroll to position [67, 0]
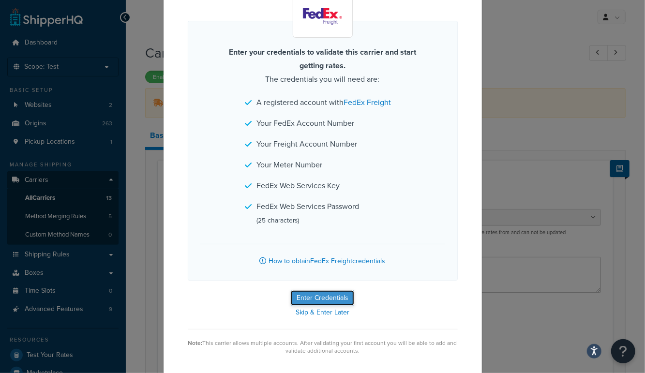
click at [305, 296] on button "Enter Credentials" at bounding box center [322, 297] width 63 height 15
select select "SKID"
select select "US"
select select "[GEOGRAPHIC_DATA]"
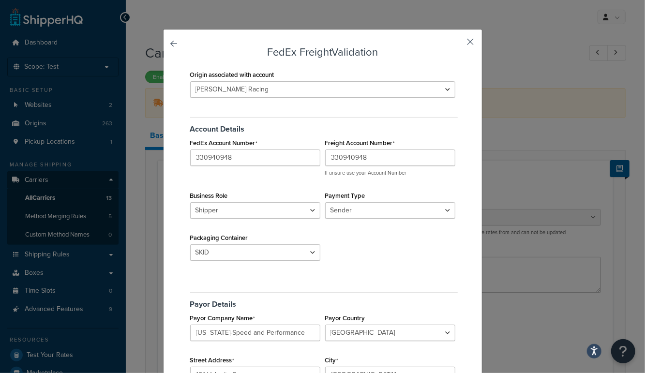
click at [458, 44] on button "button" at bounding box center [456, 45] width 2 height 2
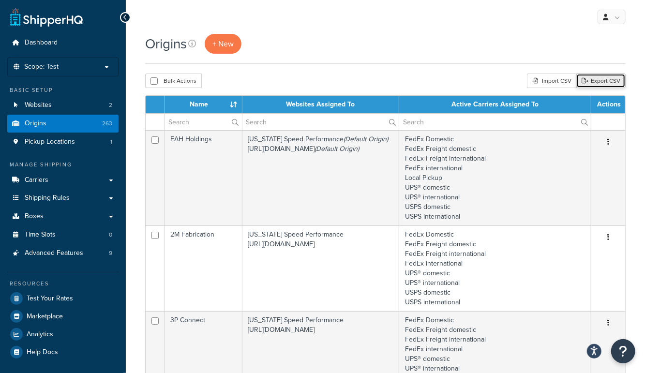
click at [610, 82] on link "Export CSV" at bounding box center [600, 81] width 49 height 15
click at [206, 119] on input "text" at bounding box center [202, 122] width 77 height 16
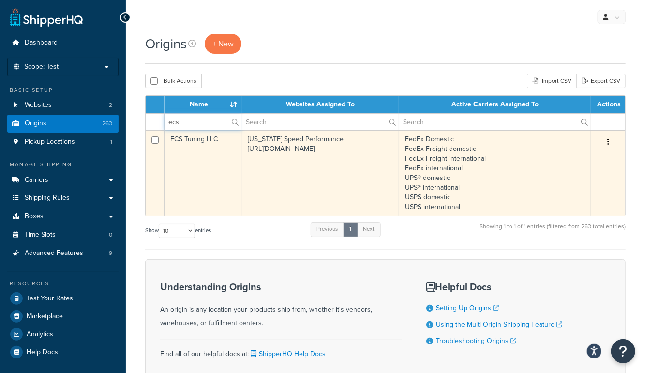
type input "ecs"
click at [343, 168] on td "Texas Speed Performance https://www.enthusiastautoholdings.com/" at bounding box center [320, 173] width 157 height 86
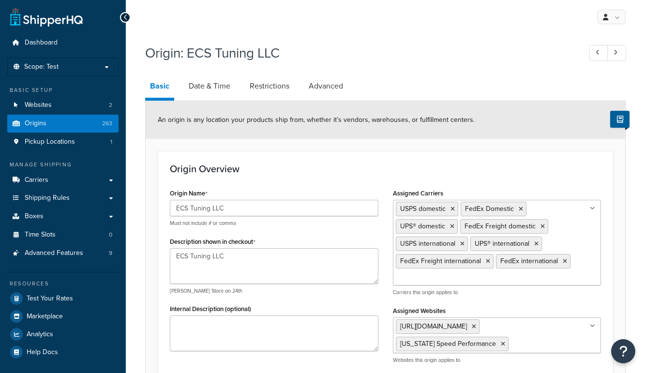
select select "35"
click at [88, 123] on link "Origins 263" at bounding box center [62, 124] width 111 height 18
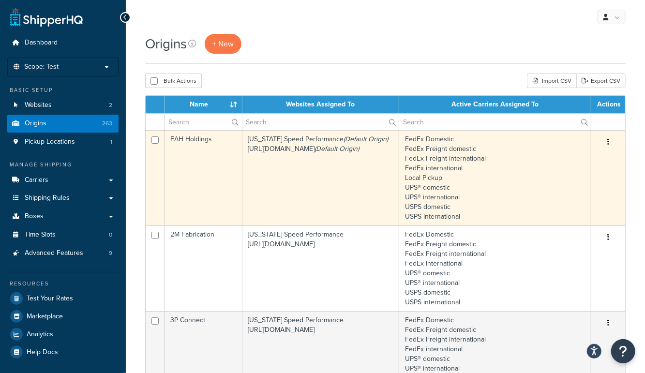
click at [343, 185] on td "[US_STATE] Speed Performance (Default Origin) [URL][DOMAIN_NAME] (Default Origi…" at bounding box center [320, 177] width 157 height 95
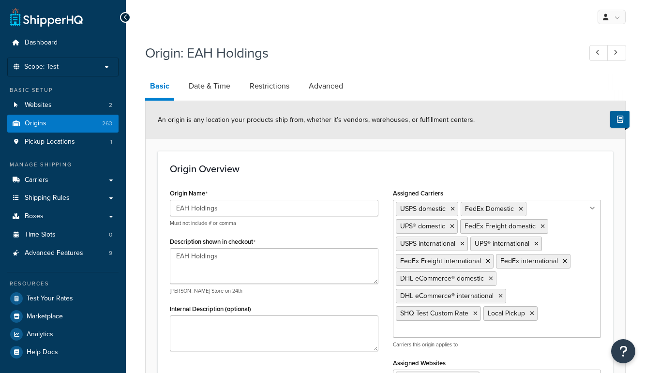
select select "35"
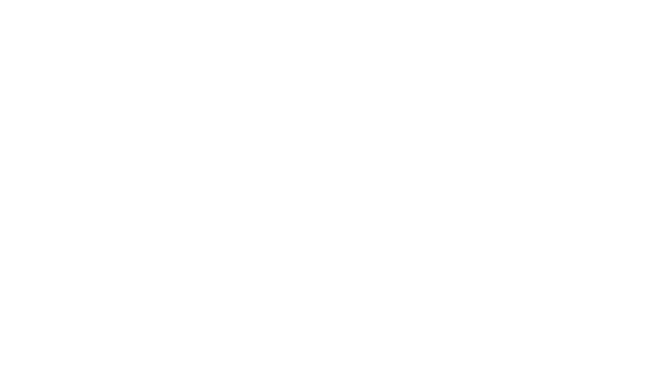
select select "fedExFreight"
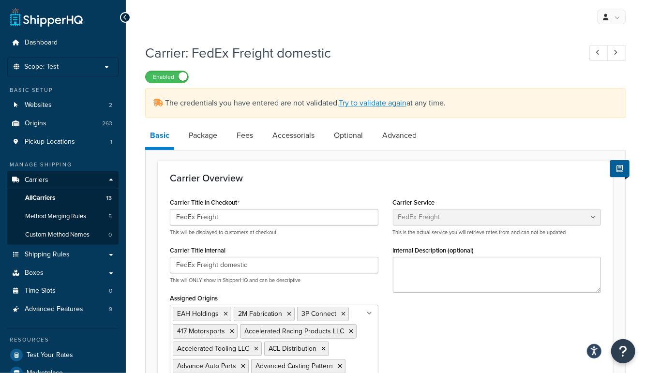
click at [373, 109] on div "The credentials you have entered are not validated. Try to validate again at an…" at bounding box center [385, 103] width 480 height 30
click at [373, 102] on link "Try to validate again" at bounding box center [373, 102] width 68 height 11
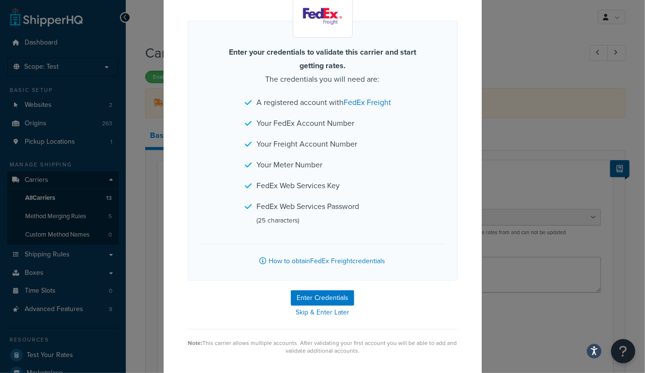
scroll to position [65, 0]
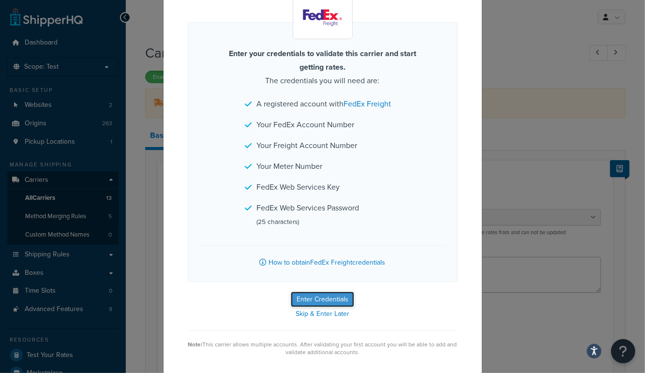
click at [328, 298] on button "Enter Credentials" at bounding box center [322, 299] width 63 height 15
select select "SKID"
select select "US"
select select "[GEOGRAPHIC_DATA]"
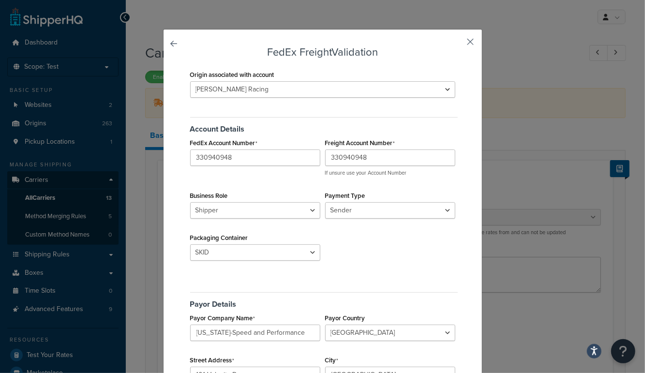
click at [458, 44] on button "button" at bounding box center [456, 45] width 2 height 2
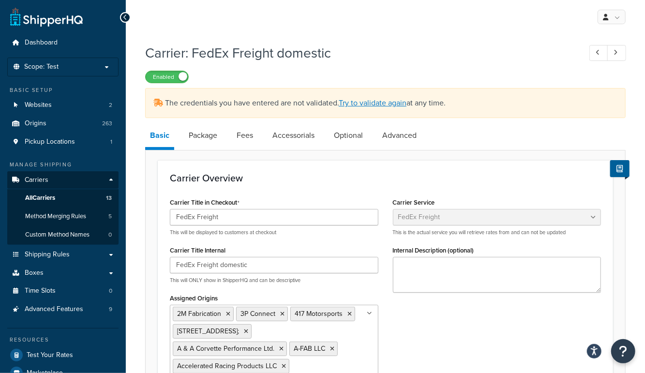
click at [470, 41] on div "Carrier: FedEx Freight domestic Enabled" at bounding box center [385, 61] width 480 height 45
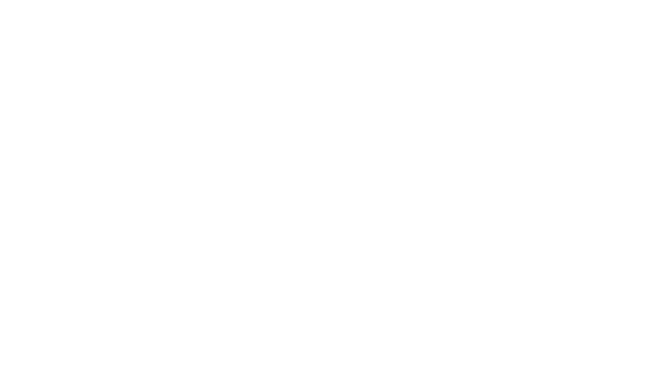
select select "fedExFreight"
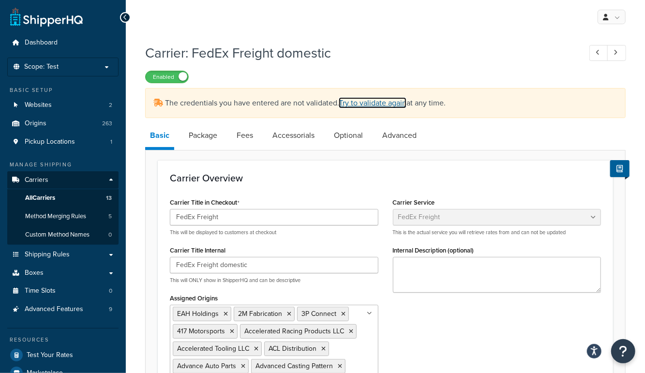
click at [377, 101] on link "Try to validate again" at bounding box center [373, 102] width 68 height 11
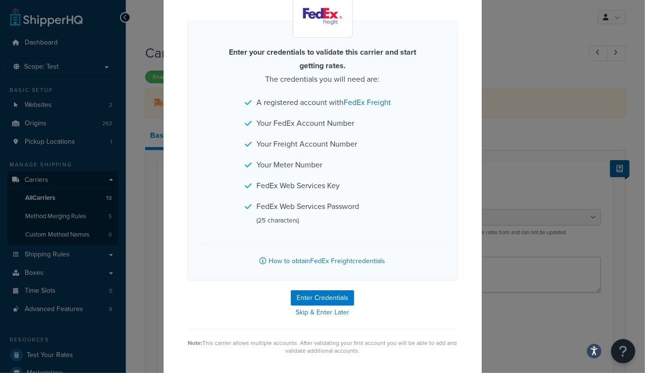
scroll to position [64, 0]
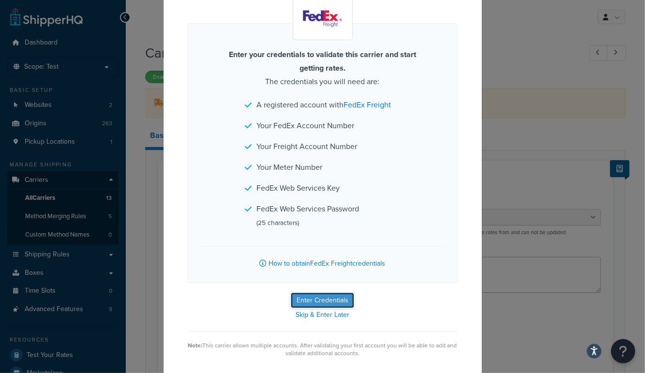
click at [344, 299] on button "Enter Credentials" at bounding box center [322, 300] width 63 height 15
select select "SKID"
select select "US"
select select "[GEOGRAPHIC_DATA]"
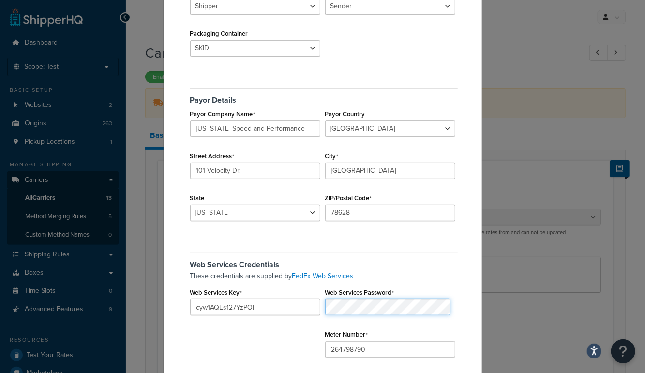
scroll to position [257, 0]
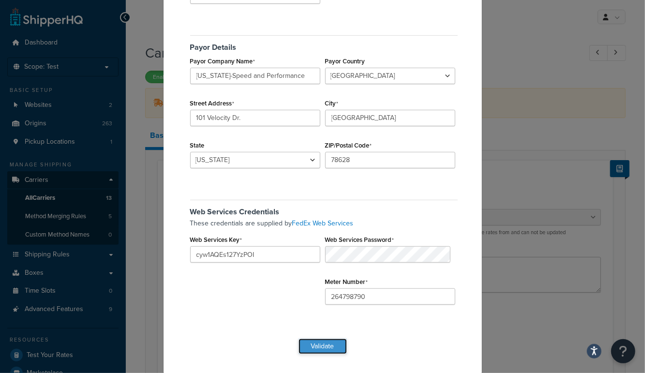
click at [330, 347] on button "Validate" at bounding box center [322, 346] width 48 height 15
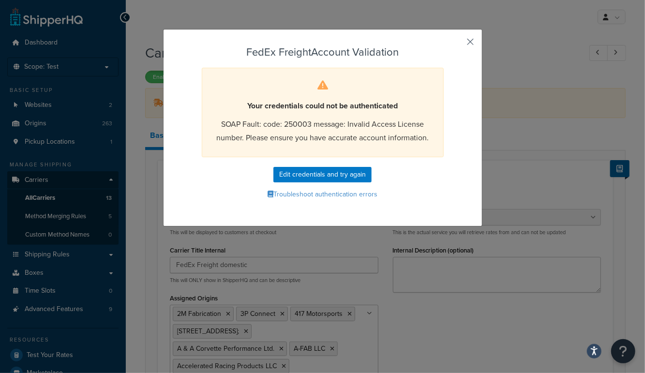
click at [458, 44] on button "button" at bounding box center [456, 45] width 2 height 2
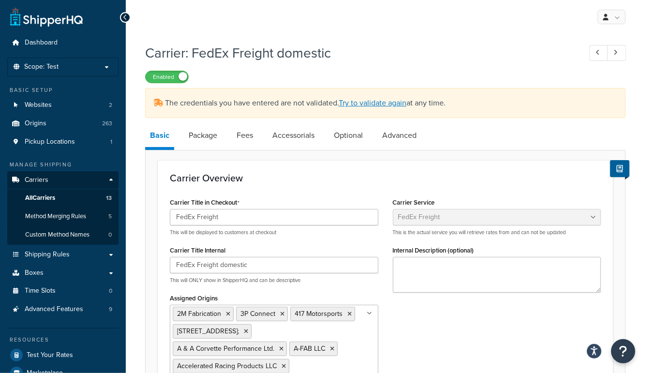
click at [472, 42] on div "Carrier: FedEx Freight domestic Enabled" at bounding box center [385, 61] width 480 height 45
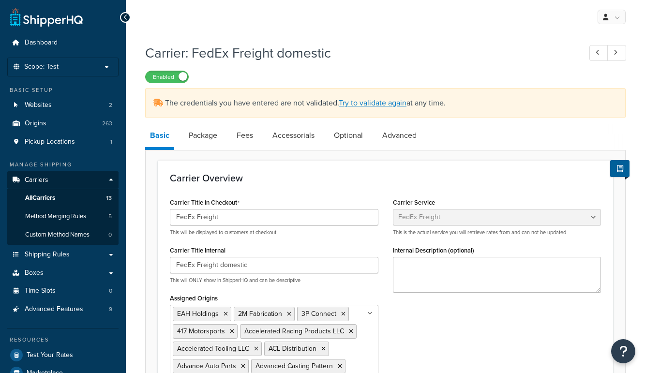
select select "fedExFreight"
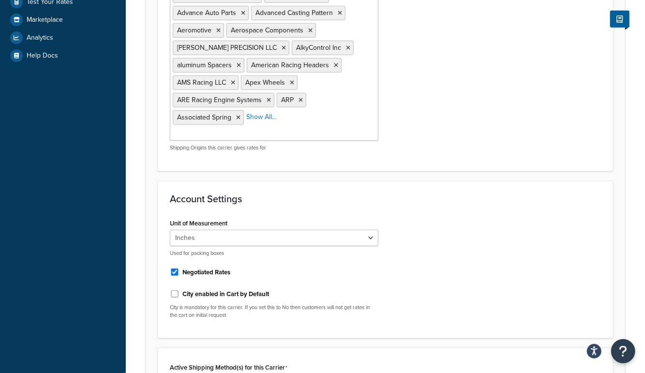
scroll to position [637, 0]
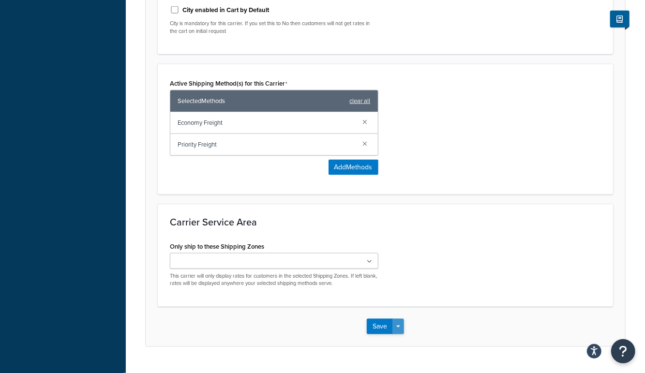
click at [400, 319] on button "Save Dropdown" at bounding box center [398, 326] width 12 height 15
drag, startPoint x: 401, startPoint y: 326, endPoint x: 418, endPoint y: 264, distance: 64.7
click at [401, 334] on button "Save and Edit" at bounding box center [402, 344] width 71 height 20
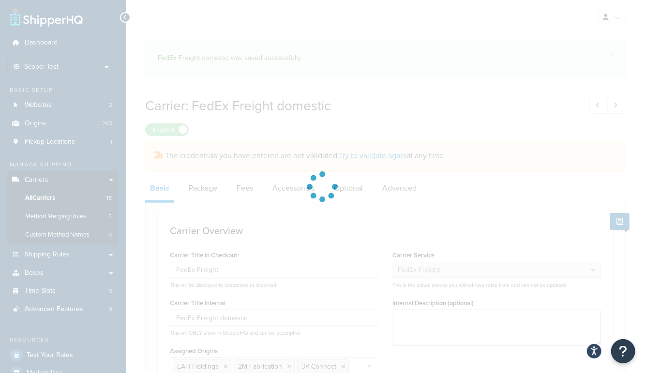
select select "fedExFreight"
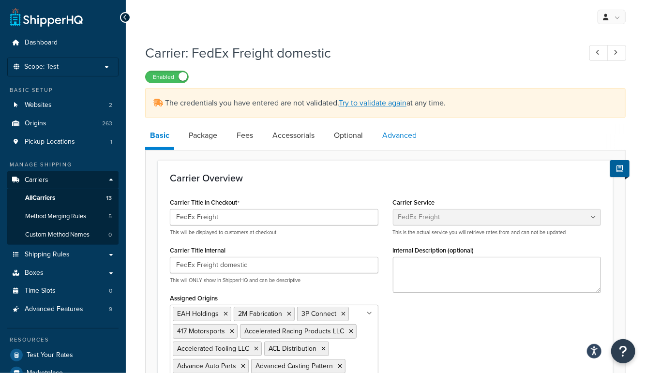
click at [409, 134] on link "Advanced" at bounding box center [399, 135] width 44 height 23
select select "false"
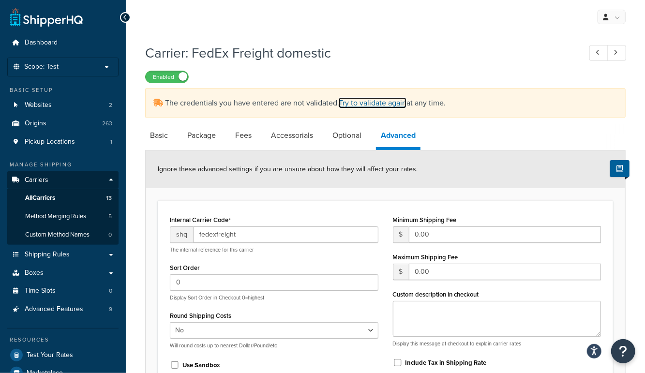
click at [385, 104] on link "Try to validate again" at bounding box center [373, 102] width 68 height 11
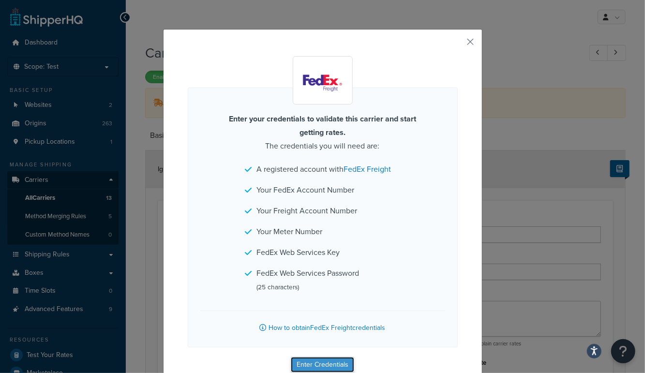
click at [328, 362] on button "Enter Credentials" at bounding box center [322, 364] width 63 height 15
select select "SKID"
select select "US"
select select "[GEOGRAPHIC_DATA]"
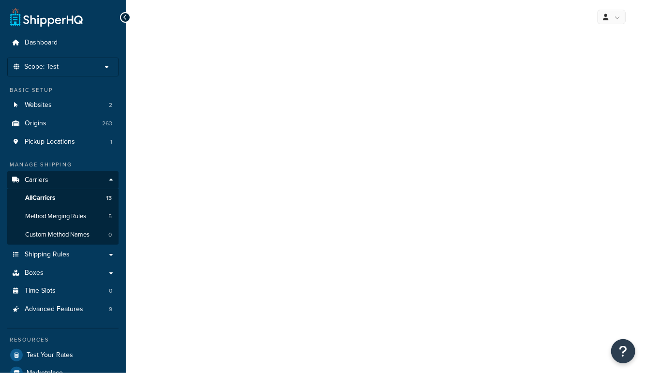
select select "fedExFreight"
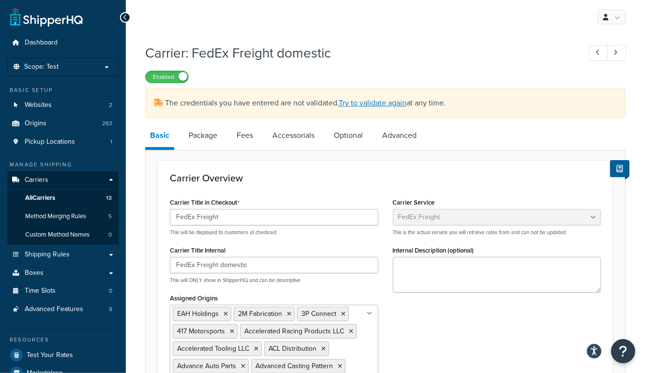
click at [301, 136] on link "Accessorials" at bounding box center [294, 135] width 52 height 23
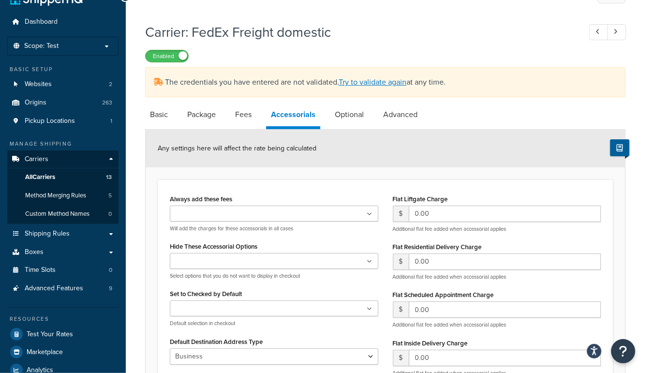
scroll to position [17, 0]
